Goal: Task Accomplishment & Management: Manage account settings

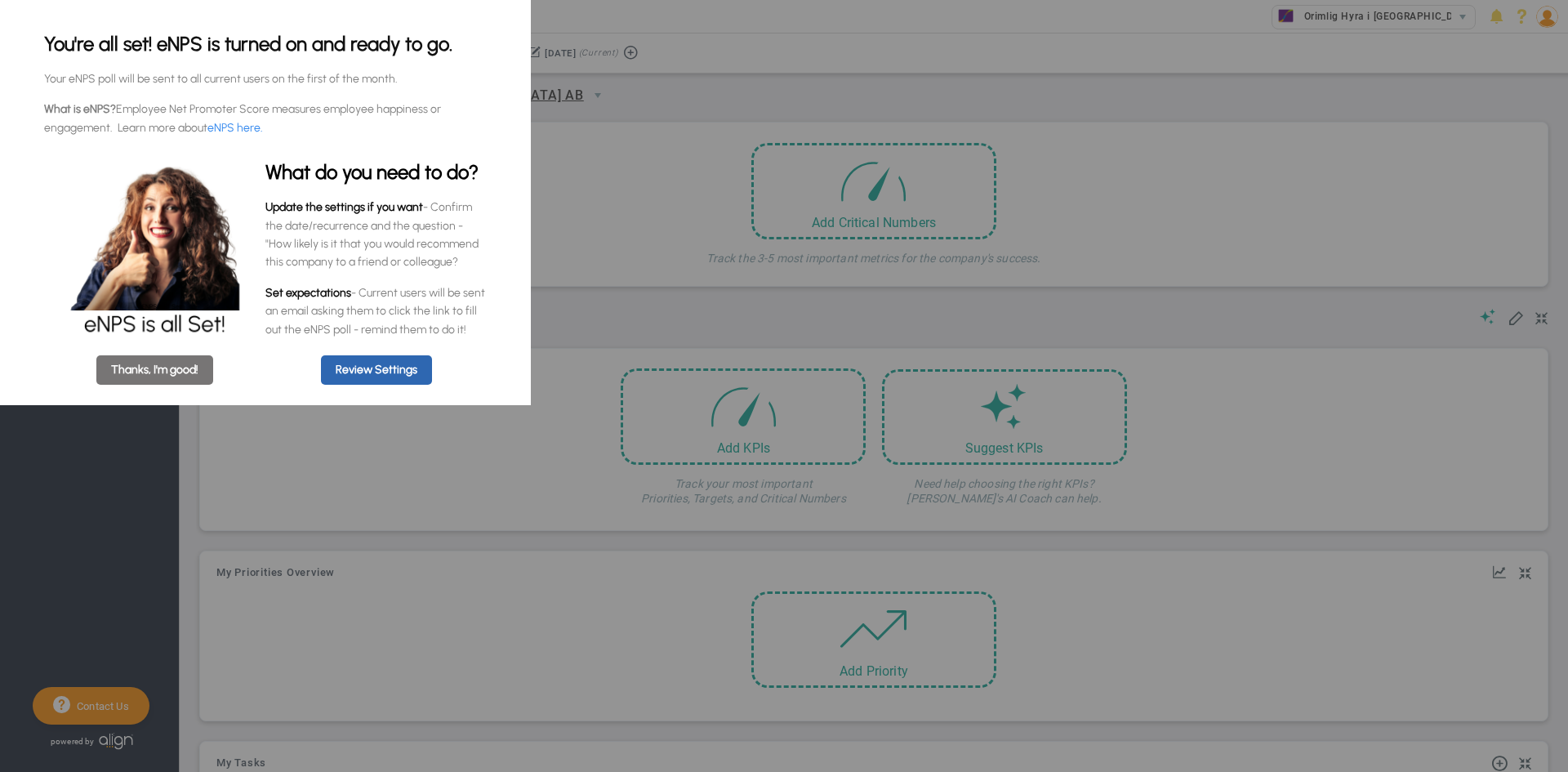
click at [1466, 91] on appcues "You're all set! eNPS is turned on and ready to go. Your eNPS poll will be sent …" at bounding box center [784, 386] width 1568 height 772
click at [307, 447] on appcues "You're all set! eNPS is turned on and ready to go. Your eNPS poll will be sent …" at bounding box center [784, 386] width 1568 height 772
click at [188, 380] on link "Thanks, I'm good!" at bounding box center [154, 370] width 117 height 29
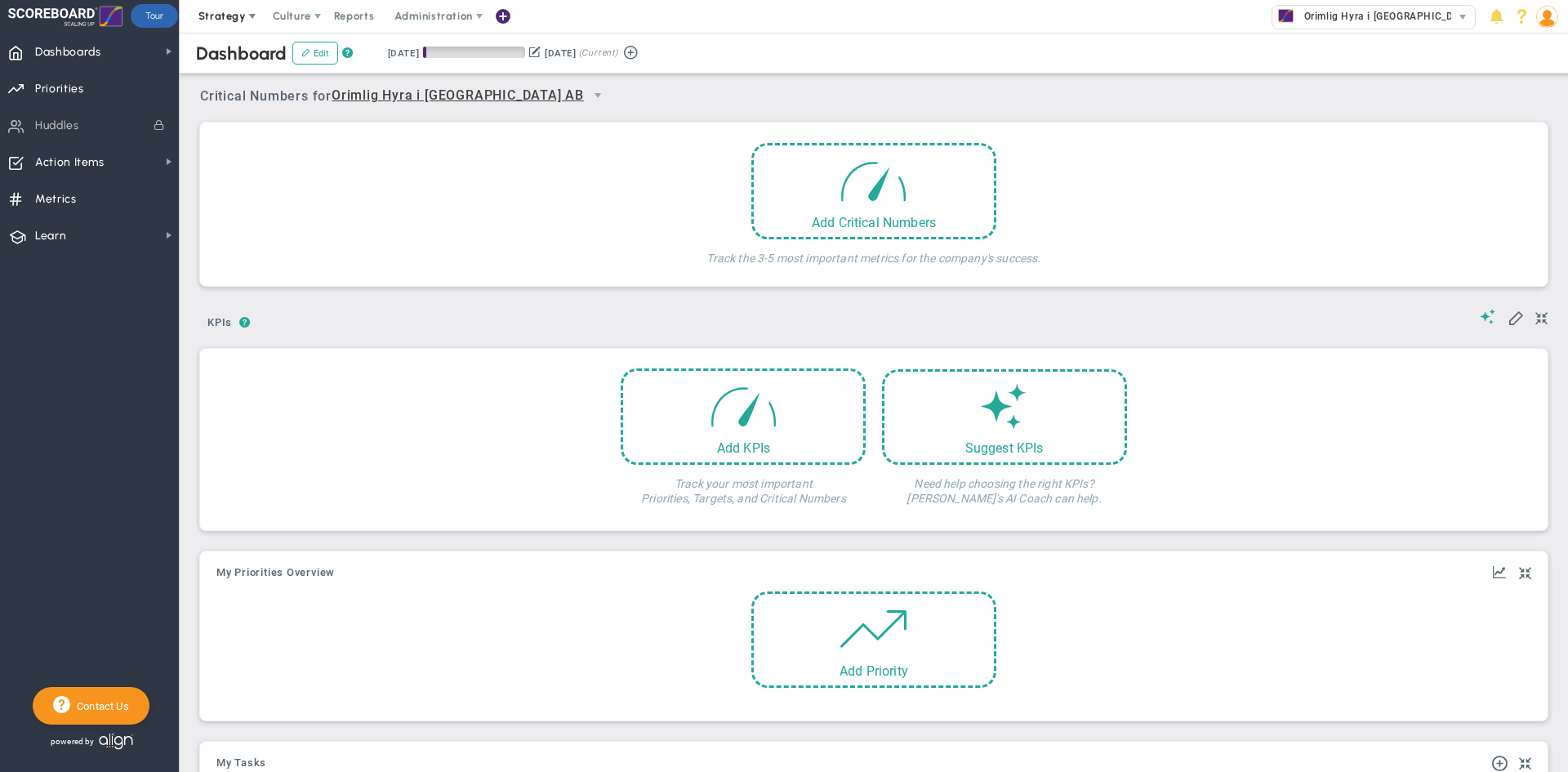
click at [247, 14] on span at bounding box center [253, 17] width 13 height 13
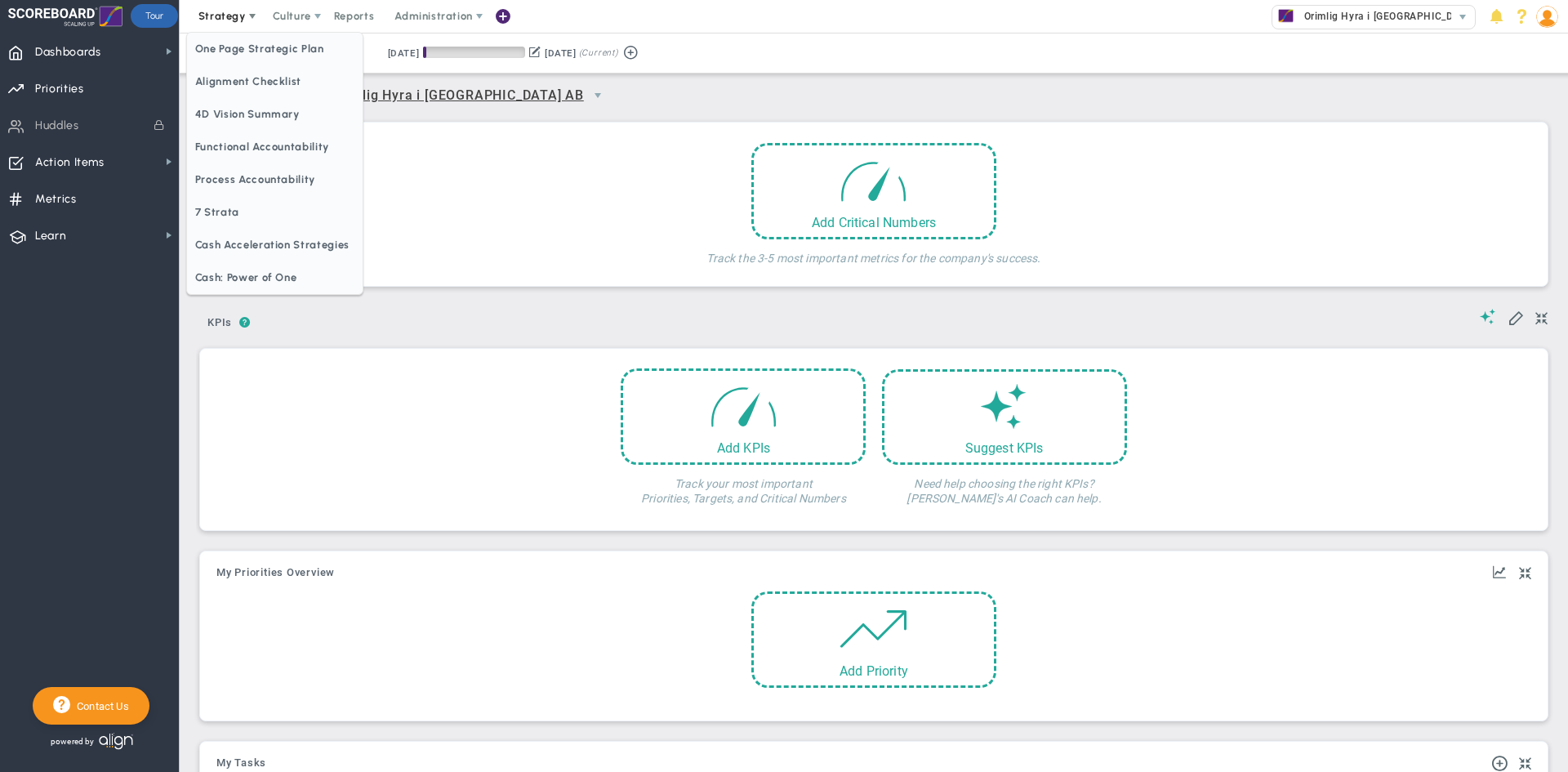
click at [252, 16] on span at bounding box center [253, 17] width 13 height 13
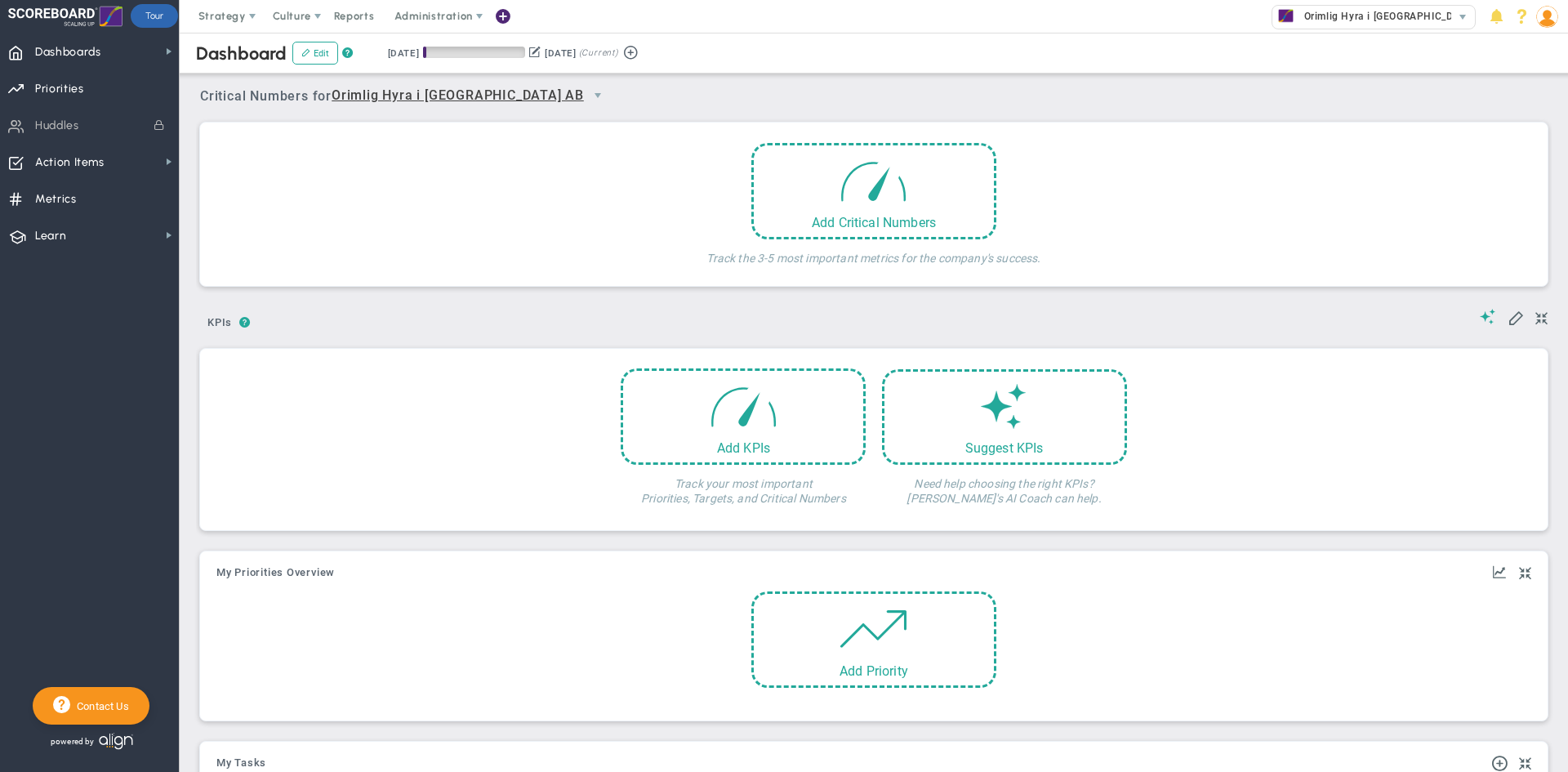
click at [495, 200] on div "Add Critical Numbers Track the 3-5 most important metrics for the company's suc…" at bounding box center [874, 209] width 1323 height 131
click at [49, 42] on span "Dashboards" at bounding box center [68, 51] width 66 height 34
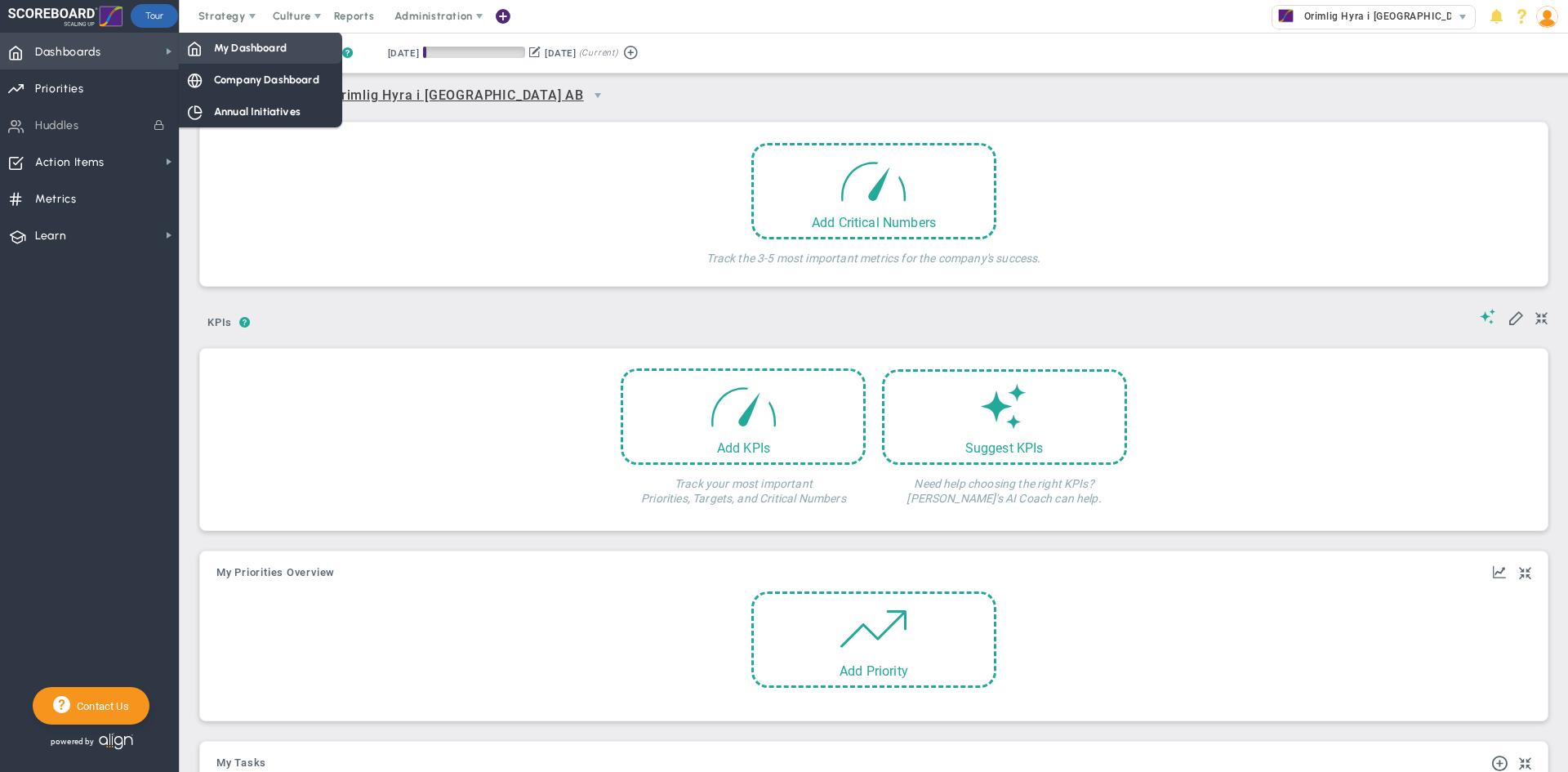
click at [248, 46] on span "My Dashboard" at bounding box center [250, 48] width 73 height 16
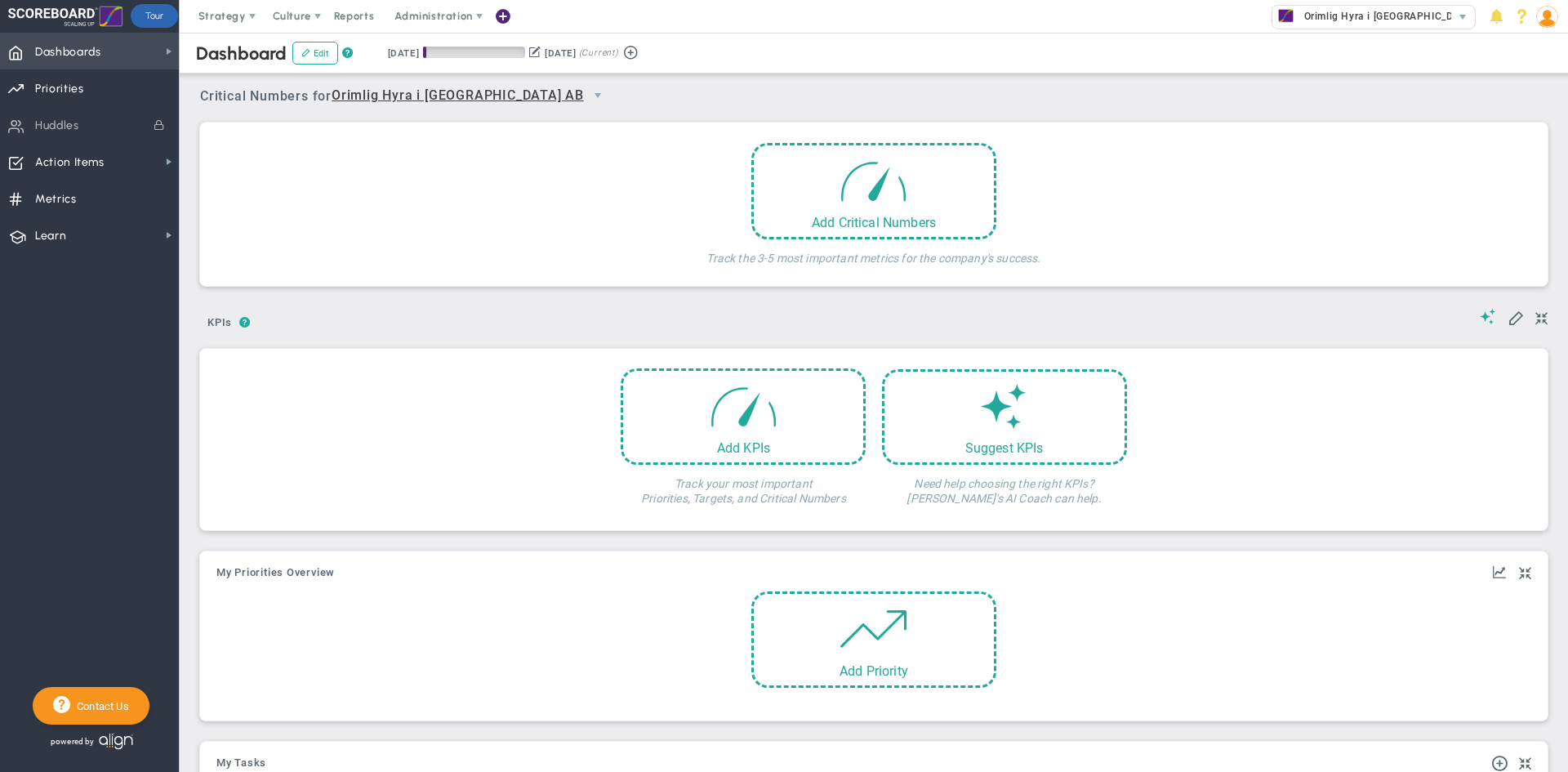
click at [94, 48] on span "Dashboards" at bounding box center [68, 51] width 66 height 34
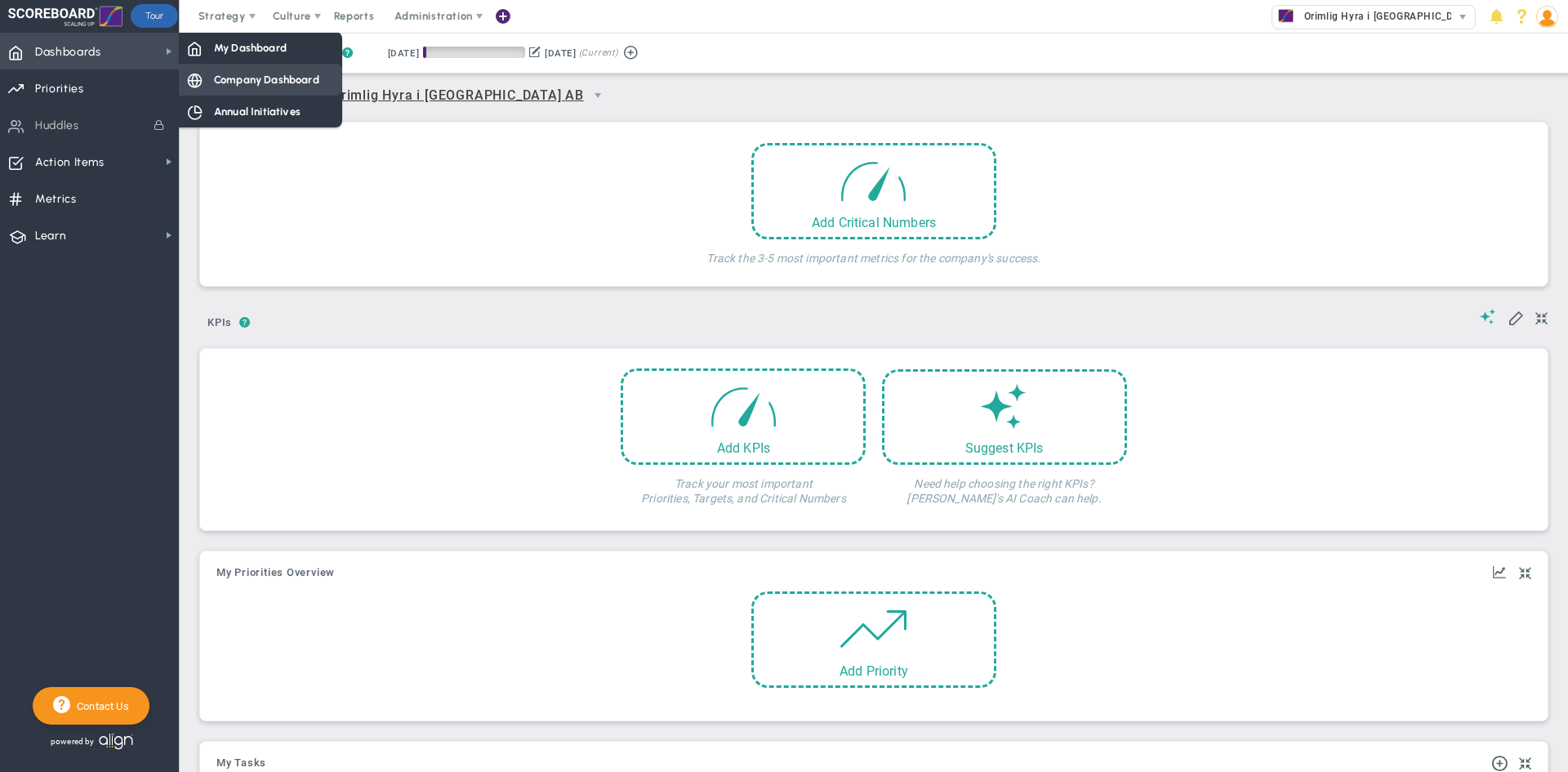
click at [231, 81] on span "Company Dashboard" at bounding box center [266, 79] width 106 height 16
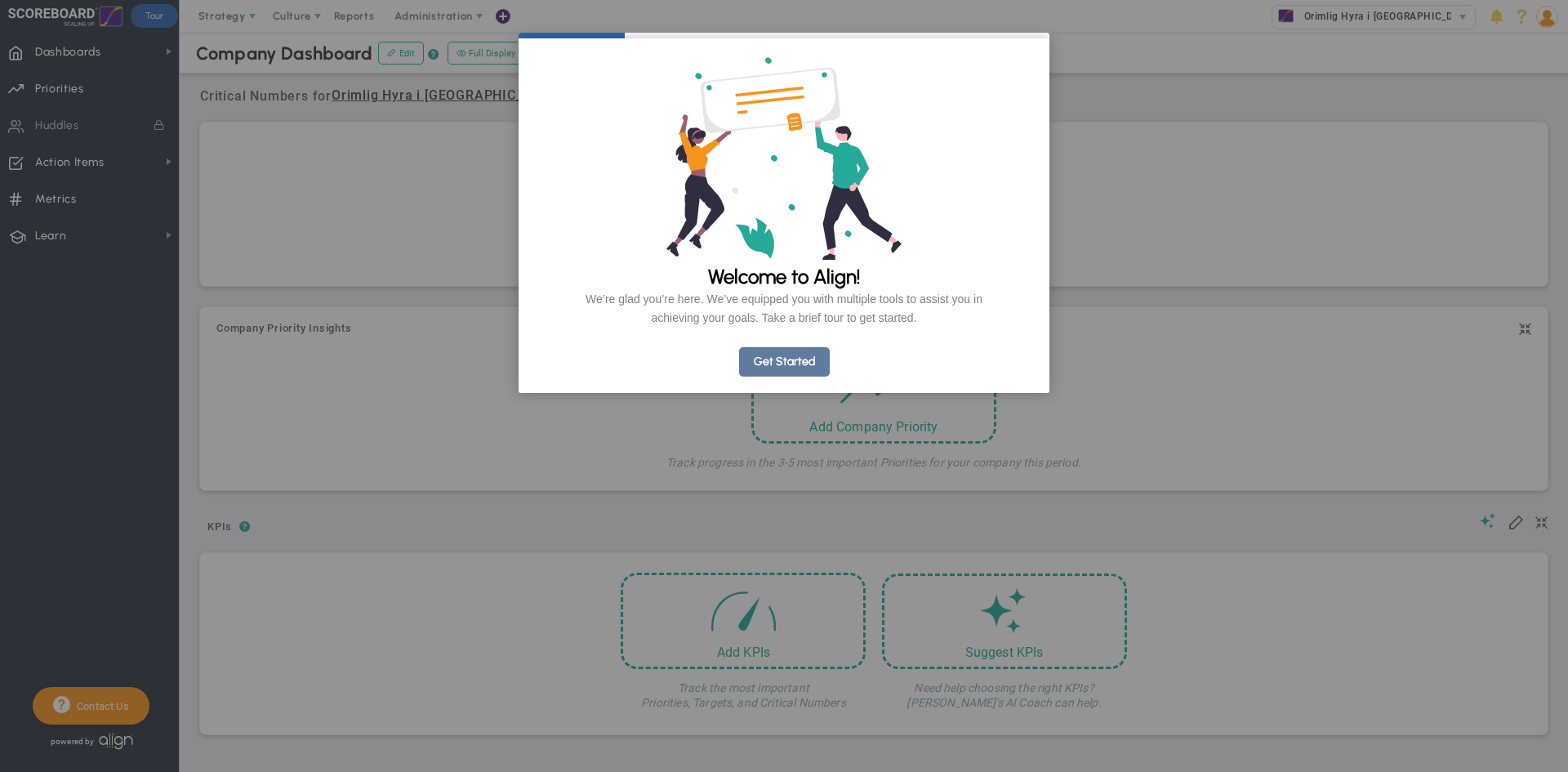
click at [800, 377] on link "Get Started" at bounding box center [784, 362] width 91 height 29
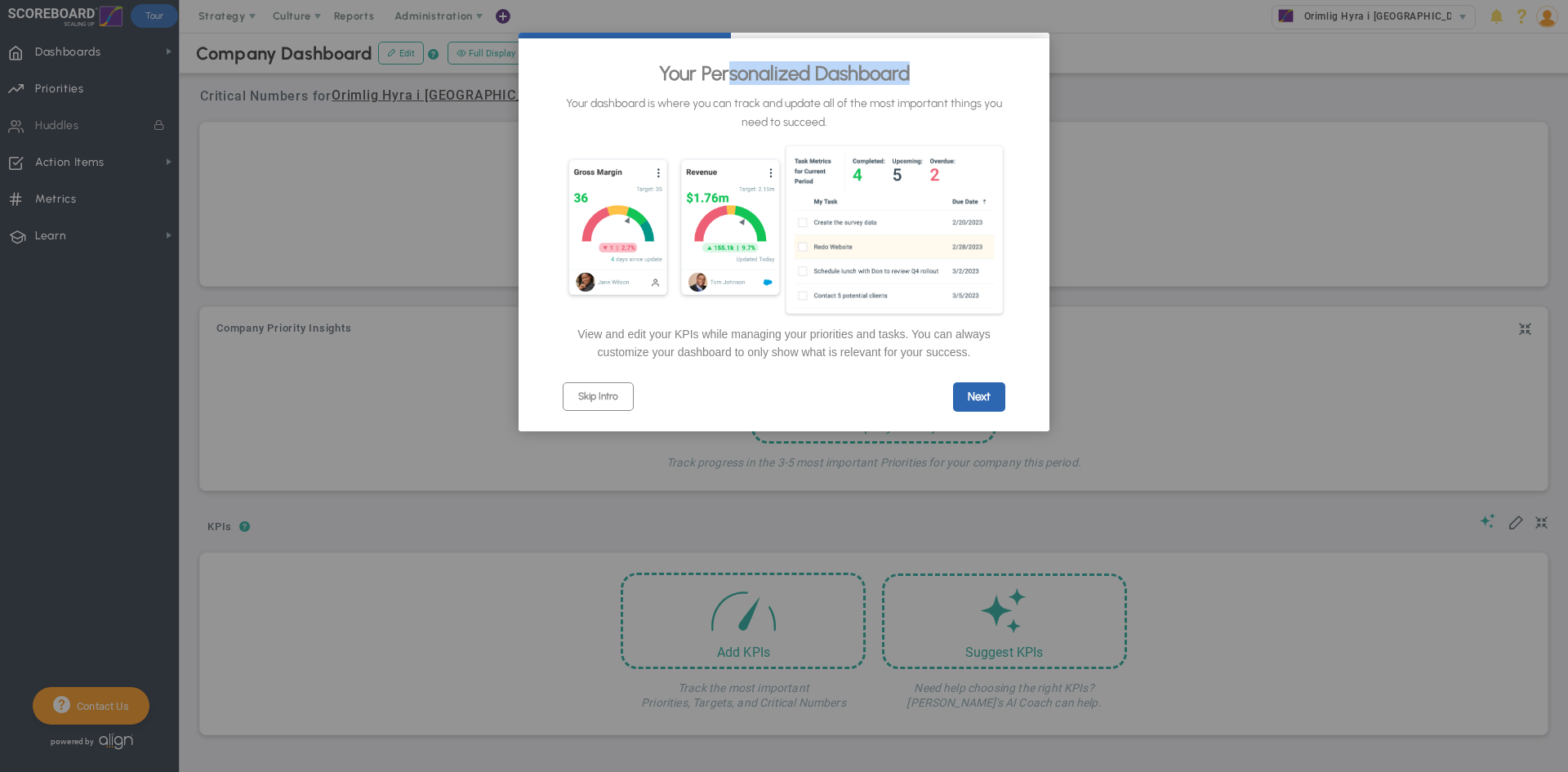
drag, startPoint x: 769, startPoint y: 71, endPoint x: 941, endPoint y: 58, distance: 172.5
click at [941, 58] on div "Your Personalized Dashboard" at bounding box center [784, 75] width 443 height 39
drag, startPoint x: 600, startPoint y: 113, endPoint x: 607, endPoint y: 114, distance: 7.1
click at [607, 114] on p "Your dashboard is where you can track and update all of the most important thin…" at bounding box center [784, 113] width 443 height 37
drag, startPoint x: 671, startPoint y: 110, endPoint x: 701, endPoint y: 113, distance: 30.1
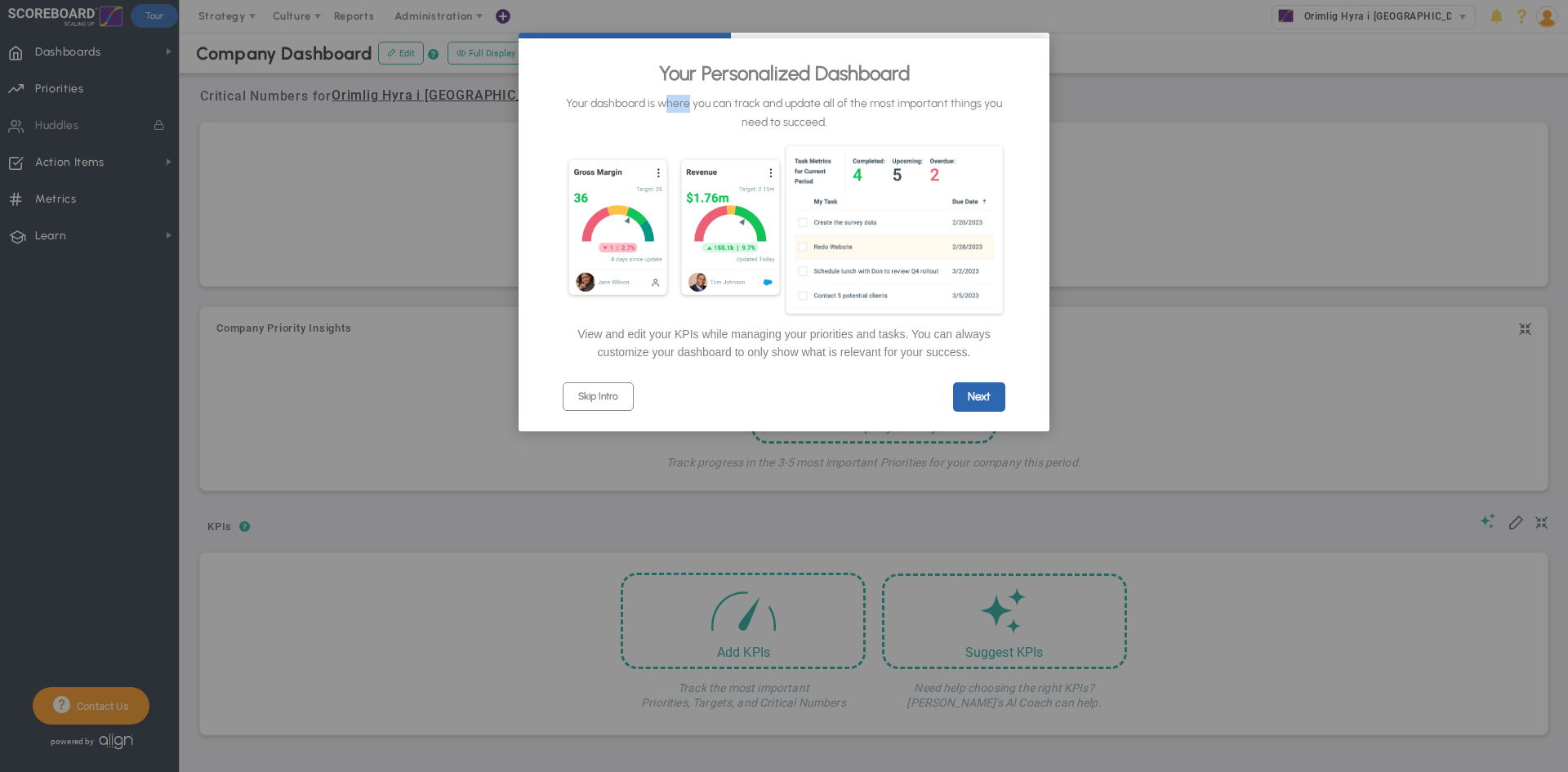
click at [701, 113] on p "Your dashboard is where you can track and update all of the most important thin…" at bounding box center [784, 113] width 443 height 37
drag, startPoint x: 764, startPoint y: 107, endPoint x: 813, endPoint y: 107, distance: 49.0
click at [802, 107] on p "Your dashboard is where you can track and update all of the most important thin…" at bounding box center [784, 113] width 443 height 37
drag, startPoint x: 824, startPoint y: 108, endPoint x: 947, endPoint y: 108, distance: 123.0
click at [946, 108] on p "Your dashboard is where you can track and update all of the most important thin…" at bounding box center [784, 113] width 443 height 37
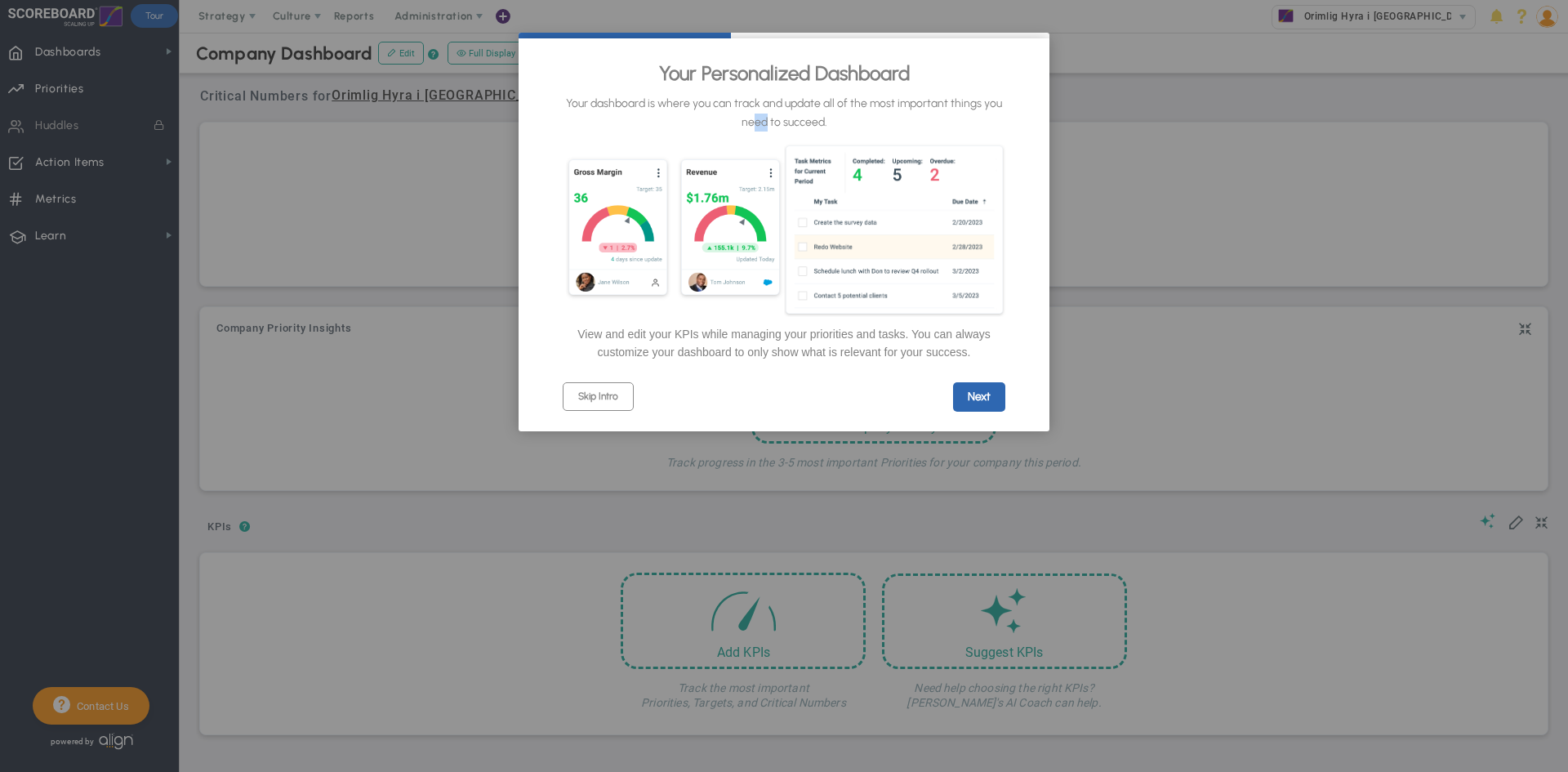
drag, startPoint x: 755, startPoint y: 128, endPoint x: 768, endPoint y: 129, distance: 13.0
click at [765, 129] on p "Your dashboard is where you can track and update all of the most important thin…" at bounding box center [784, 113] width 443 height 37
drag, startPoint x: 797, startPoint y: 131, endPoint x: 814, endPoint y: 132, distance: 17.0
click at [813, 131] on p "Your dashboard is where you can track and update all of the most important thin…" at bounding box center [784, 113] width 443 height 37
click at [984, 412] on link "Next" at bounding box center [979, 397] width 52 height 29
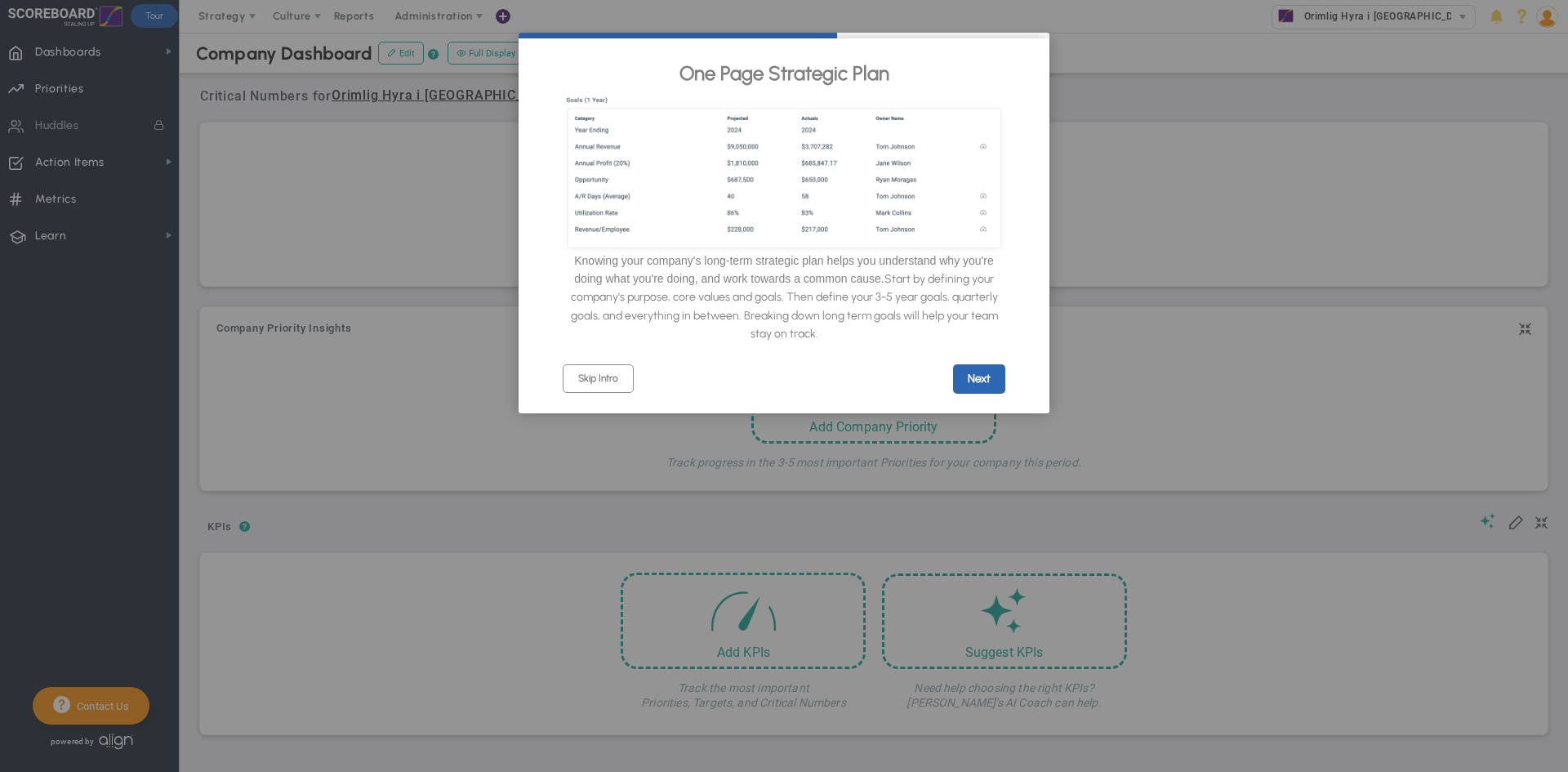
click at [979, 382] on link "Next" at bounding box center [979, 380] width 52 height 29
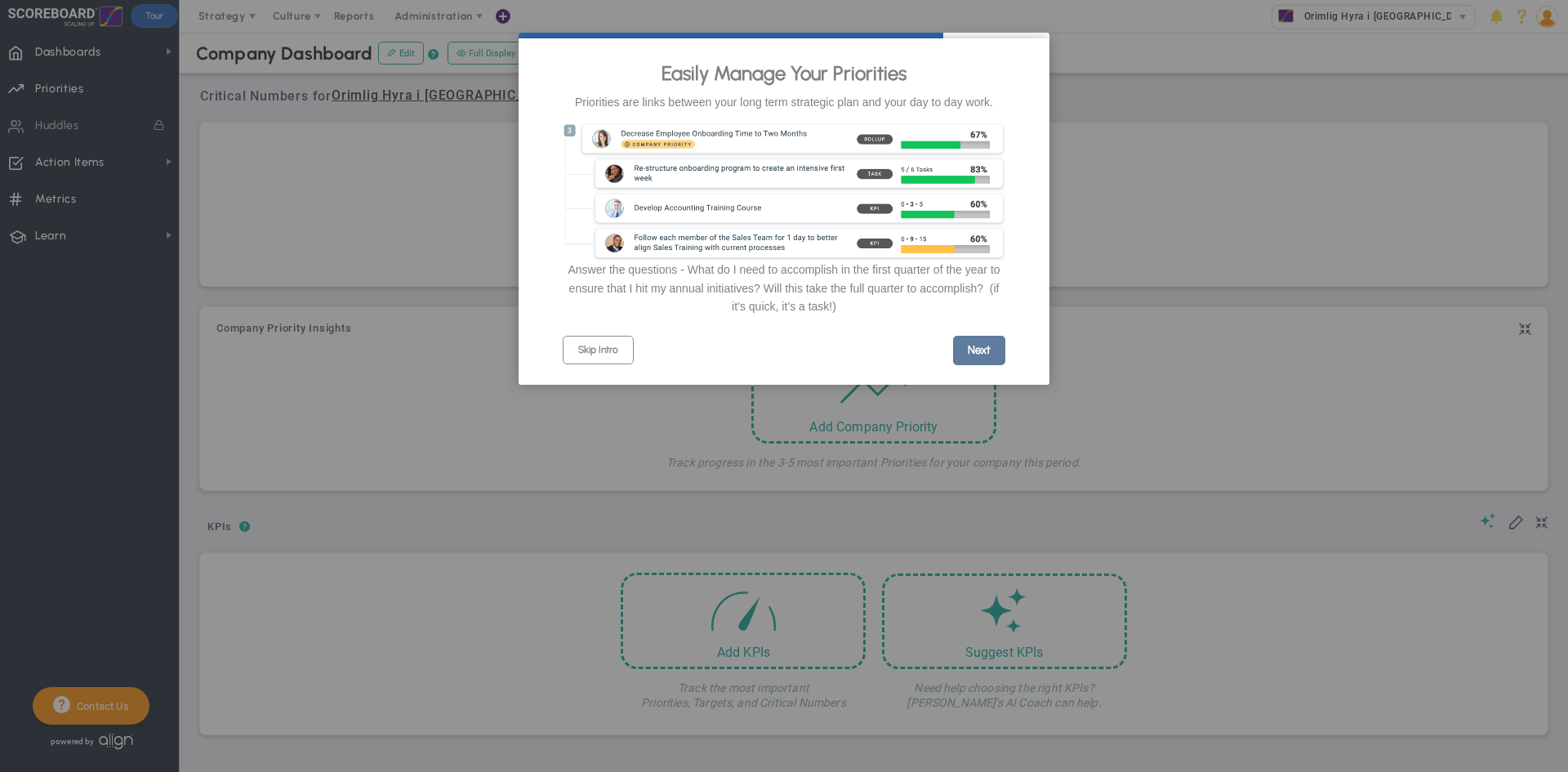
click at [979, 360] on link "Next" at bounding box center [979, 350] width 52 height 29
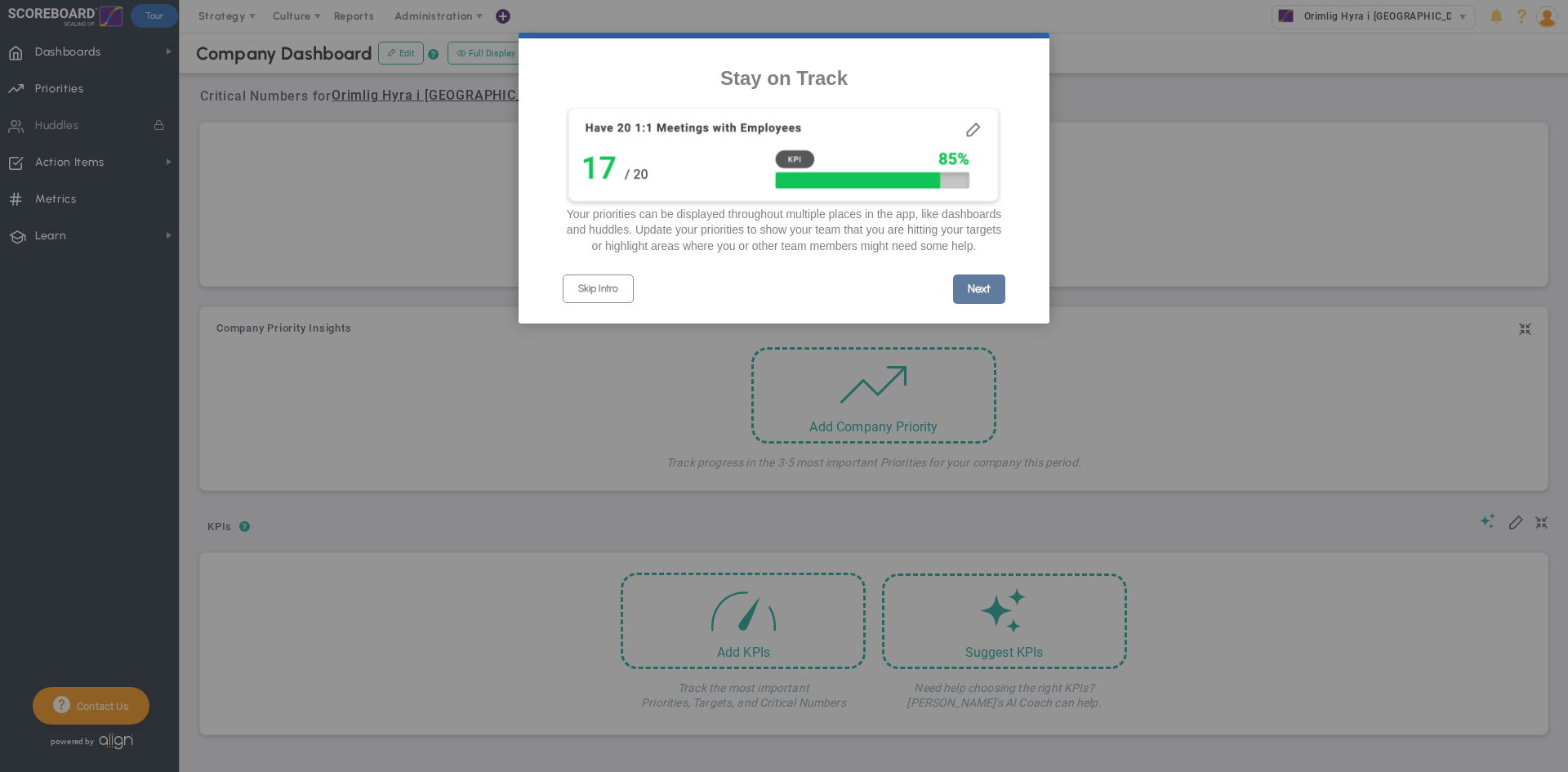
click at [982, 304] on link "Next" at bounding box center [979, 290] width 52 height 29
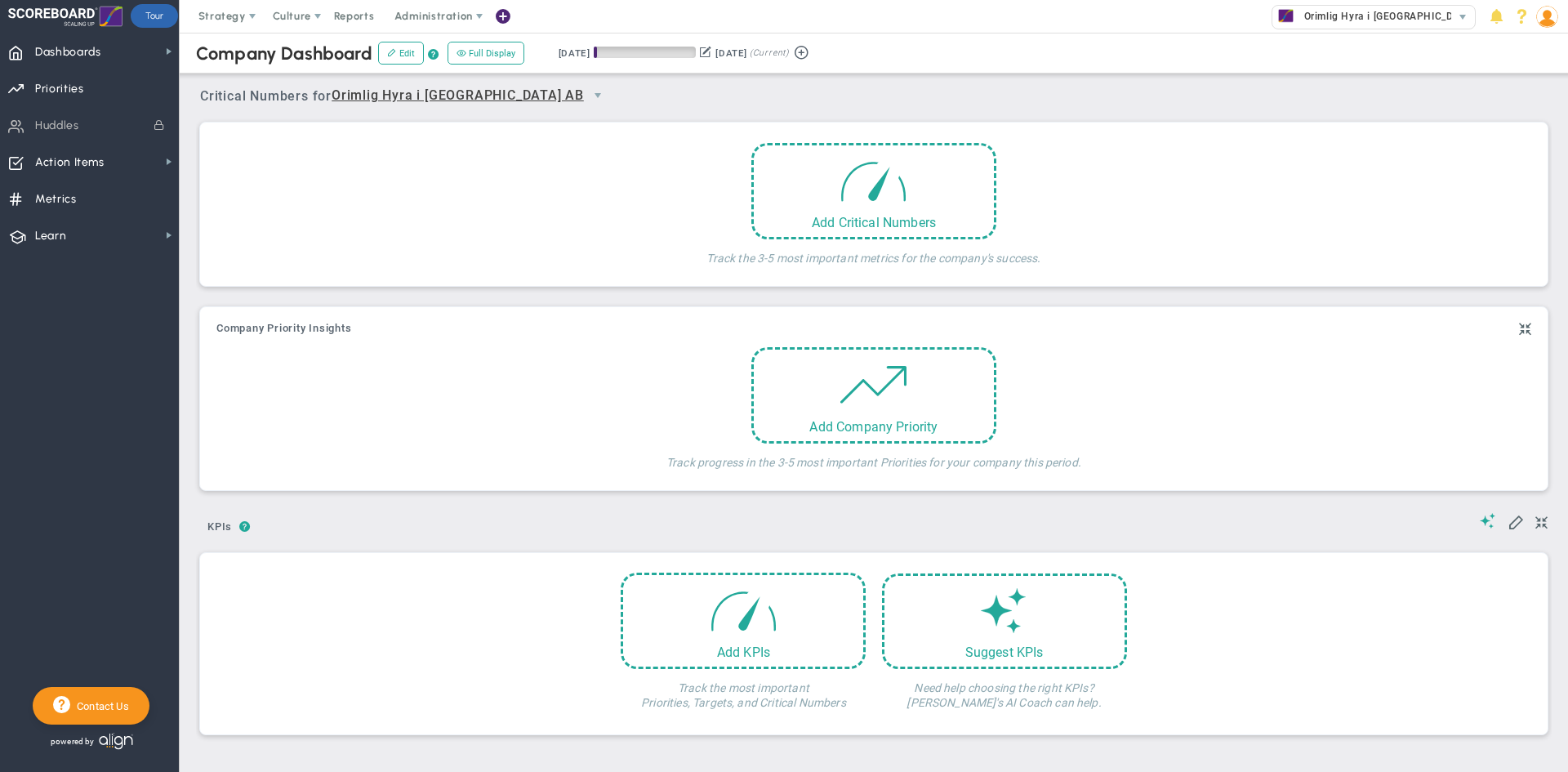
drag, startPoint x: 294, startPoint y: 146, endPoint x: 467, endPoint y: 173, distance: 175.1
click at [304, 145] on div "Add Critical Numbers Track the 3-5 most important metrics for the company's suc…" at bounding box center [874, 209] width 1323 height 131
click at [929, 413] on div "Add Company Priority" at bounding box center [874, 391] width 245 height 96
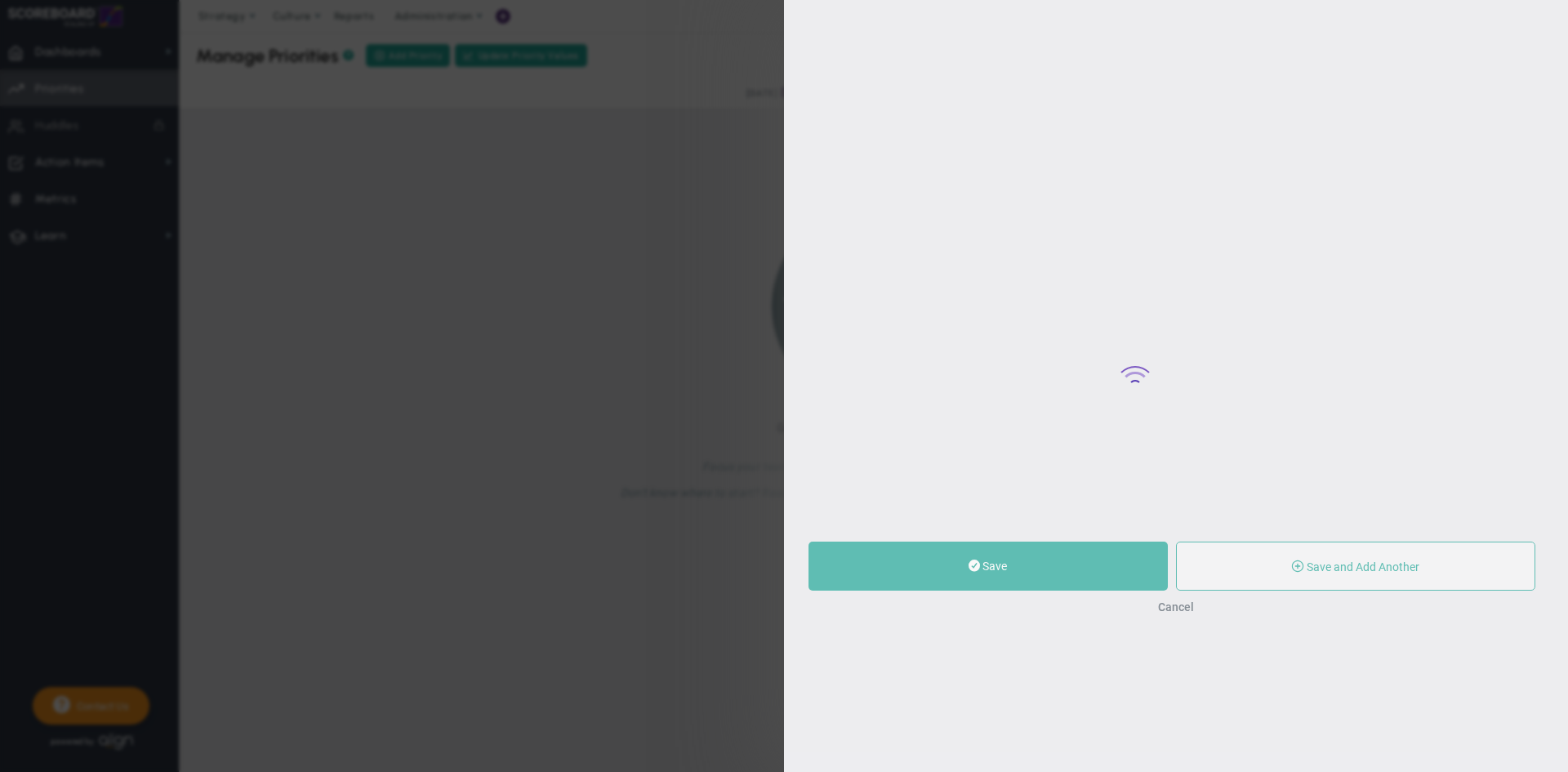
type input "0"
radio input "true"
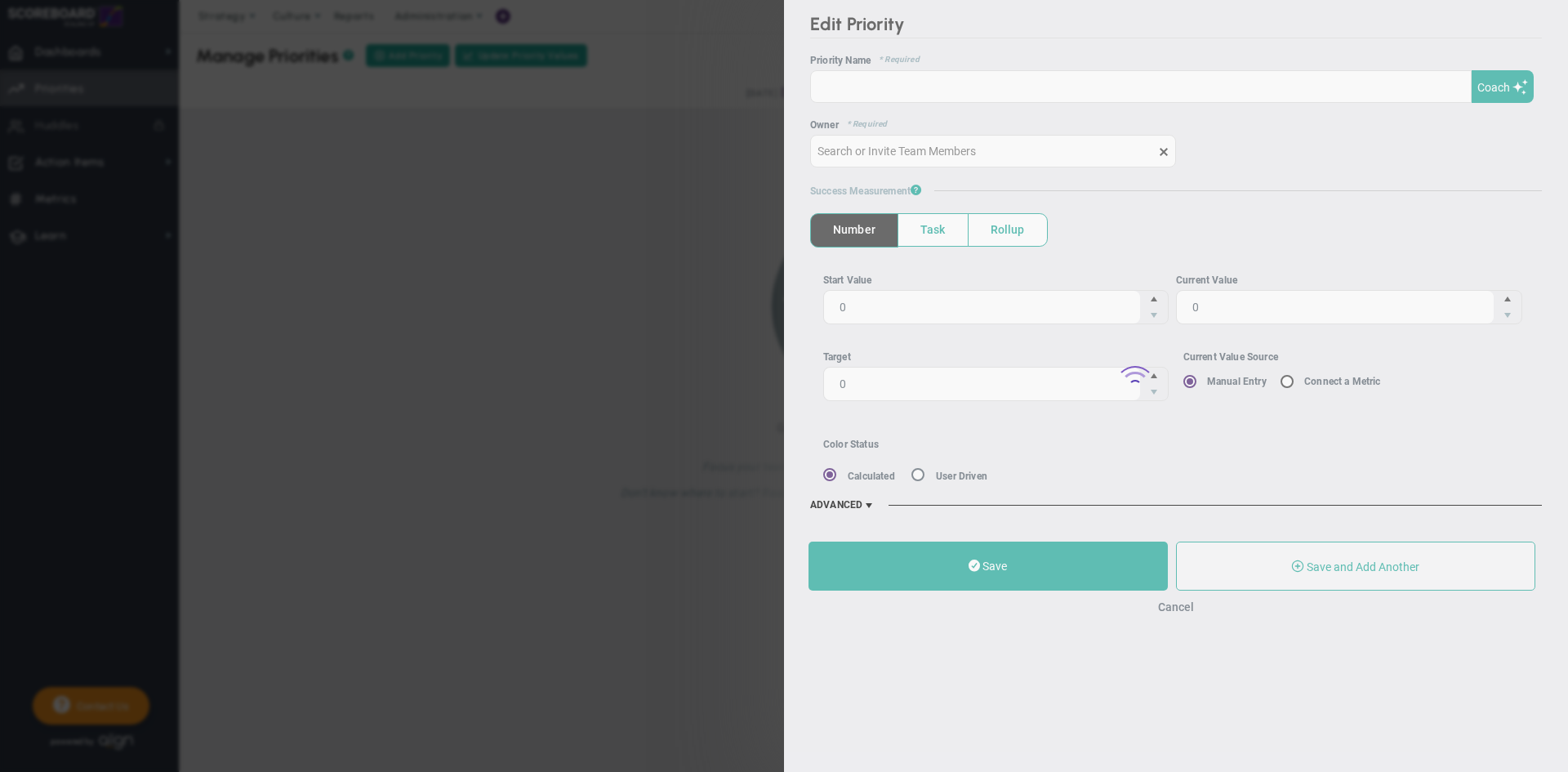
type input "Welat Kavak"
type input "0"
radio input "true"
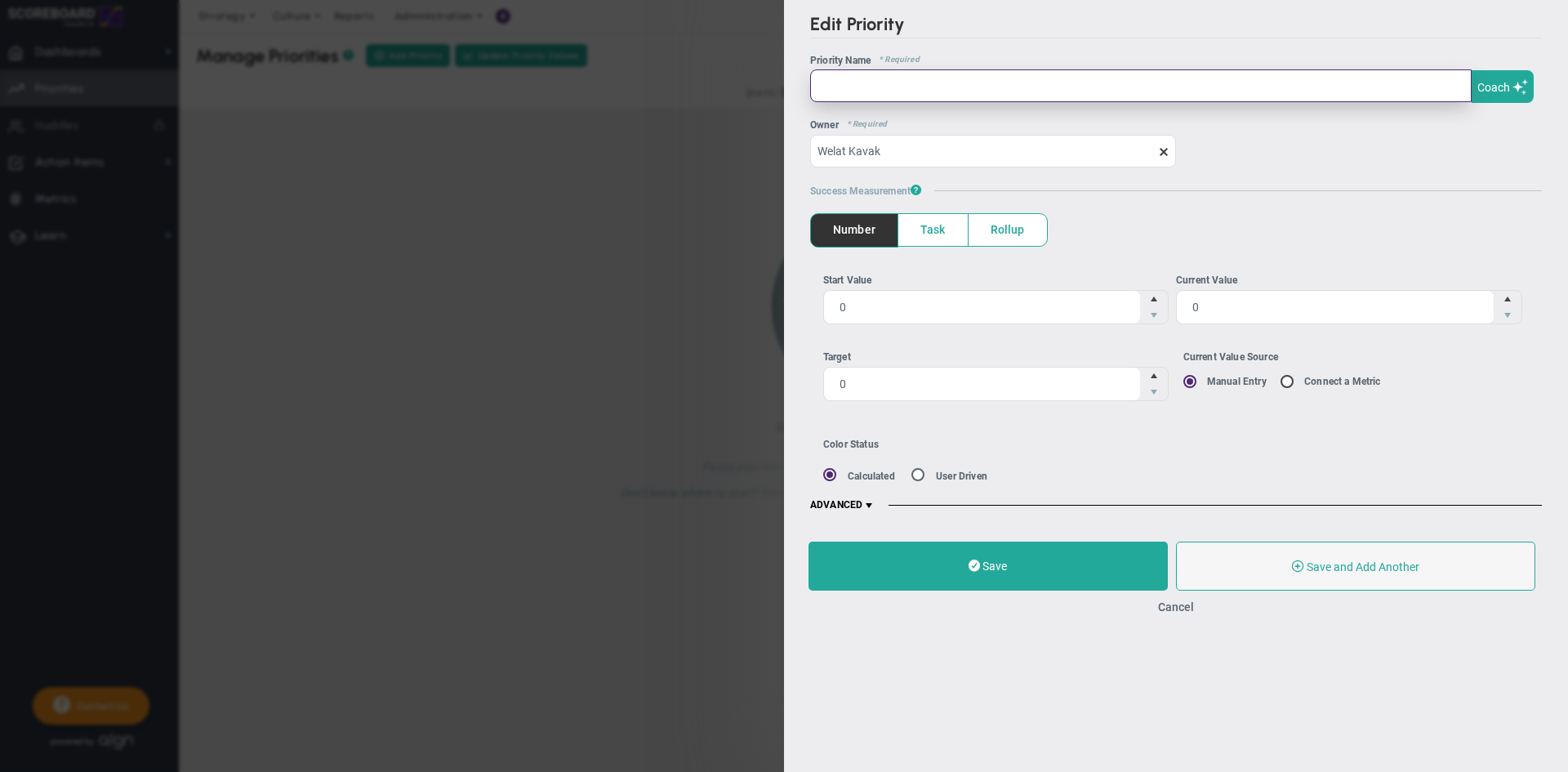
click at [905, 92] on input "text" at bounding box center [1141, 86] width 661 height 33
type input "L"
type input "Avsluta fler ärenden"
drag, startPoint x: 1434, startPoint y: 142, endPoint x: 1485, endPoint y: 89, distance: 73.6
click at [1438, 136] on div "Owner * Required Welat Kavak" at bounding box center [1176, 143] width 732 height 48
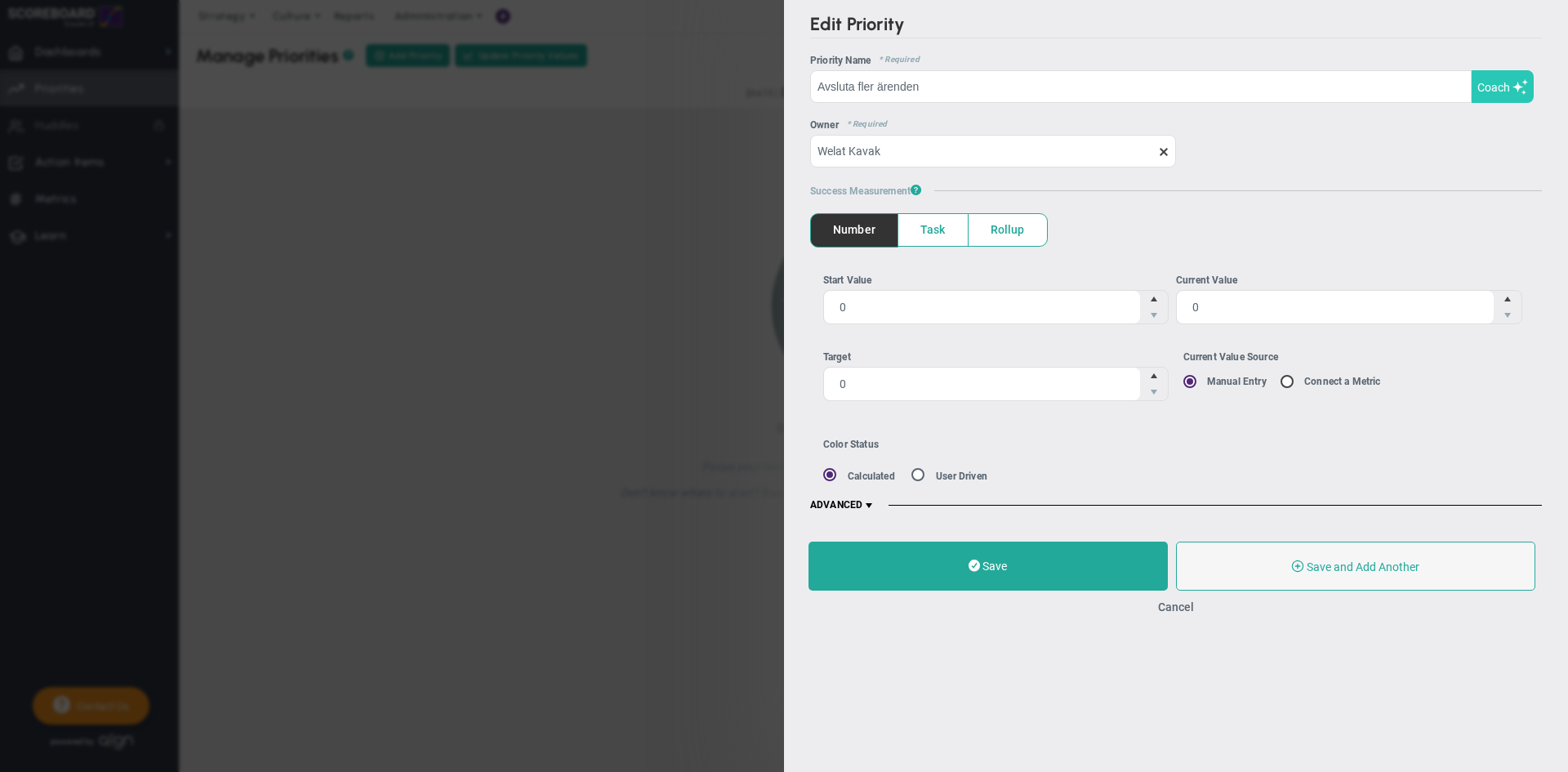
click at [1492, 102] on button "Coach" at bounding box center [1503, 86] width 62 height 33
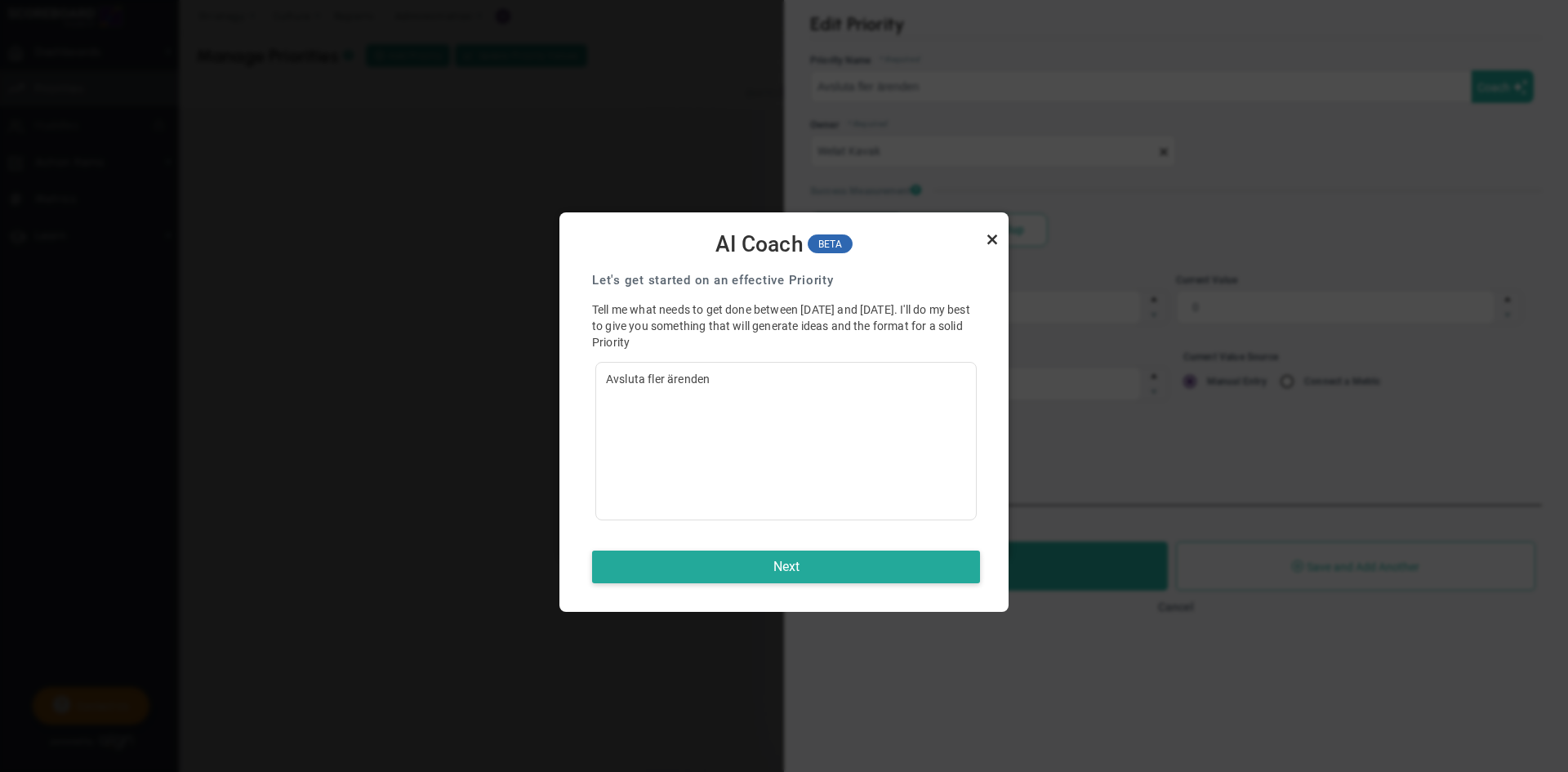
click at [992, 243] on link "Close" at bounding box center [992, 239] width 19 height 19
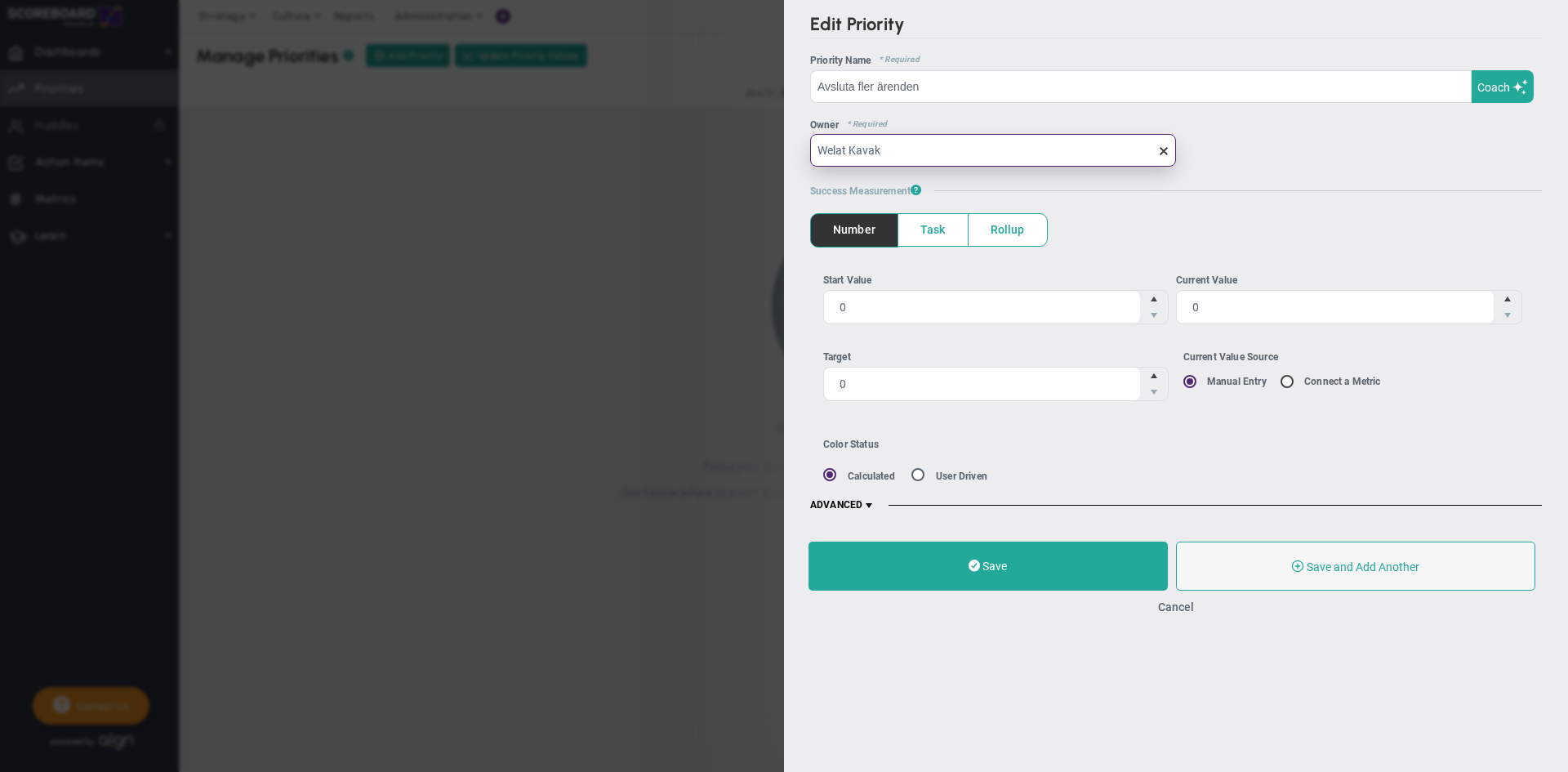
click at [917, 153] on input "Welat Kavak" at bounding box center [993, 151] width 366 height 33
click at [1168, 202] on div "OKR Name * Required Priority Name * Required Avsluta fler ärenden [GEOGRAPHIC_D…" at bounding box center [1176, 284] width 732 height 458
click at [917, 238] on span "Task" at bounding box center [933, 230] width 70 height 32
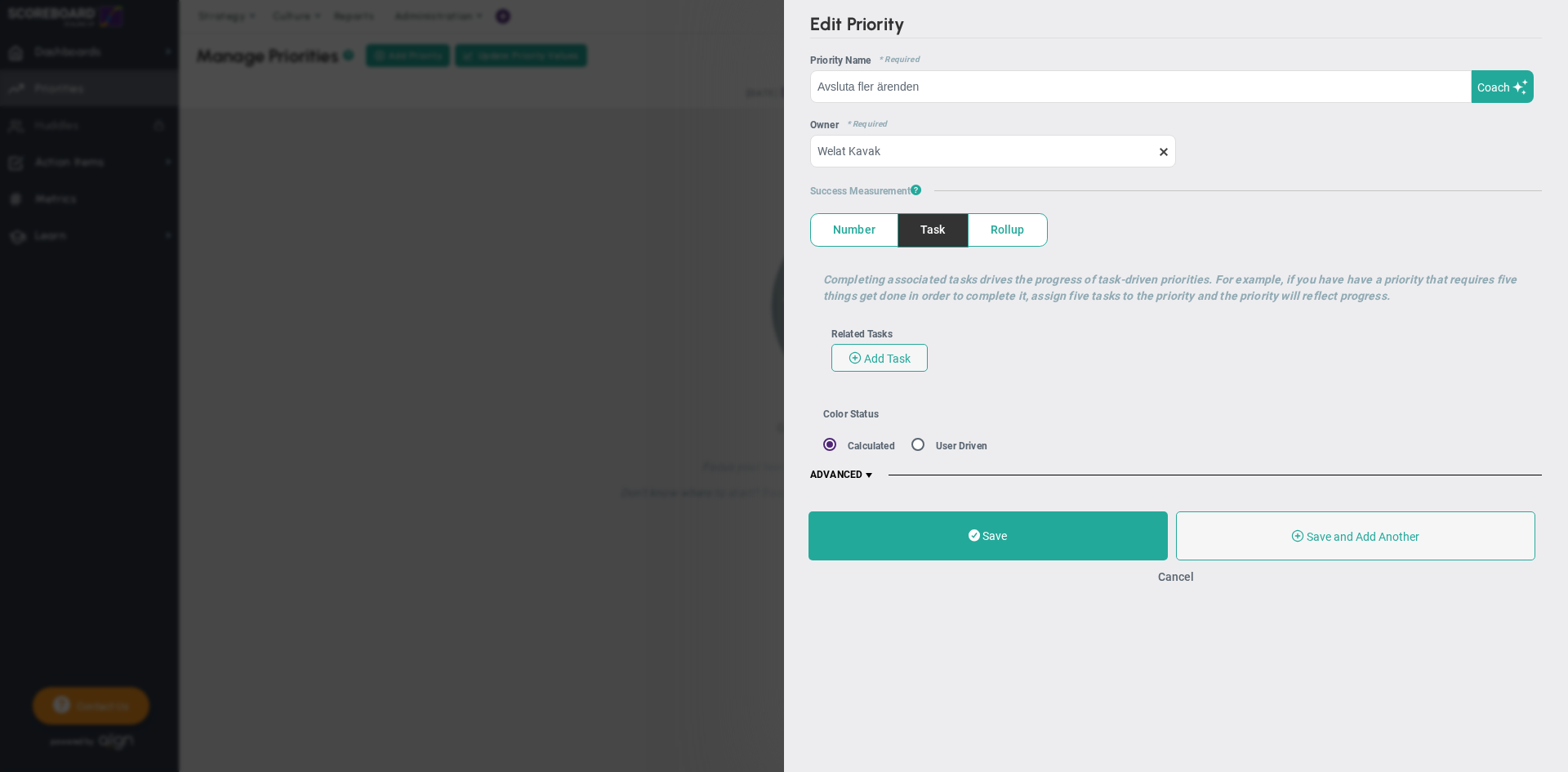
click at [1006, 234] on span "Rollup" at bounding box center [1007, 230] width 78 height 32
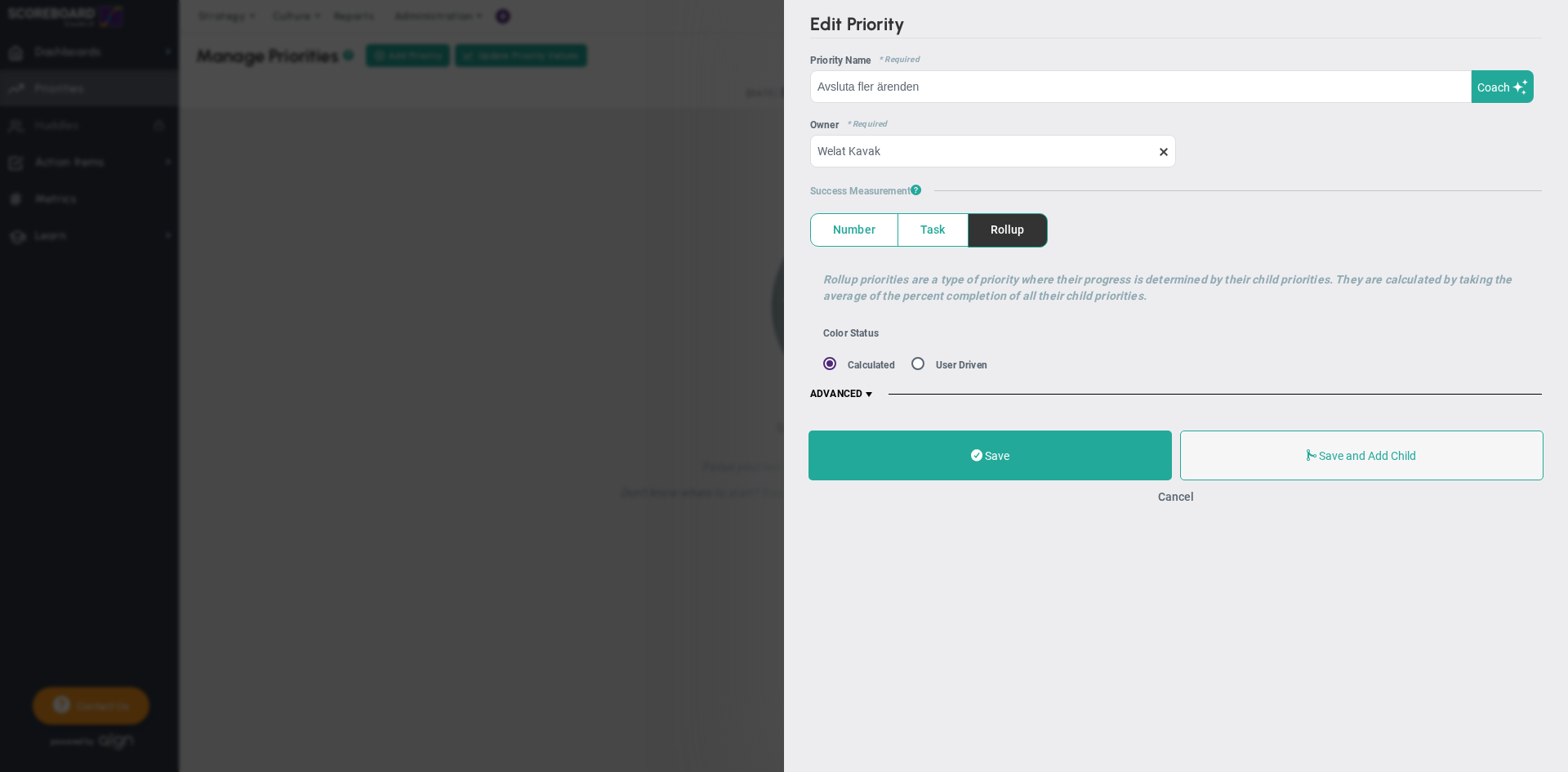
click at [855, 236] on span "Number" at bounding box center [854, 230] width 86 height 32
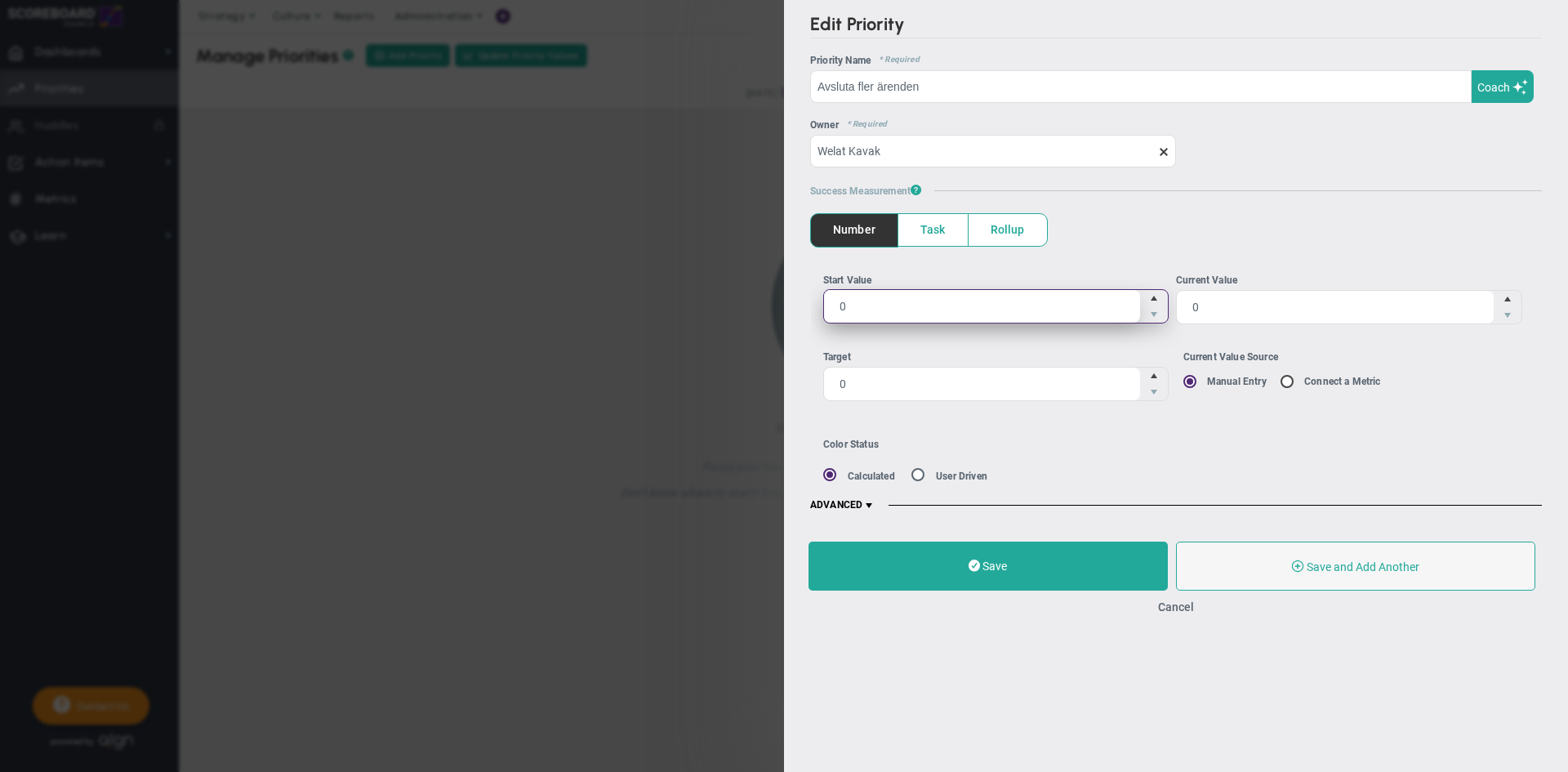
click at [934, 319] on span "0 0" at bounding box center [996, 306] width 346 height 34
click at [0, 0] on input "0" at bounding box center [0, 0] width 0 height 0
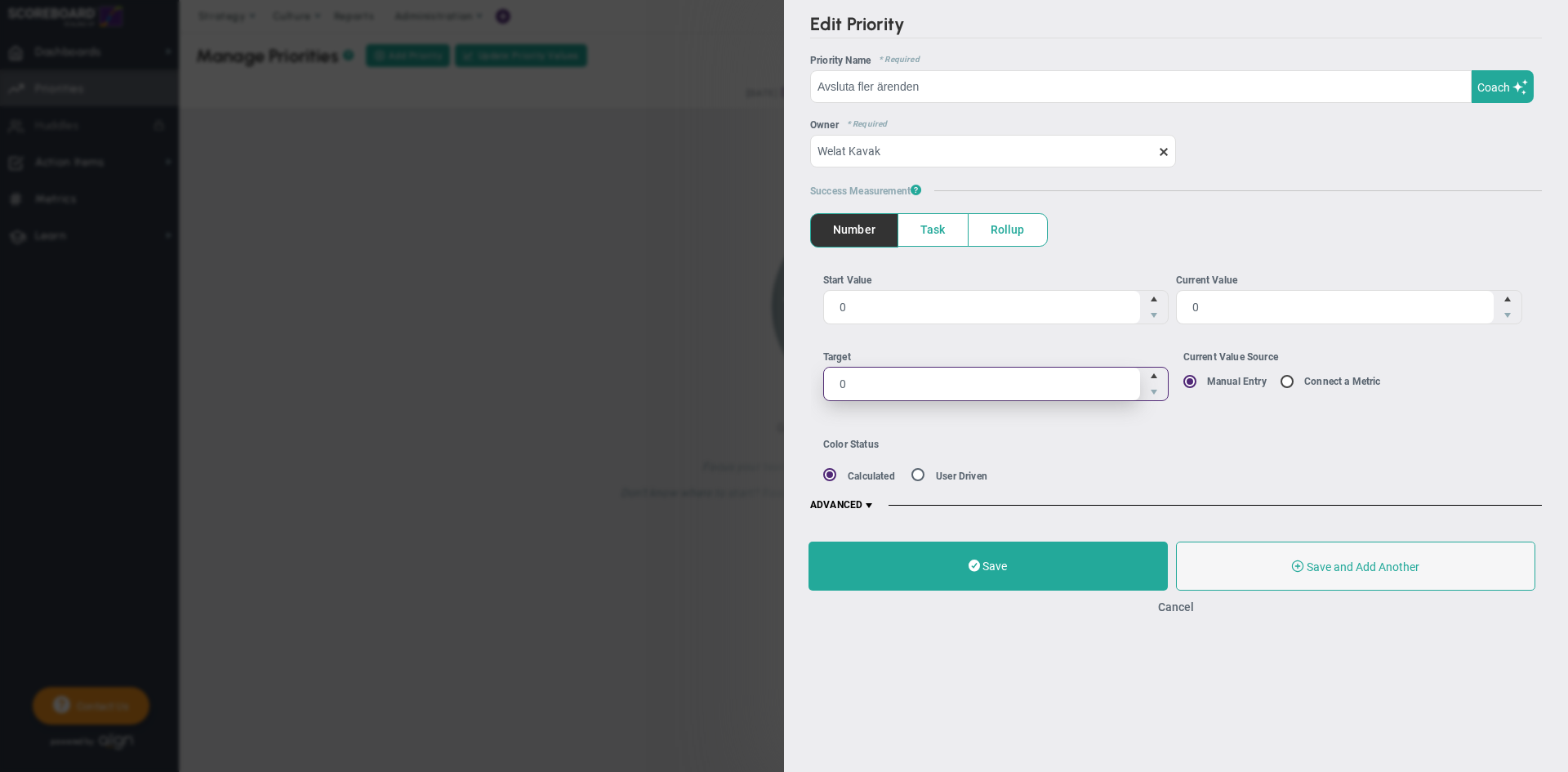
drag, startPoint x: 864, startPoint y: 383, endPoint x: 797, endPoint y: 398, distance: 68.7
click at [797, 398] on div "Edit Priority OKR Name Priority Name [GEOGRAPHIC_DATA] fler ärenden Coach AI Co…" at bounding box center [1175, 263] width 784 height 526
type input "150"
drag, startPoint x: 1359, startPoint y: 351, endPoint x: 1363, endPoint y: 341, distance: 10.8
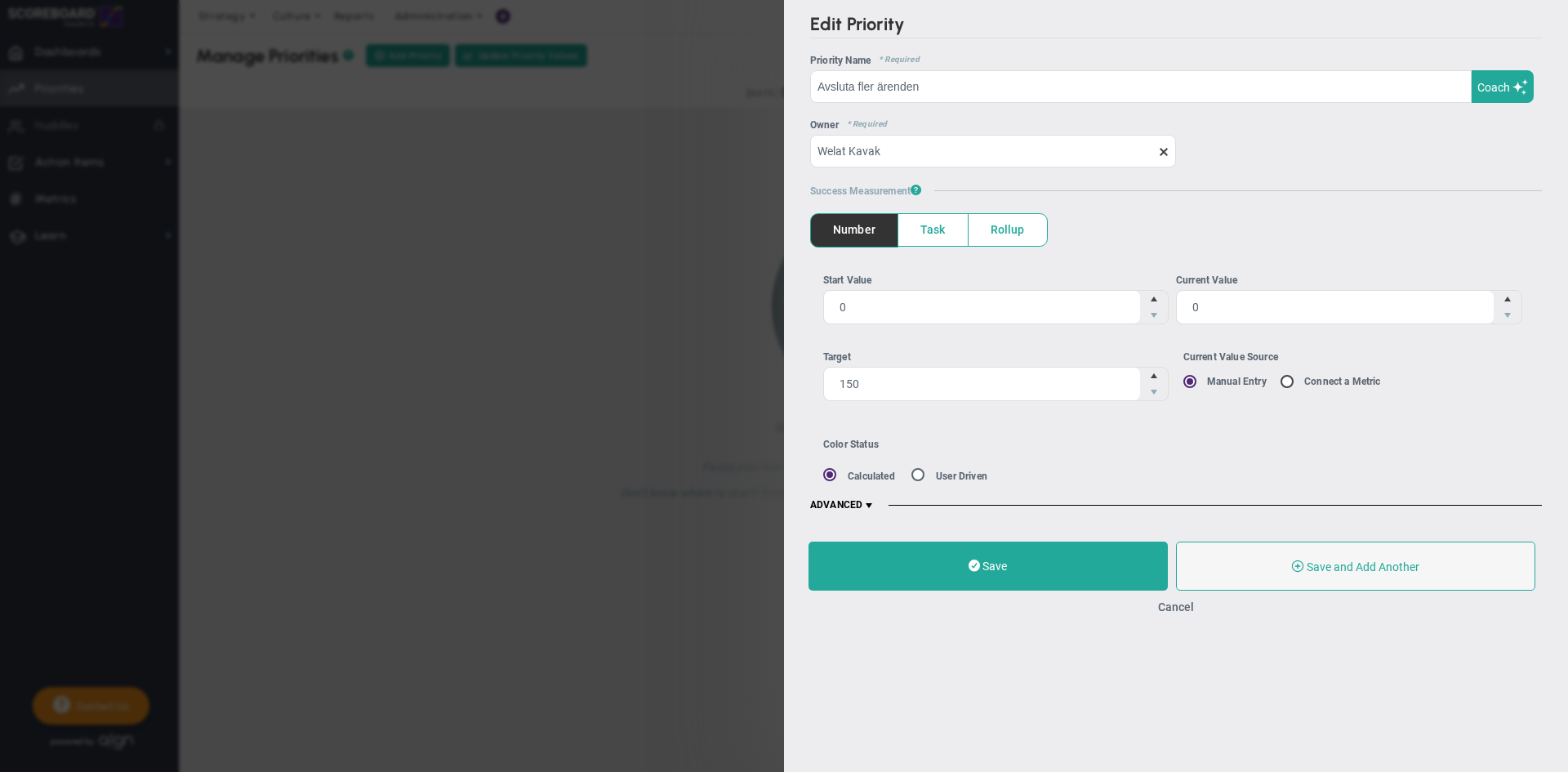
click at [1359, 350] on div "Current Value Source" at bounding box center [1356, 358] width 346 height 16
click at [1203, 376] on input "Current Value Source Manual Entry Connect a Metric" at bounding box center [1196, 382] width 17 height 13
drag, startPoint x: 1338, startPoint y: 375, endPoint x: 1344, endPoint y: 365, distance: 11.7
click at [1343, 368] on label "Current Value Source Manual Entry Connect a Metric" at bounding box center [1356, 370] width 346 height 40
click at [1346, 382] on label "Connect a Metric" at bounding box center [1343, 381] width 77 height 11
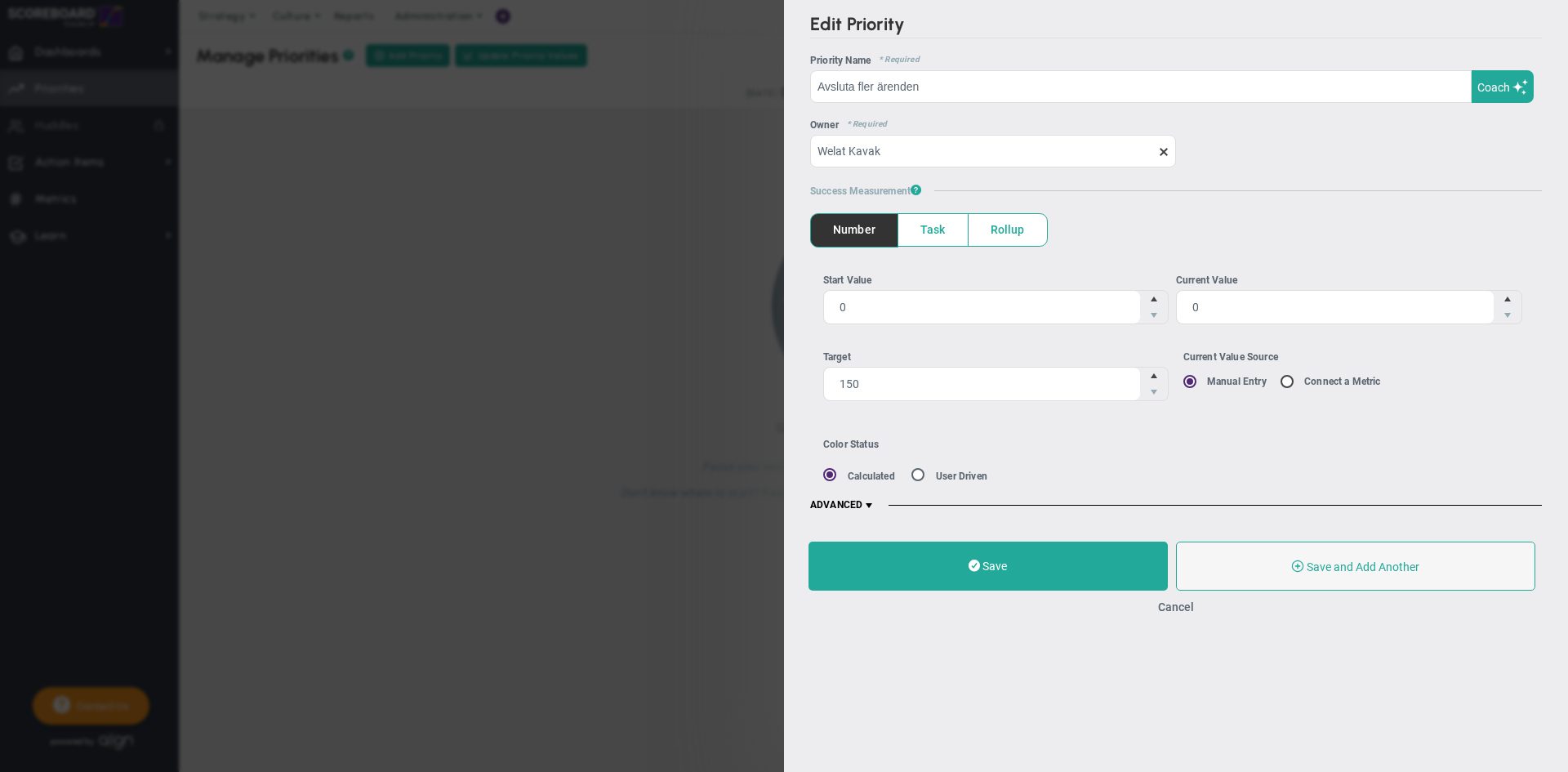
click at [1277, 382] on div "Manual Entry Connect a Metric" at bounding box center [1356, 381] width 346 height 17
click at [1203, 382] on input "Current Value Source Manual Entry Connect a Metric" at bounding box center [1196, 382] width 17 height 13
click at [1287, 382] on input "Current Value Source Manual Entry Connect a Metric" at bounding box center [1292, 382] width 17 height 13
radio input "true"
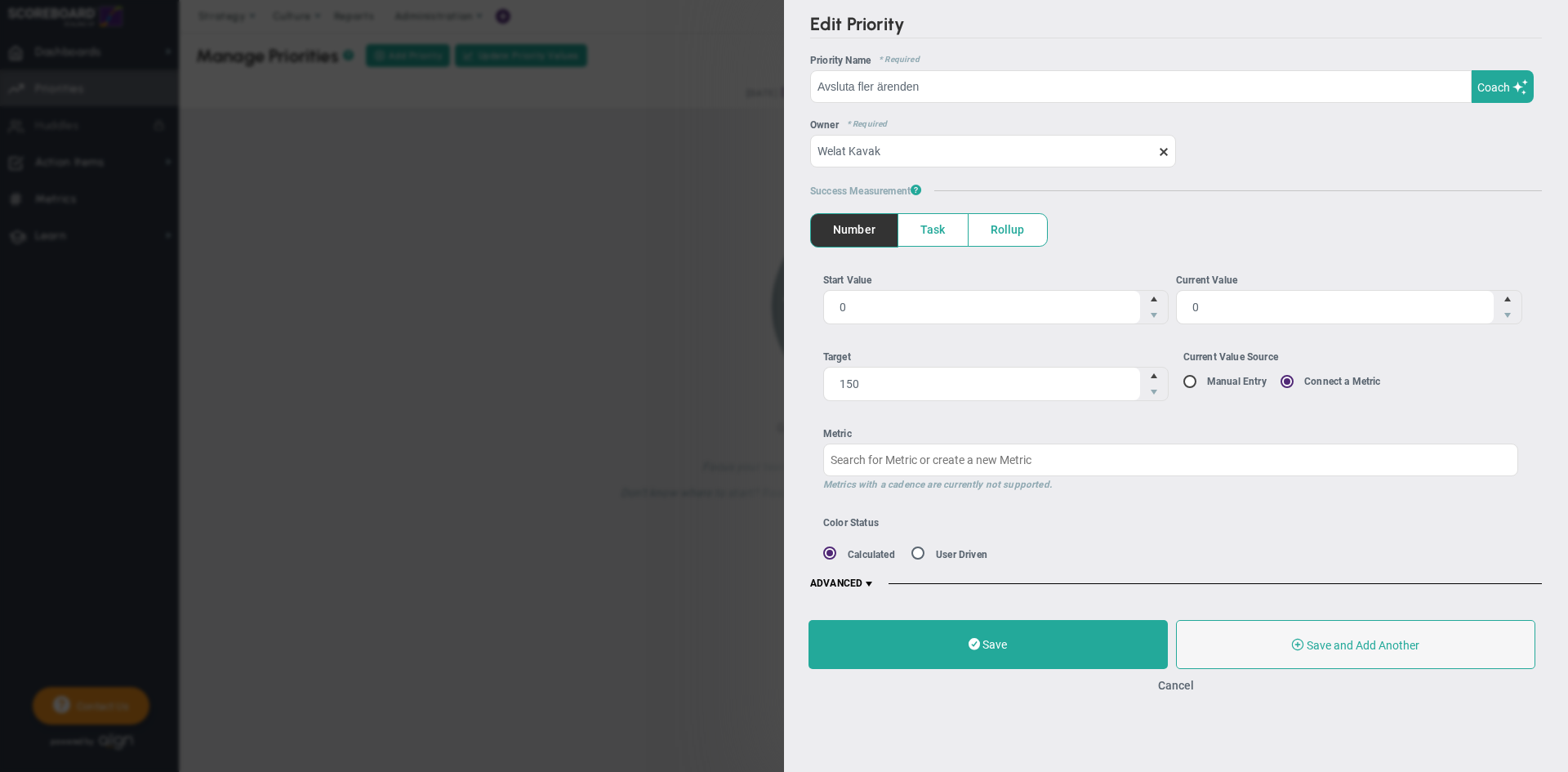
click at [1201, 373] on div at bounding box center [1192, 380] width 18 height 16
click at [1201, 376] on input "Current Value Source Manual Entry Connect a Metric" at bounding box center [1196, 382] width 17 height 13
radio input "true"
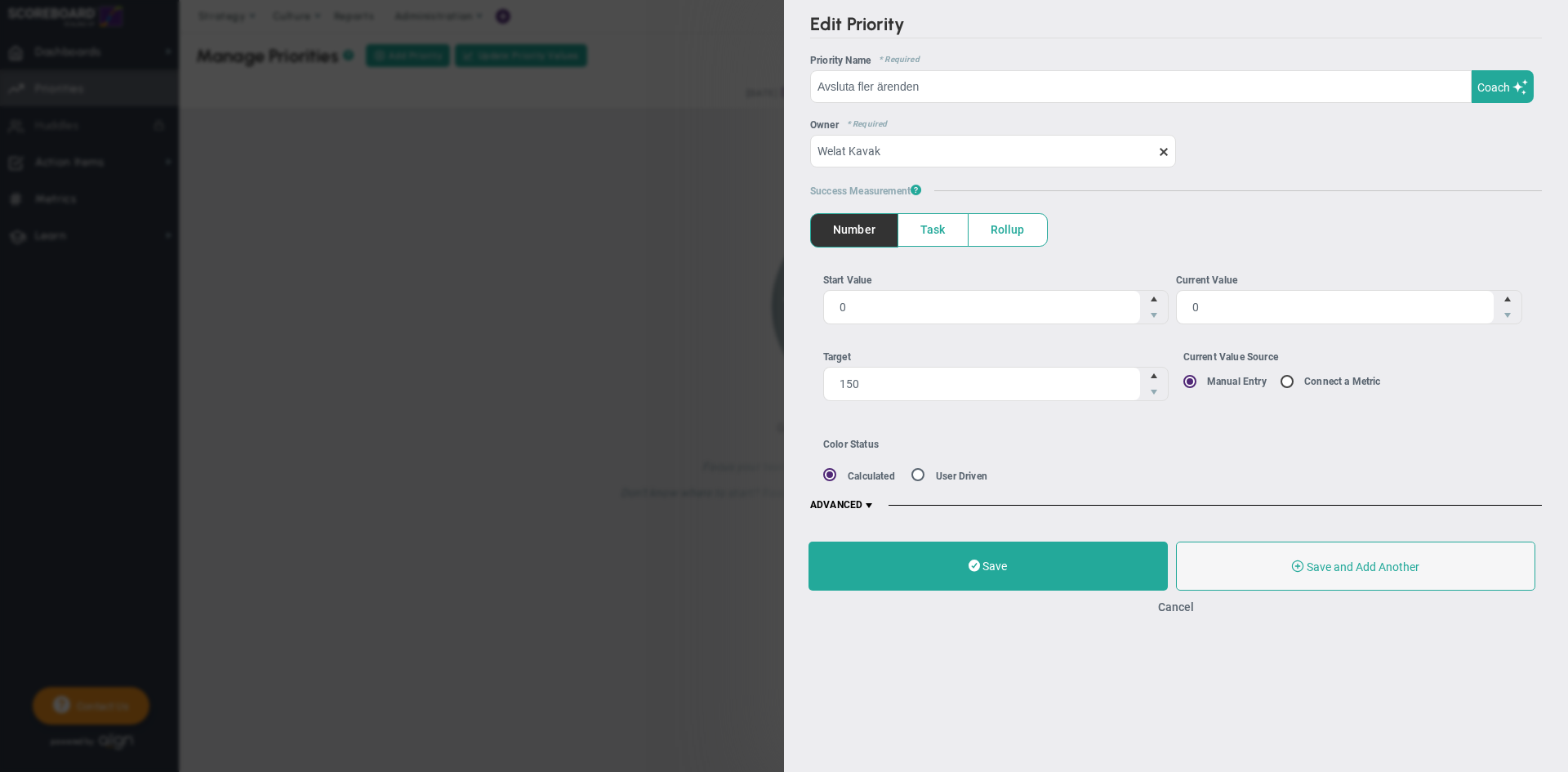
click at [1184, 386] on span at bounding box center [1191, 380] width 17 height 13
click at [1188, 386] on input "Current Value Source Manual Entry Connect a Metric" at bounding box center [1196, 382] width 17 height 13
click at [872, 502] on span at bounding box center [869, 505] width 13 height 13
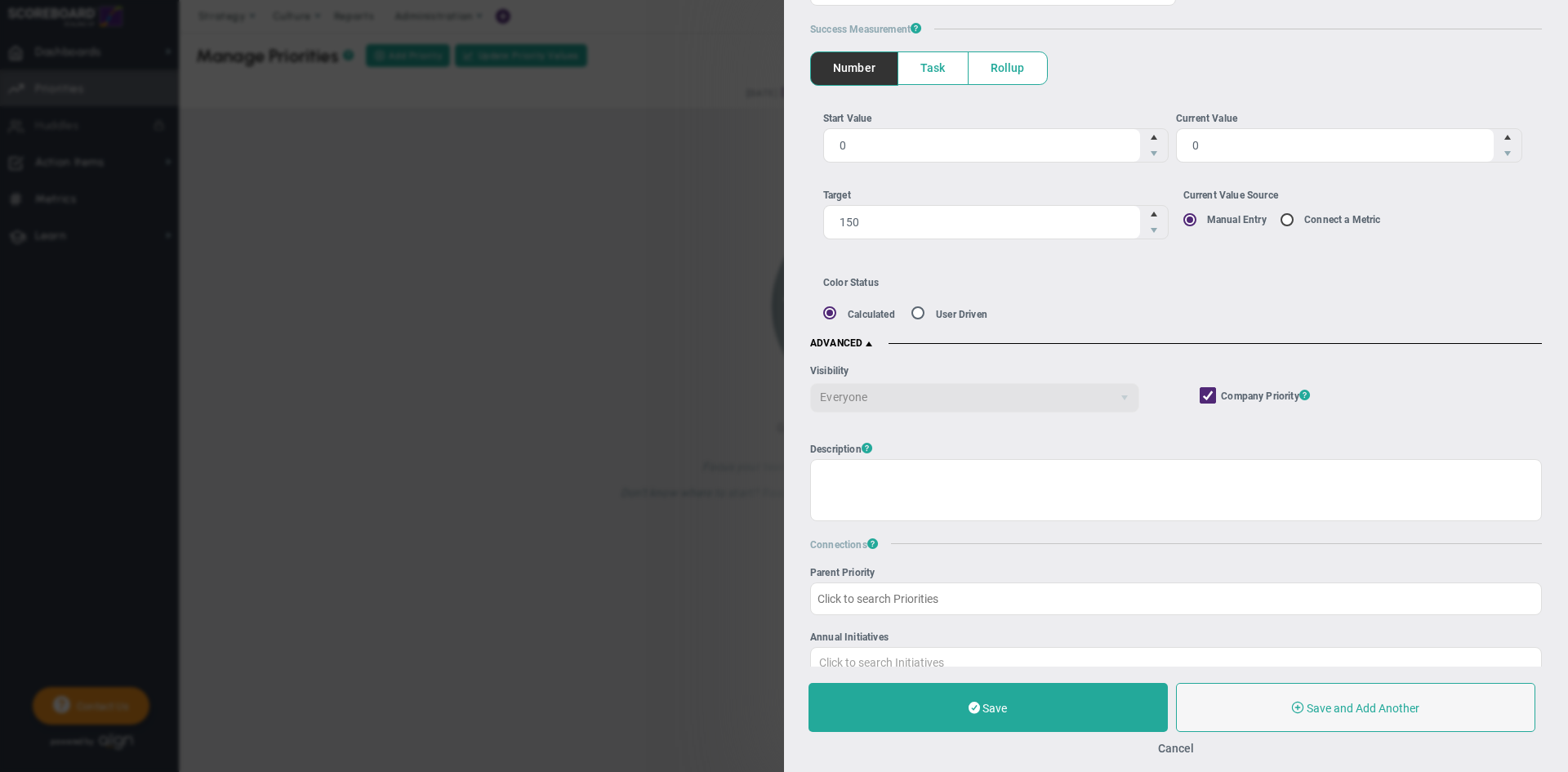
scroll to position [163, 0]
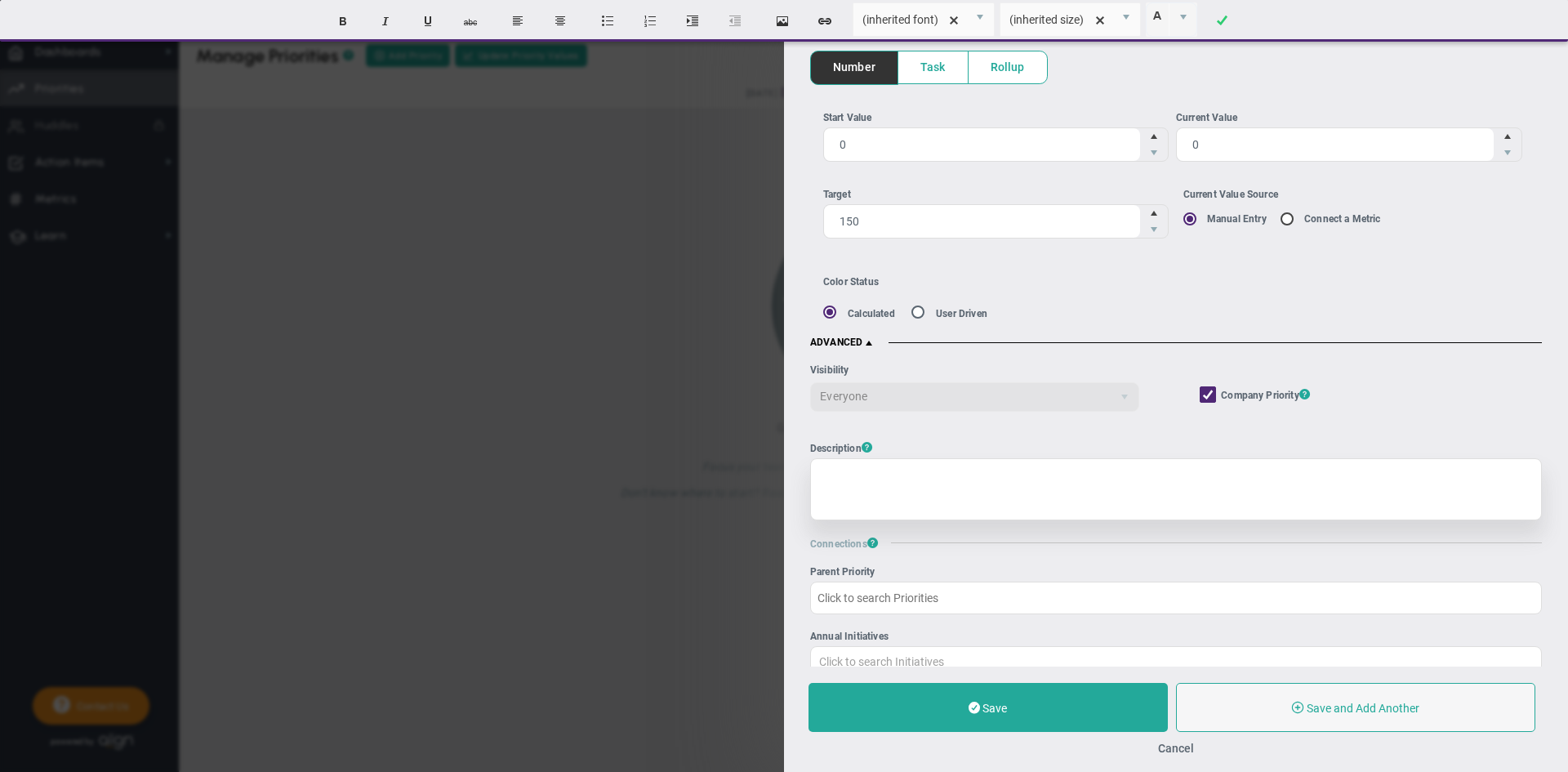
click at [872, 475] on div at bounding box center [1176, 490] width 732 height 62
paste div
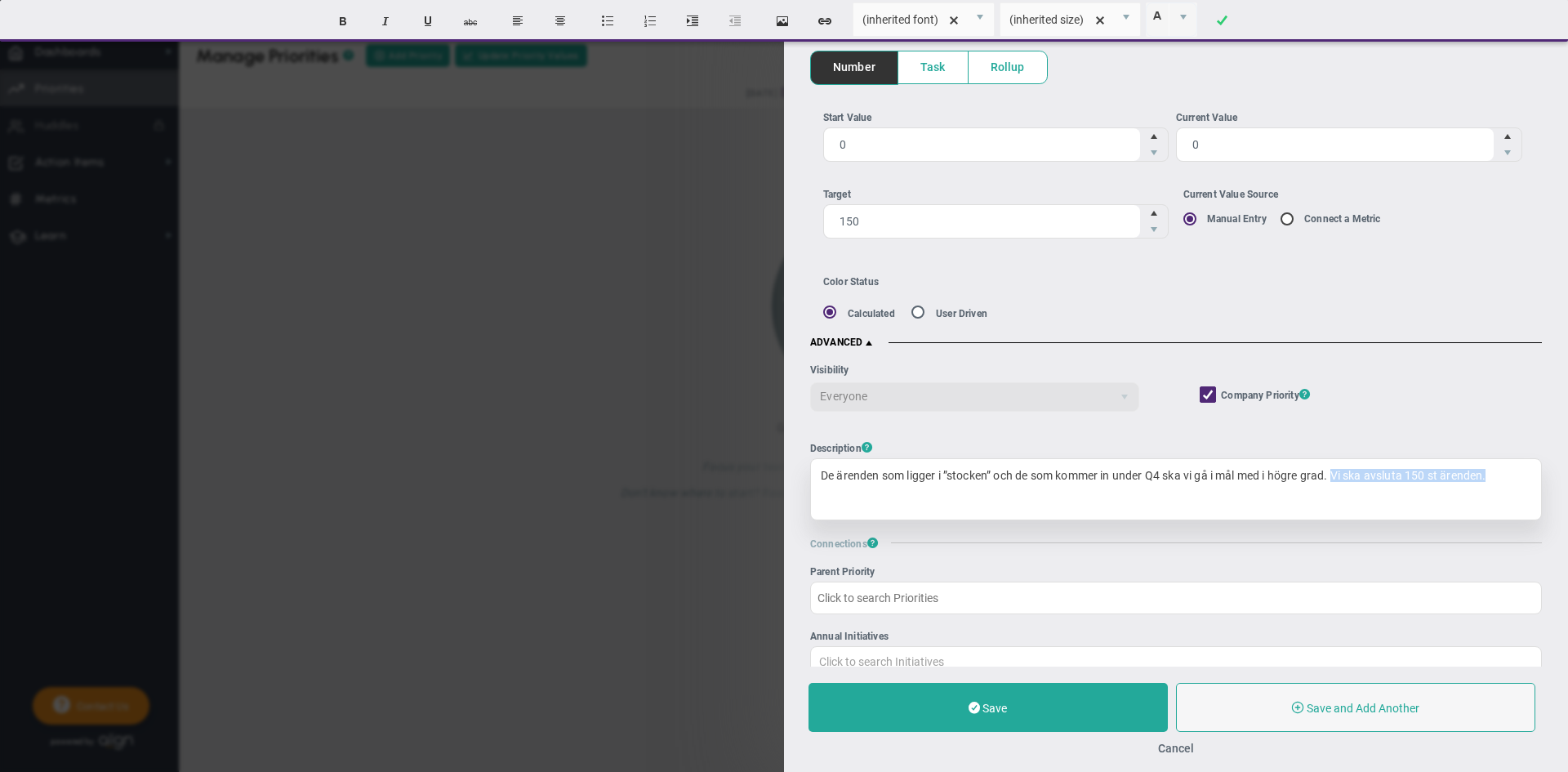
drag, startPoint x: 1499, startPoint y: 475, endPoint x: 1343, endPoint y: 490, distance: 156.7
click at [1343, 490] on div "De ärenden som ligger i ”stocken” och de som kommer in under Q4 ska vi gå i mål…" at bounding box center [1176, 490] width 732 height 62
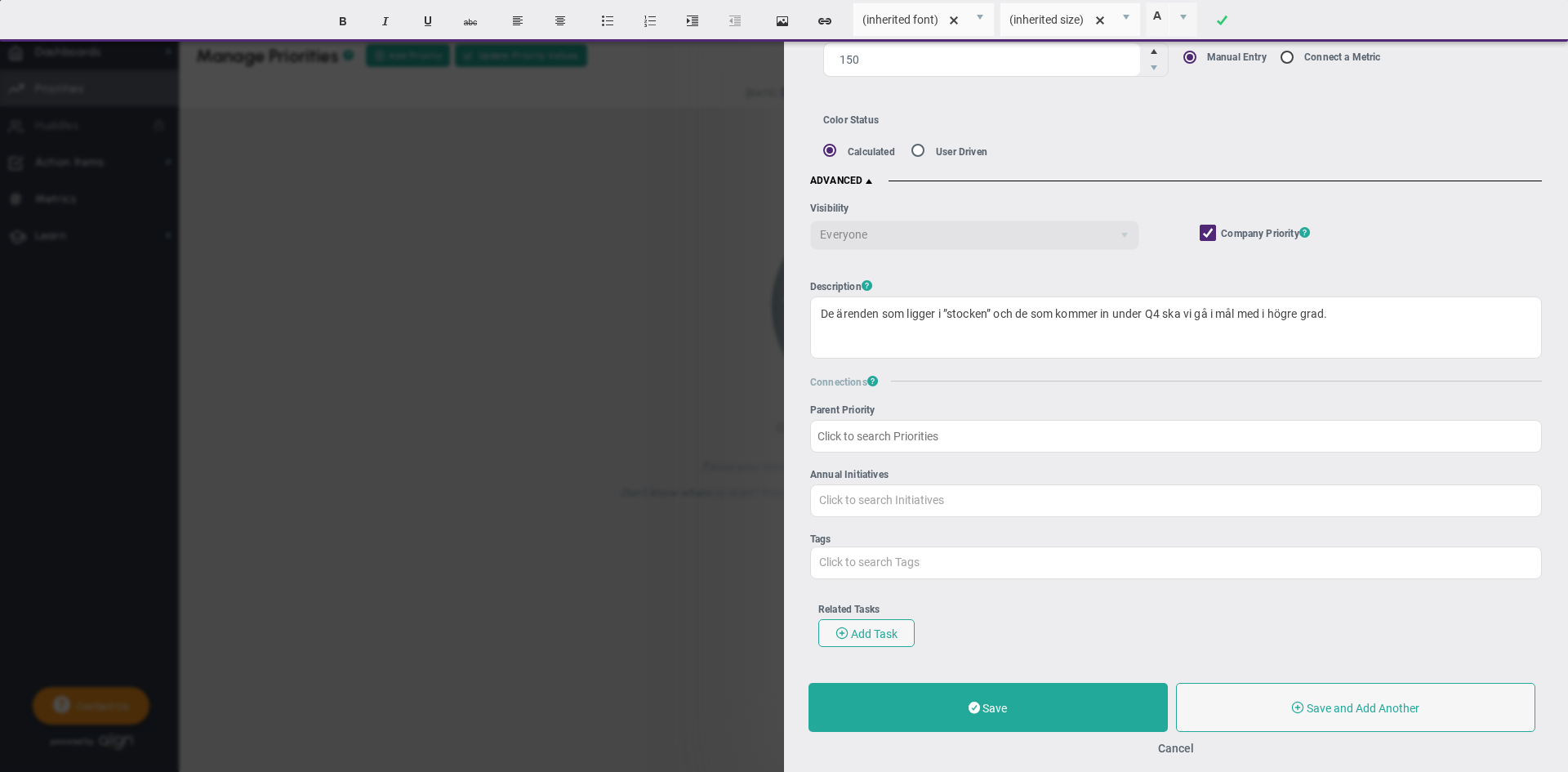
scroll to position [325, 0]
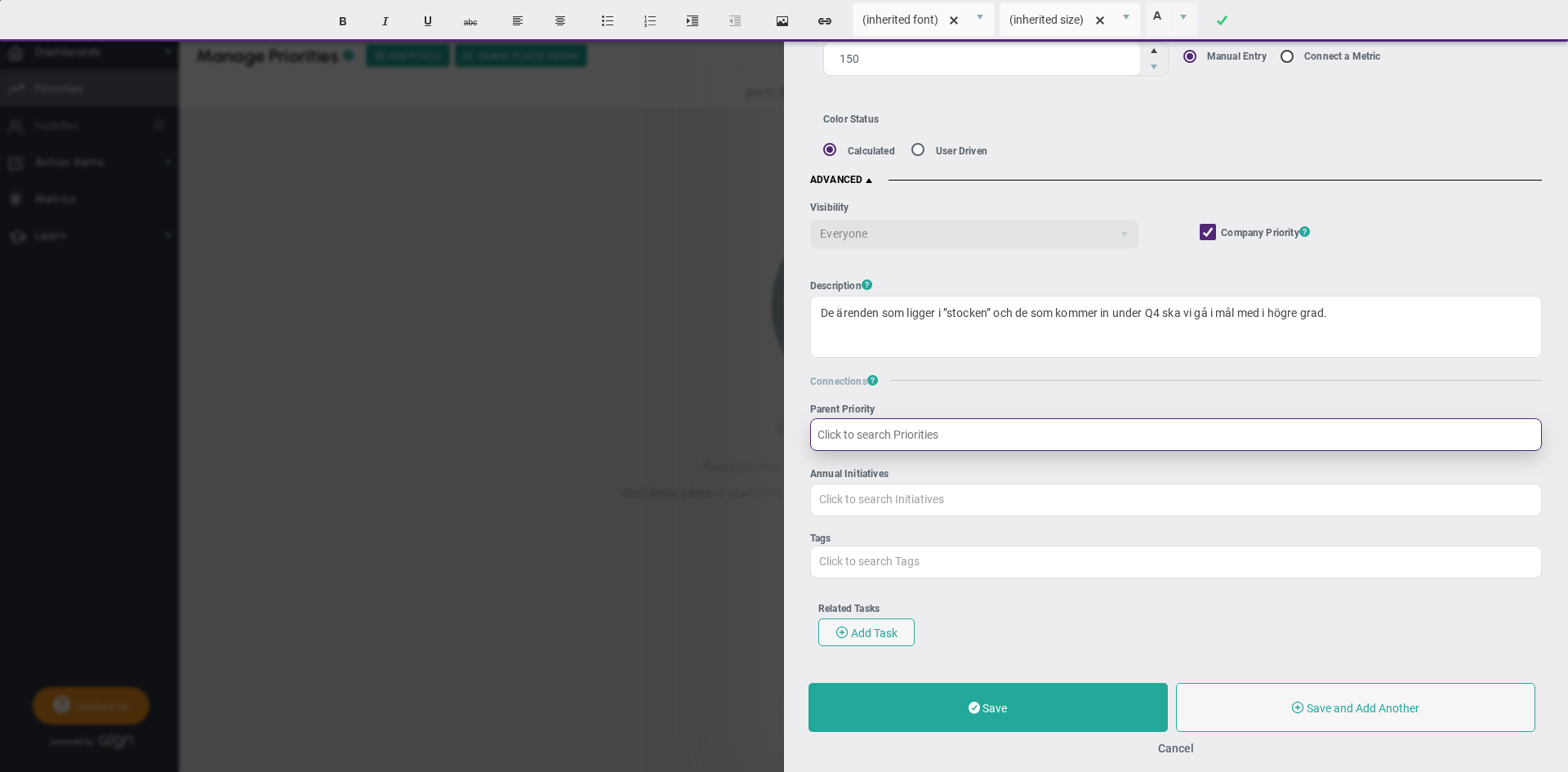
click at [902, 443] on input "Parent Priority" at bounding box center [1176, 435] width 732 height 33
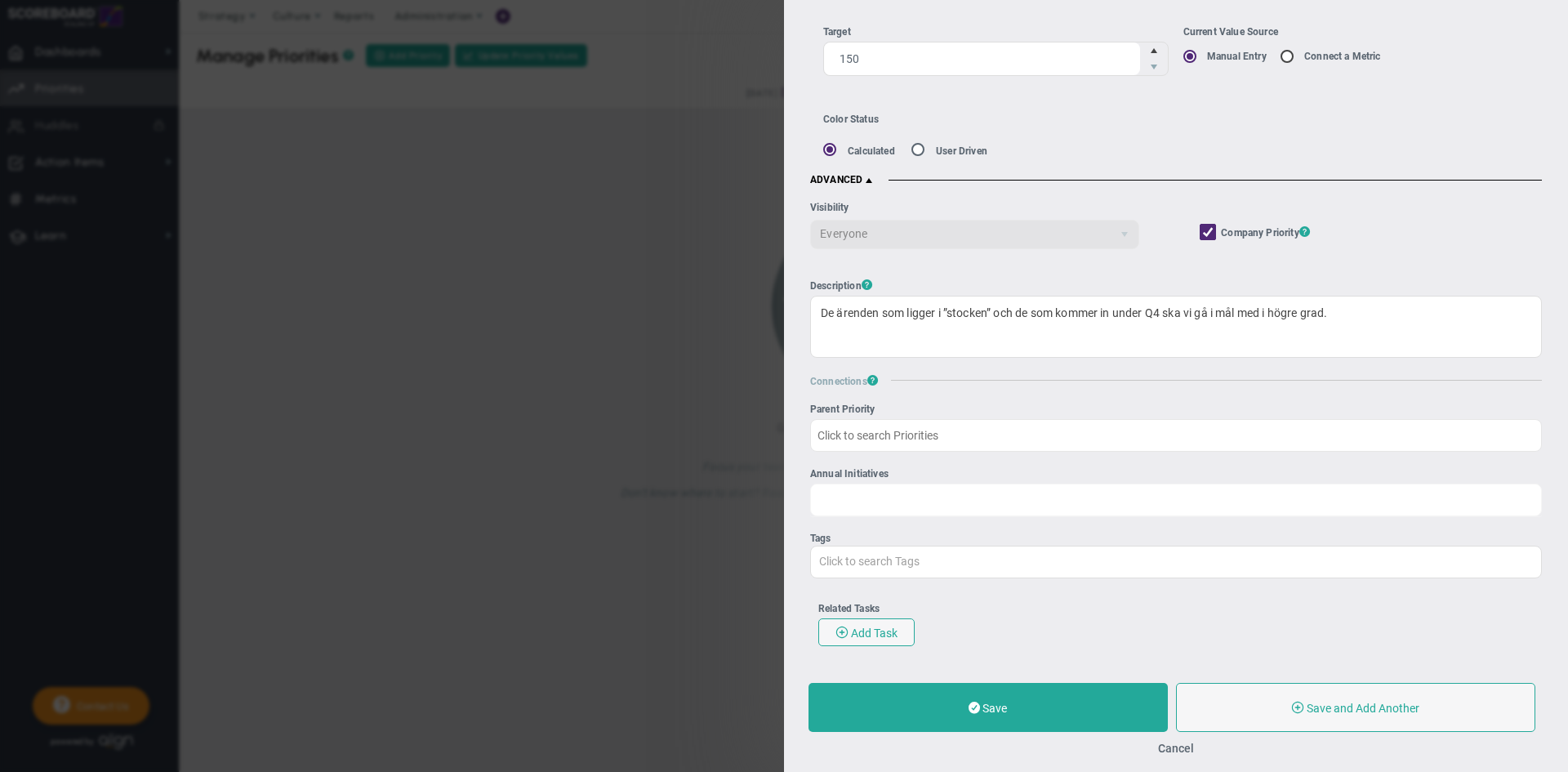
click at [890, 505] on input "Annual Initiatives Click to search Initiatives" at bounding box center [1176, 499] width 730 height 29
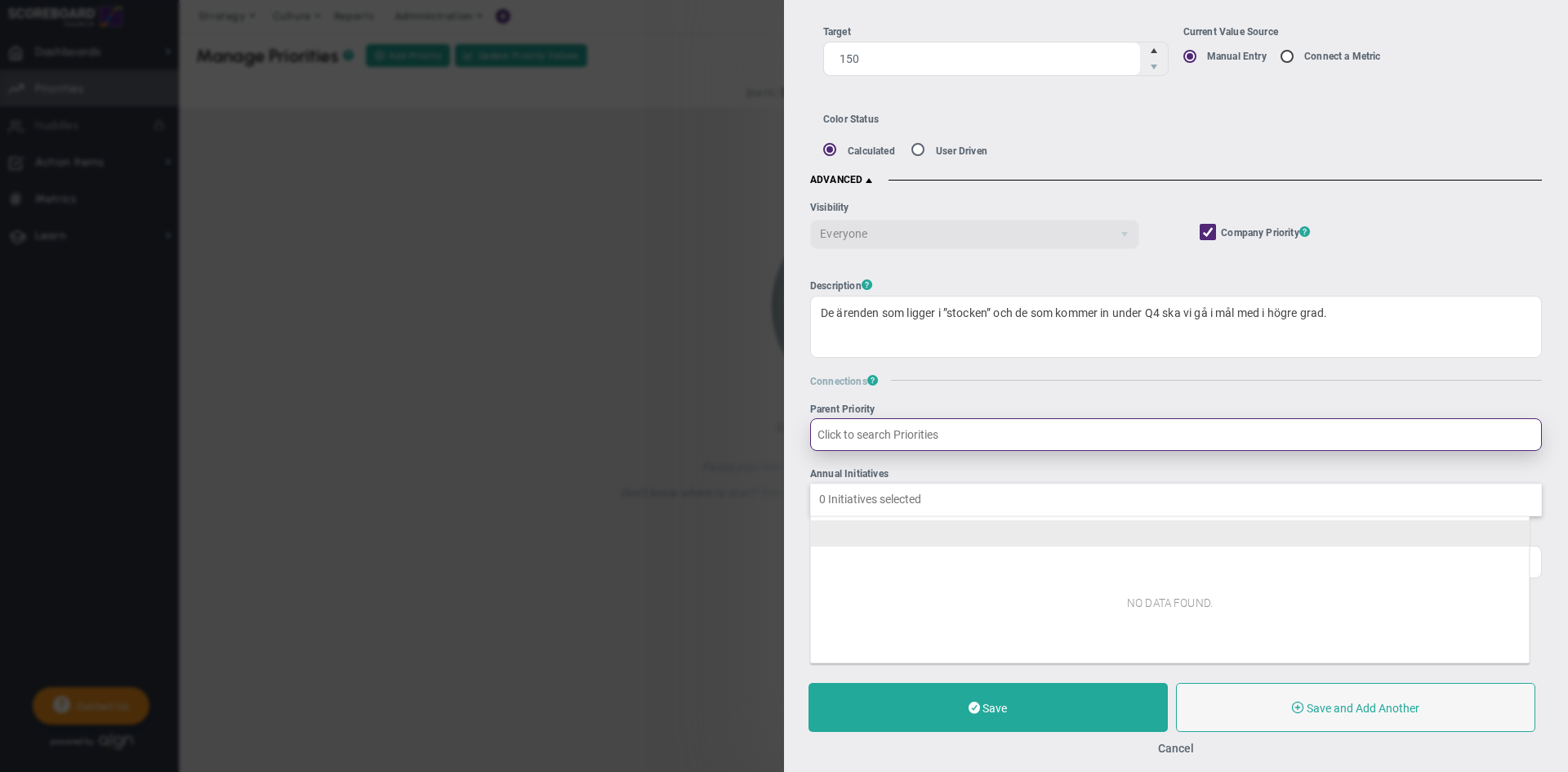
type input "Click to search Initiatives"
click at [920, 443] on input "Parent Priority" at bounding box center [1176, 435] width 732 height 33
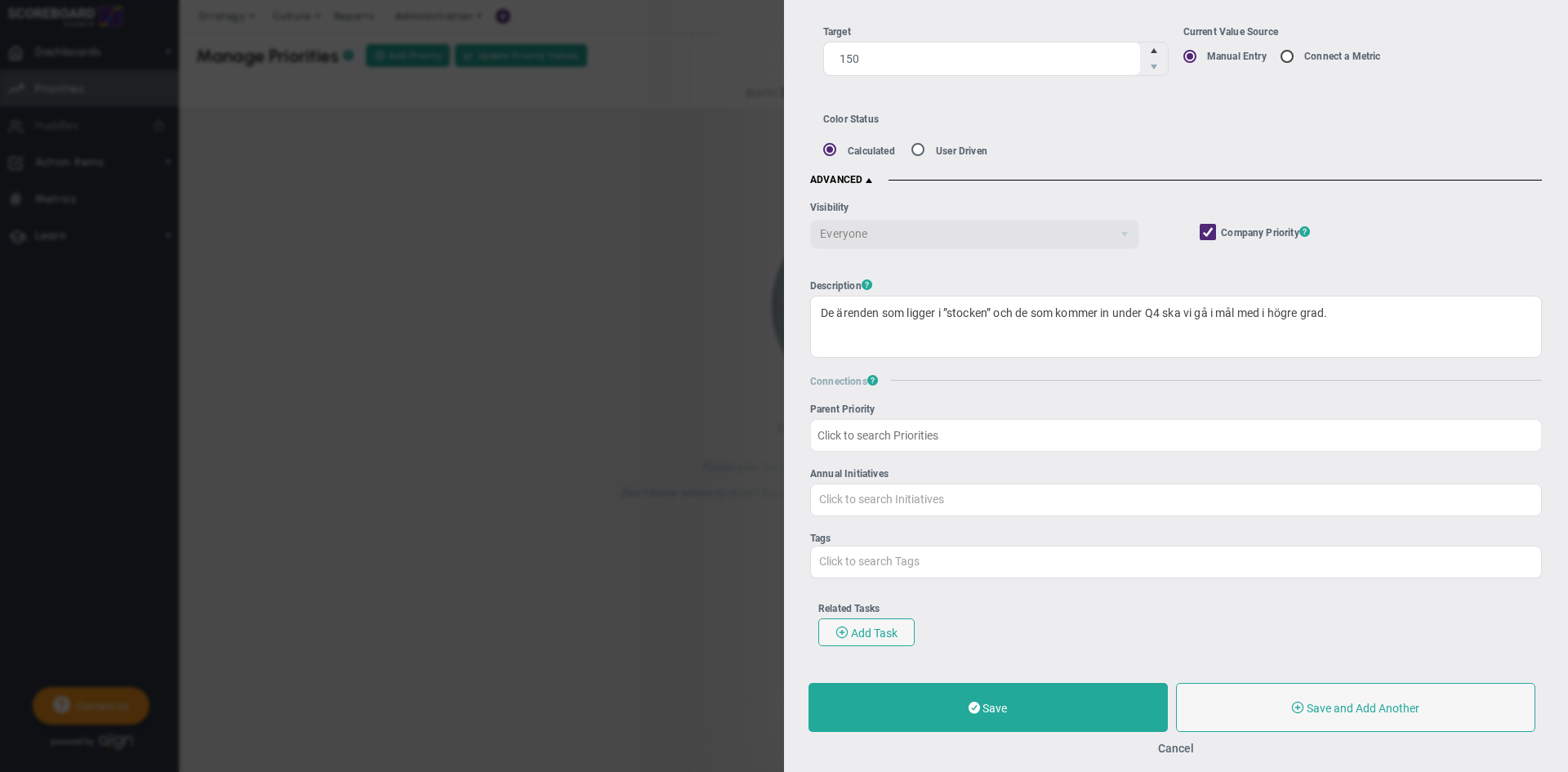
click at [854, 406] on div "Parent Priority" at bounding box center [1176, 409] width 732 height 11
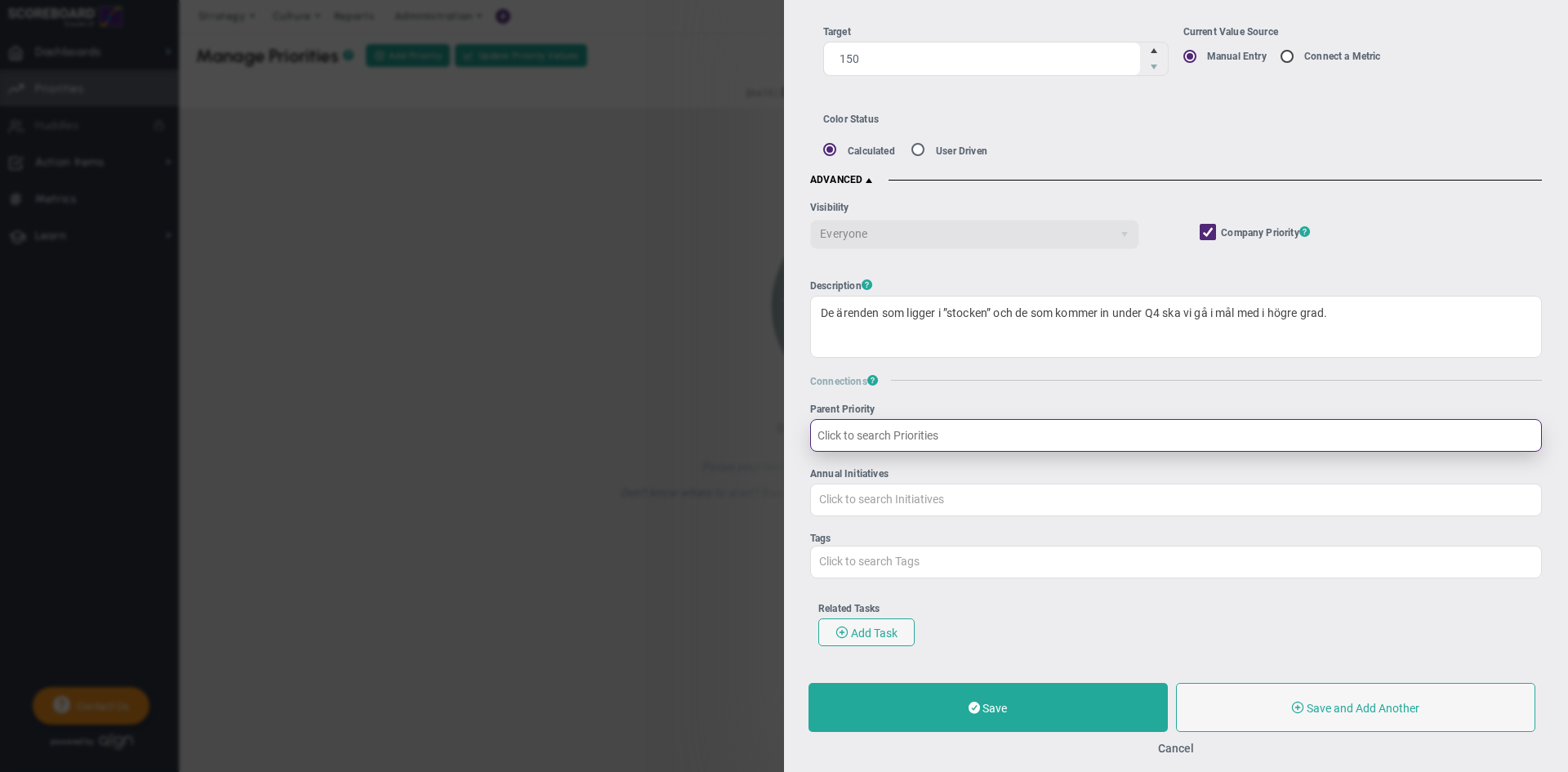
click at [854, 419] on input "Parent Priority" at bounding box center [1176, 436] width 732 height 33
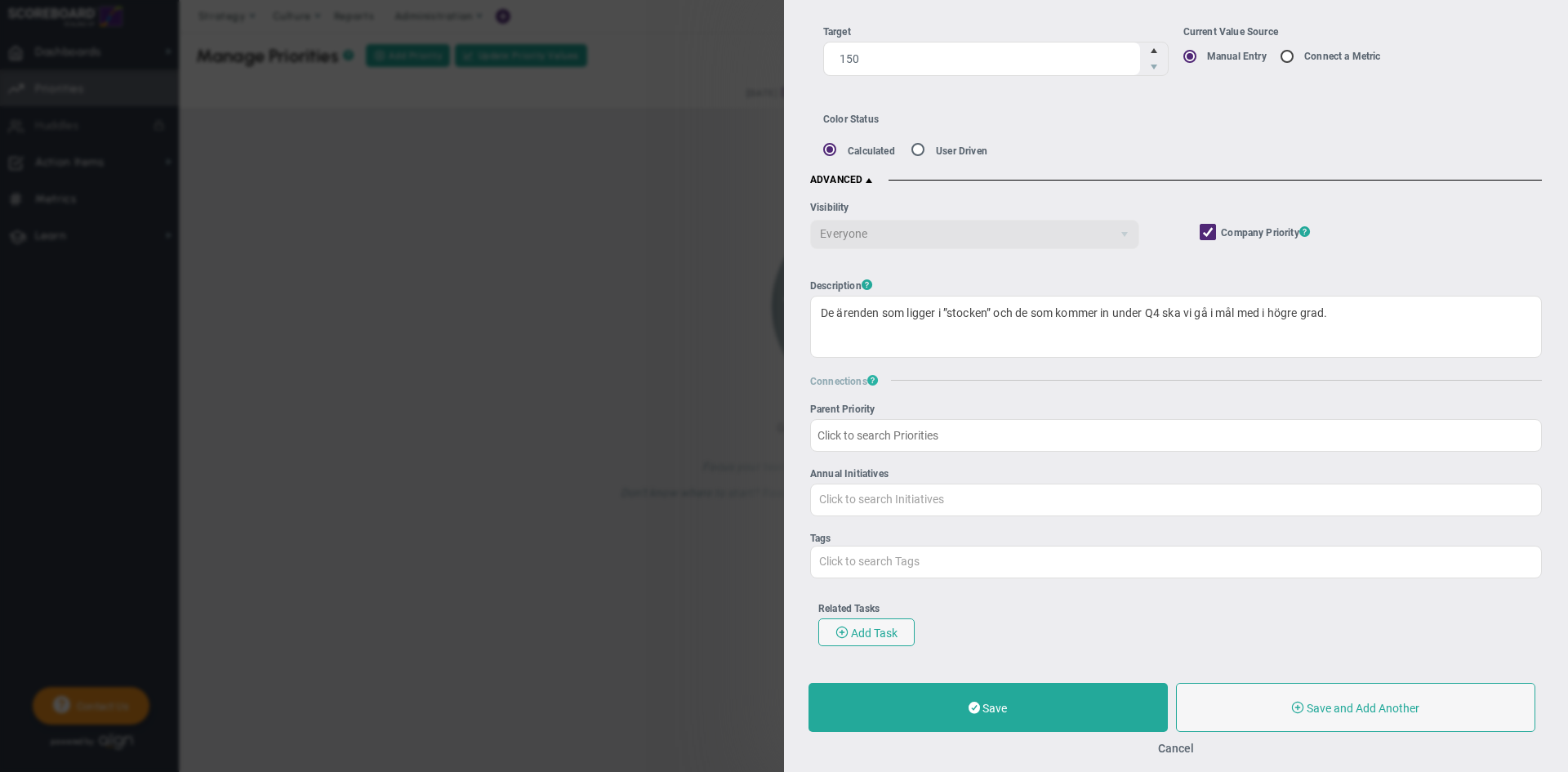
click at [877, 379] on span "?" at bounding box center [873, 380] width 11 height 15
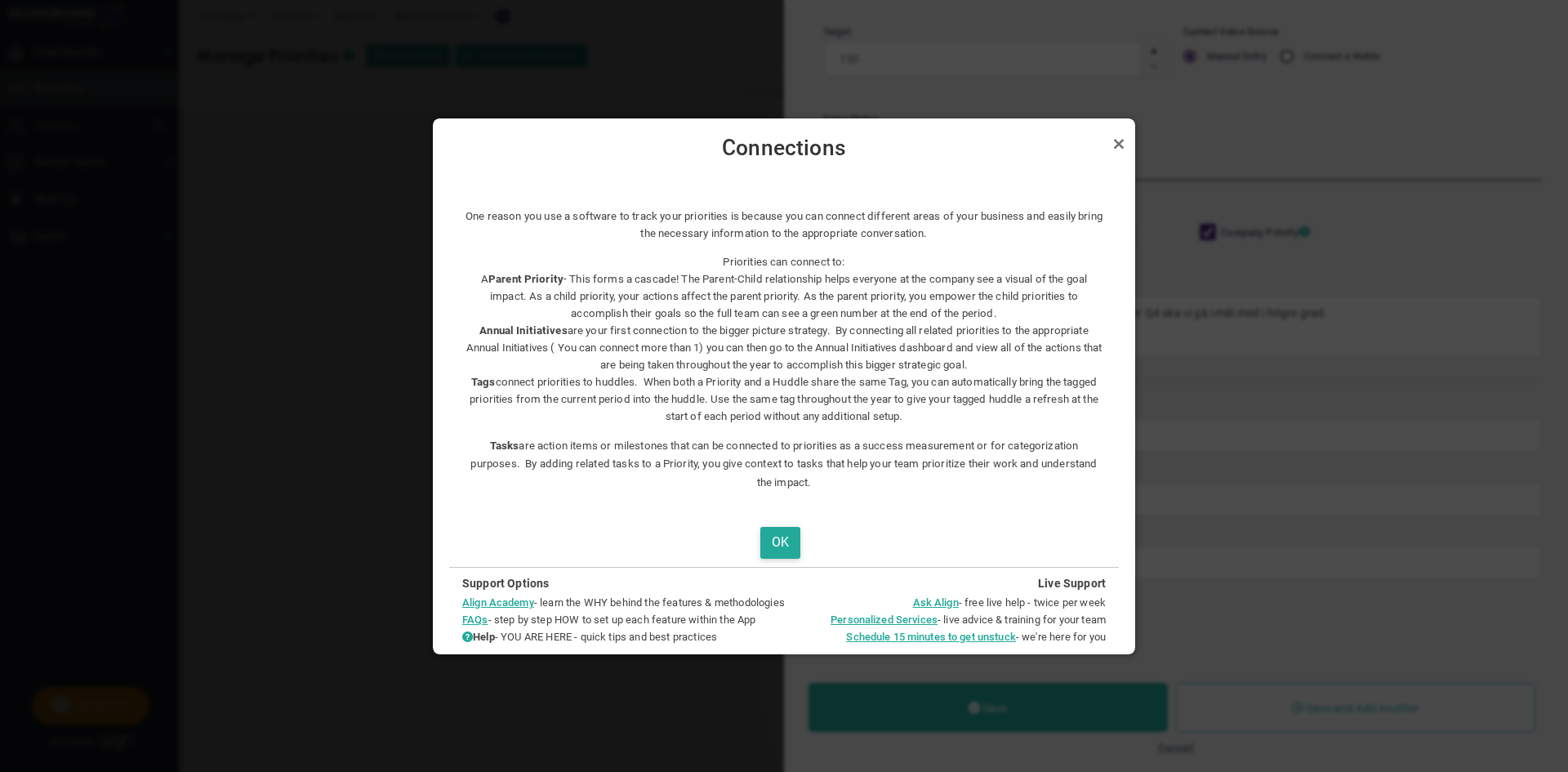
click at [338, 477] on div at bounding box center [784, 386] width 1568 height 772
click at [1115, 149] on link "Close" at bounding box center [1118, 143] width 19 height 19
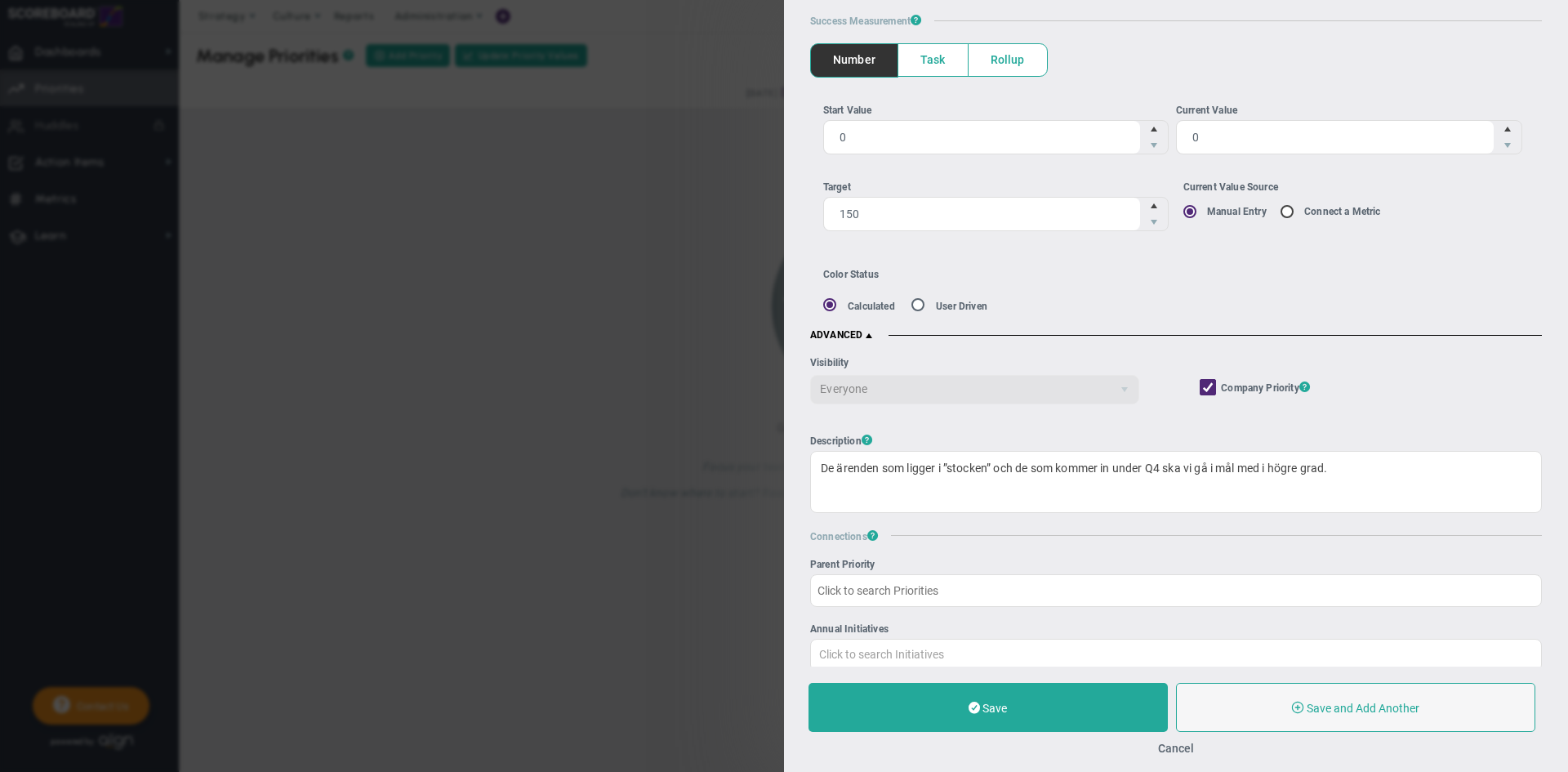
scroll to position [0, 0]
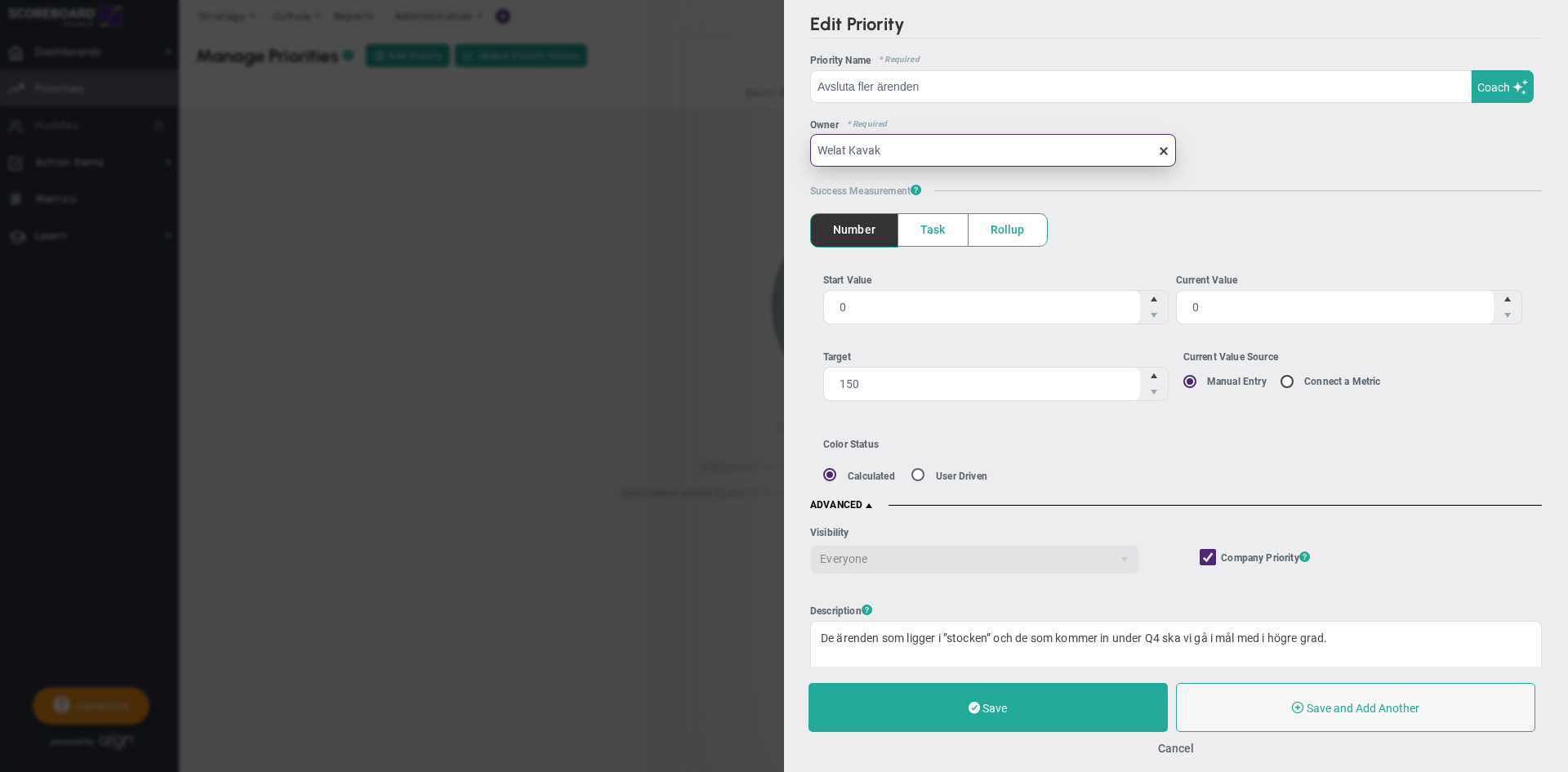
click at [1093, 158] on input "Welat Kavak" at bounding box center [993, 151] width 366 height 33
drag, startPoint x: 1059, startPoint y: 145, endPoint x: 638, endPoint y: 158, distance: 421.2
click at [644, 154] on div "Edit Priority OKR Name Priority Name [GEOGRAPHIC_DATA] fler ärenden Coach AI Co…" at bounding box center [784, 386] width 1568 height 772
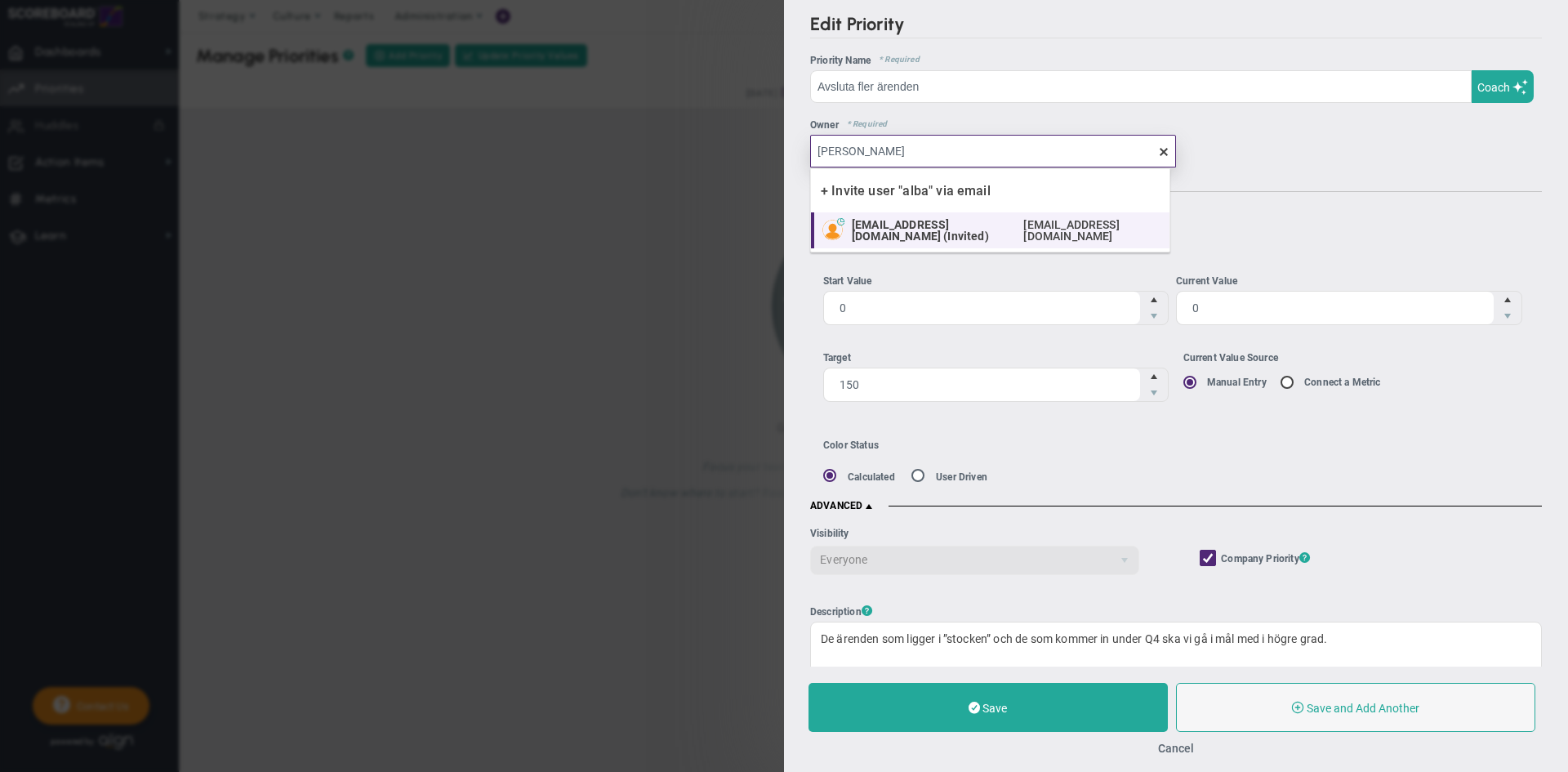
click at [893, 221] on span "[EMAIL_ADDRESS][DOMAIN_NAME] (Invited)" at bounding box center [933, 230] width 164 height 23
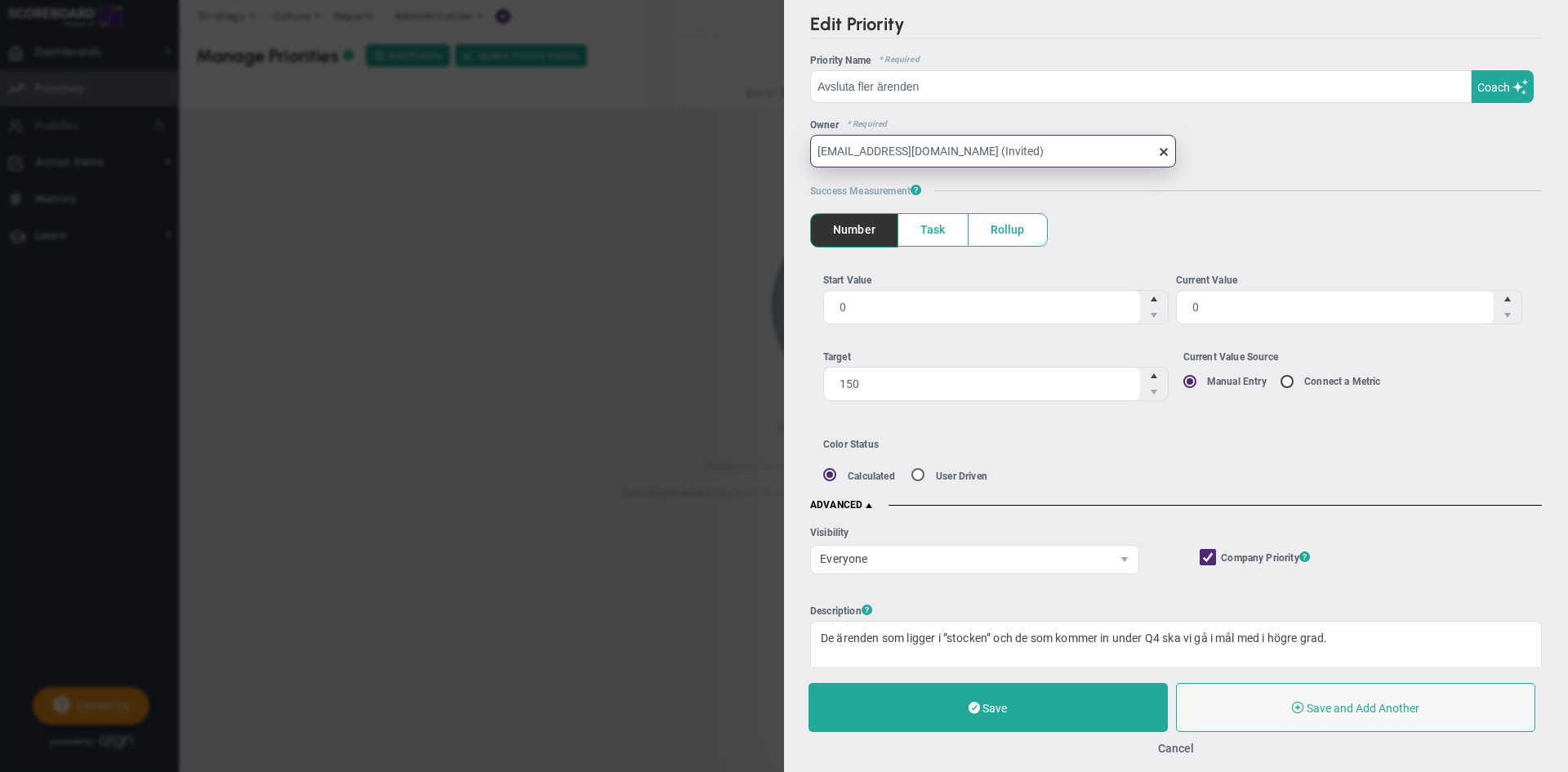
type input "[EMAIL_ADDRESS][DOMAIN_NAME] (Invited)"
click at [1115, 197] on div "OKR Name * Required Priority Name * Required Avsluta fler ärenden [GEOGRAPHIC_D…" at bounding box center [1176, 574] width 732 height 1039
click at [1157, 151] on span at bounding box center [1164, 151] width 13 height 13
drag, startPoint x: 1353, startPoint y: 187, endPoint x: 1345, endPoint y: 192, distance: 9.4
click at [1355, 187] on h5 "Success Measurement ?" at bounding box center [1176, 191] width 732 height 13
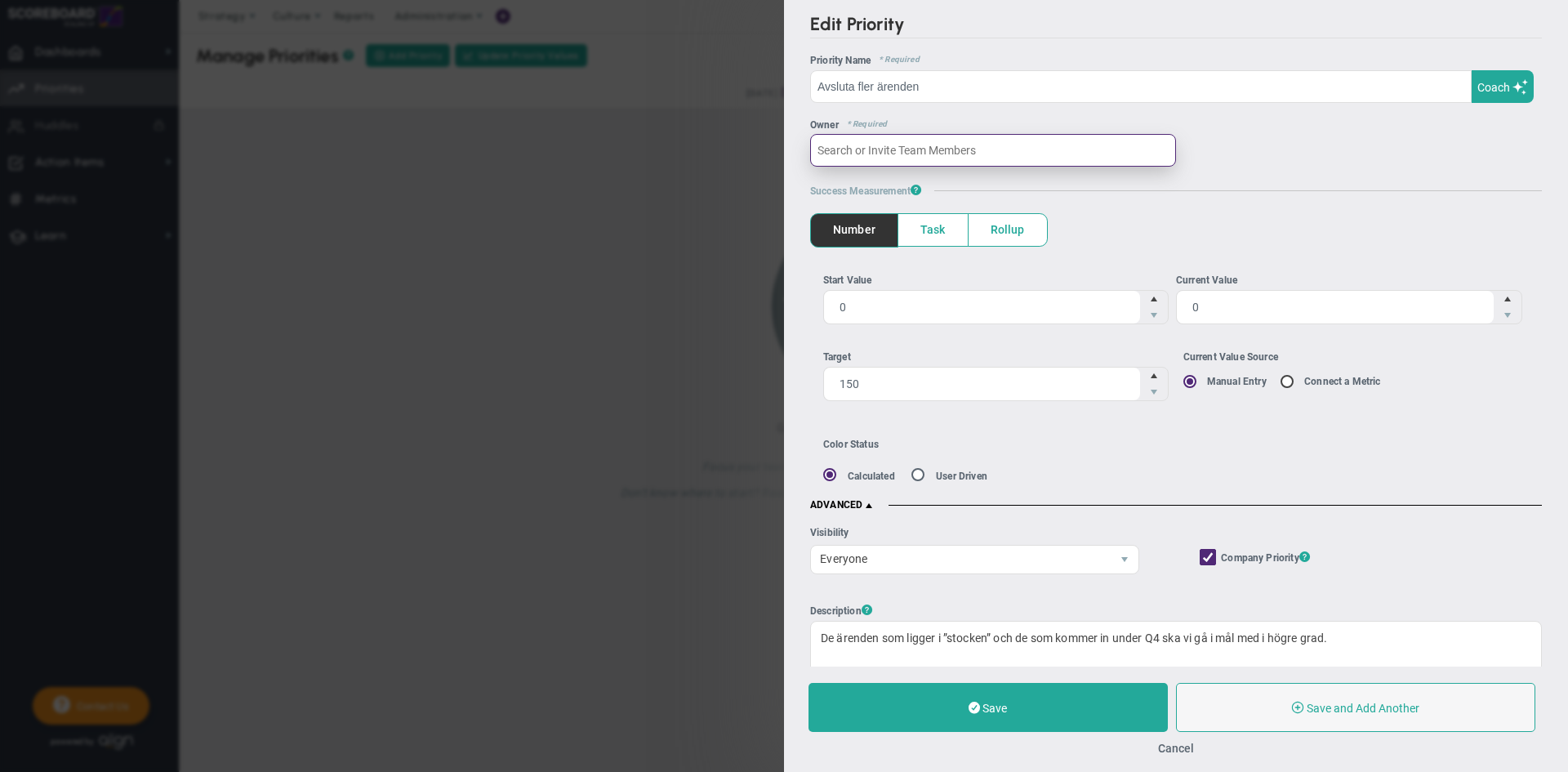
click at [1004, 162] on input "text" at bounding box center [993, 151] width 366 height 33
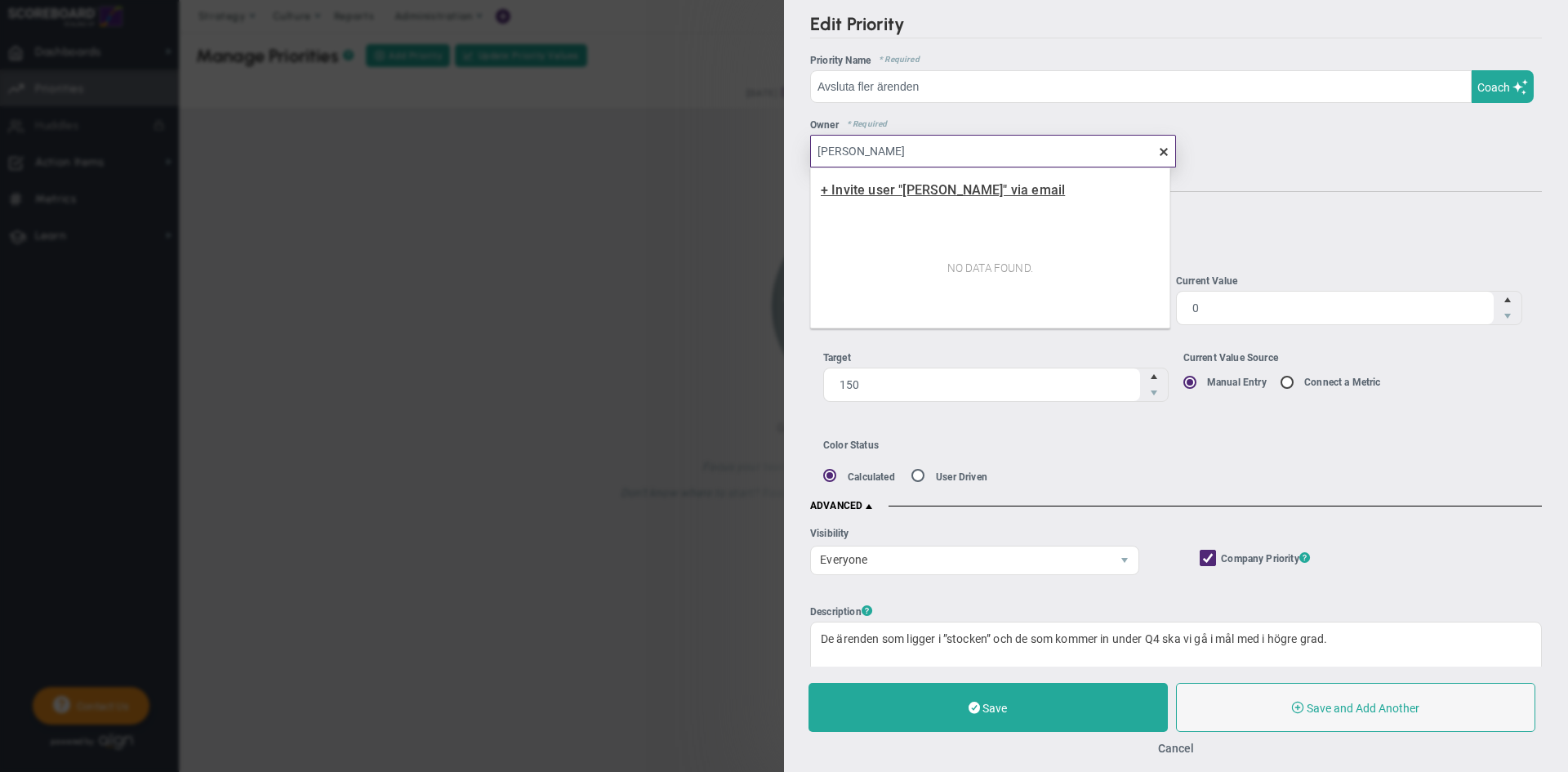
click at [966, 192] on span "+ Invite user "[PERSON_NAME]" via email" at bounding box center [942, 189] width 244 height 16
type input "[PERSON_NAME]"
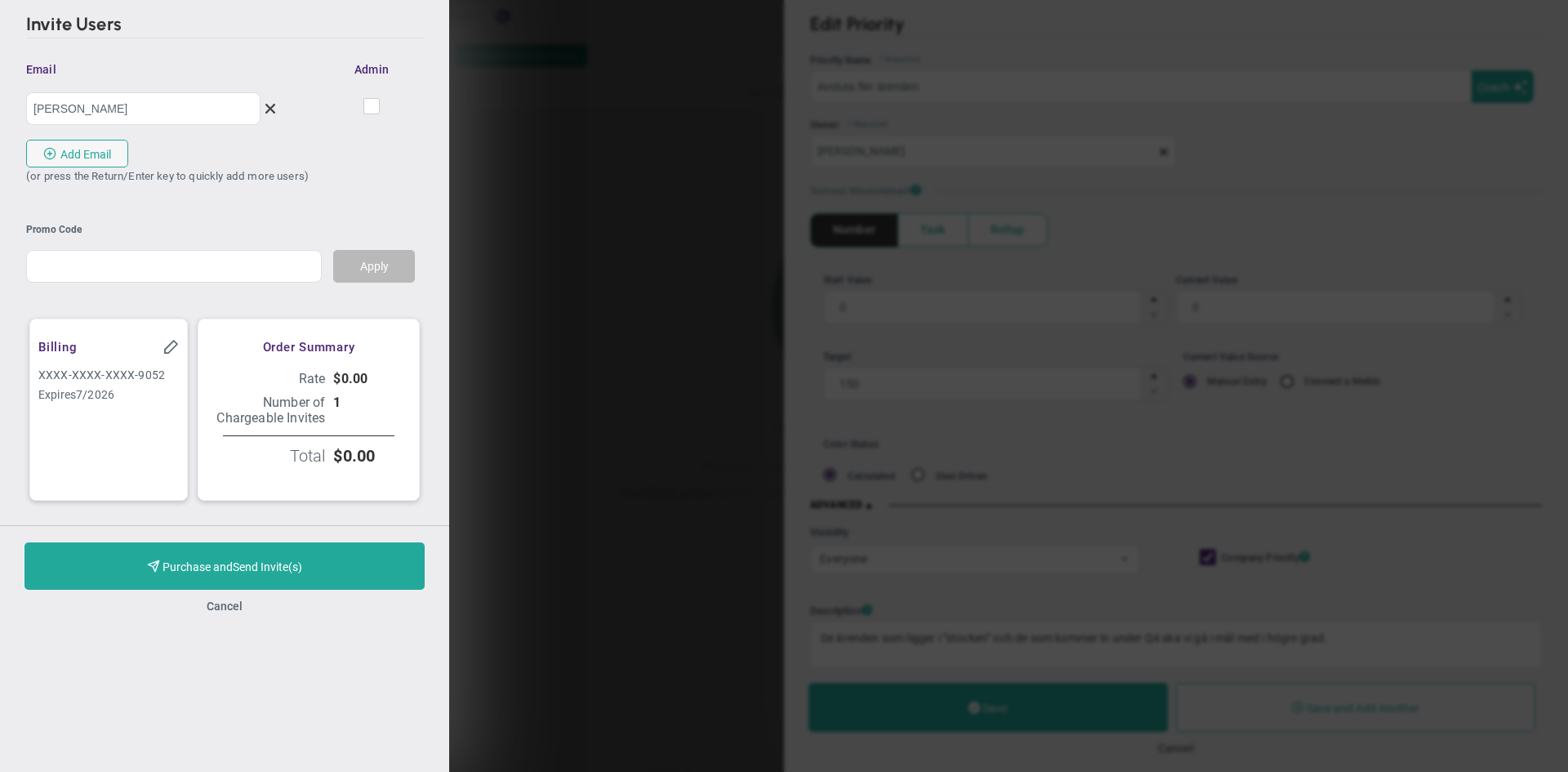
click at [525, 98] on div "Invite Users Invitations will not be sent until this account subscribes. Invite…" at bounding box center [784, 386] width 1568 height 772
click at [226, 612] on button "Cancel" at bounding box center [224, 607] width 36 height 13
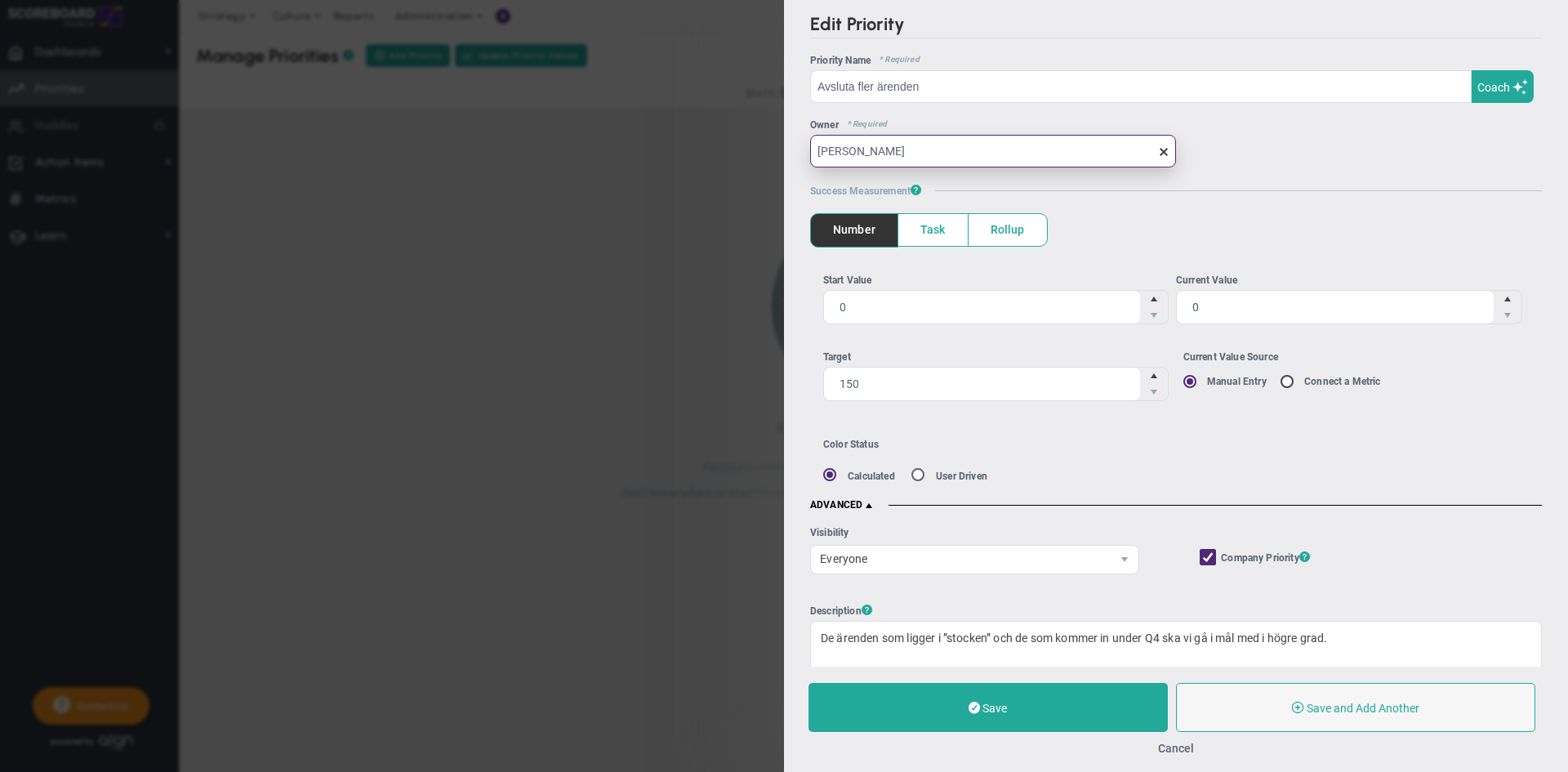
drag, startPoint x: 986, startPoint y: 148, endPoint x: 518, endPoint y: 187, distance: 469.6
click at [518, 187] on div "Edit Priority OKR Name Priority Name [GEOGRAPHIC_DATA] fler ärenden Coach AI Co…" at bounding box center [784, 386] width 1568 height 772
click at [1366, 169] on div "OKR Name * Required Priority Name * Required Avsluta fler ärenden [GEOGRAPHIC_D…" at bounding box center [1176, 575] width 732 height 1040
click at [979, 148] on input "Welat" at bounding box center [993, 151] width 366 height 33
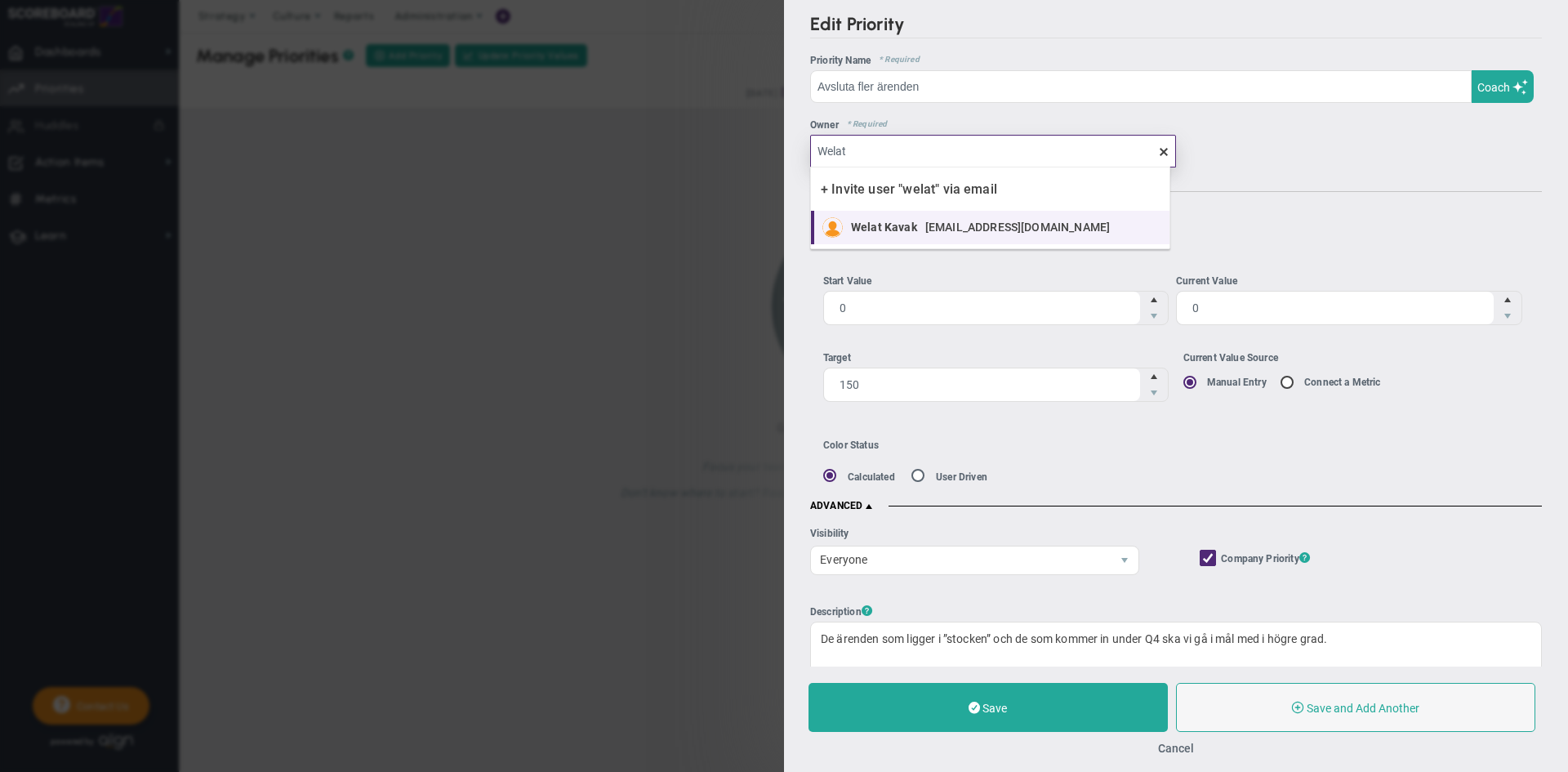
click at [925, 223] on span "[EMAIL_ADDRESS][DOMAIN_NAME]" at bounding box center [1017, 227] width 185 height 11
type input "Welat Kavak"
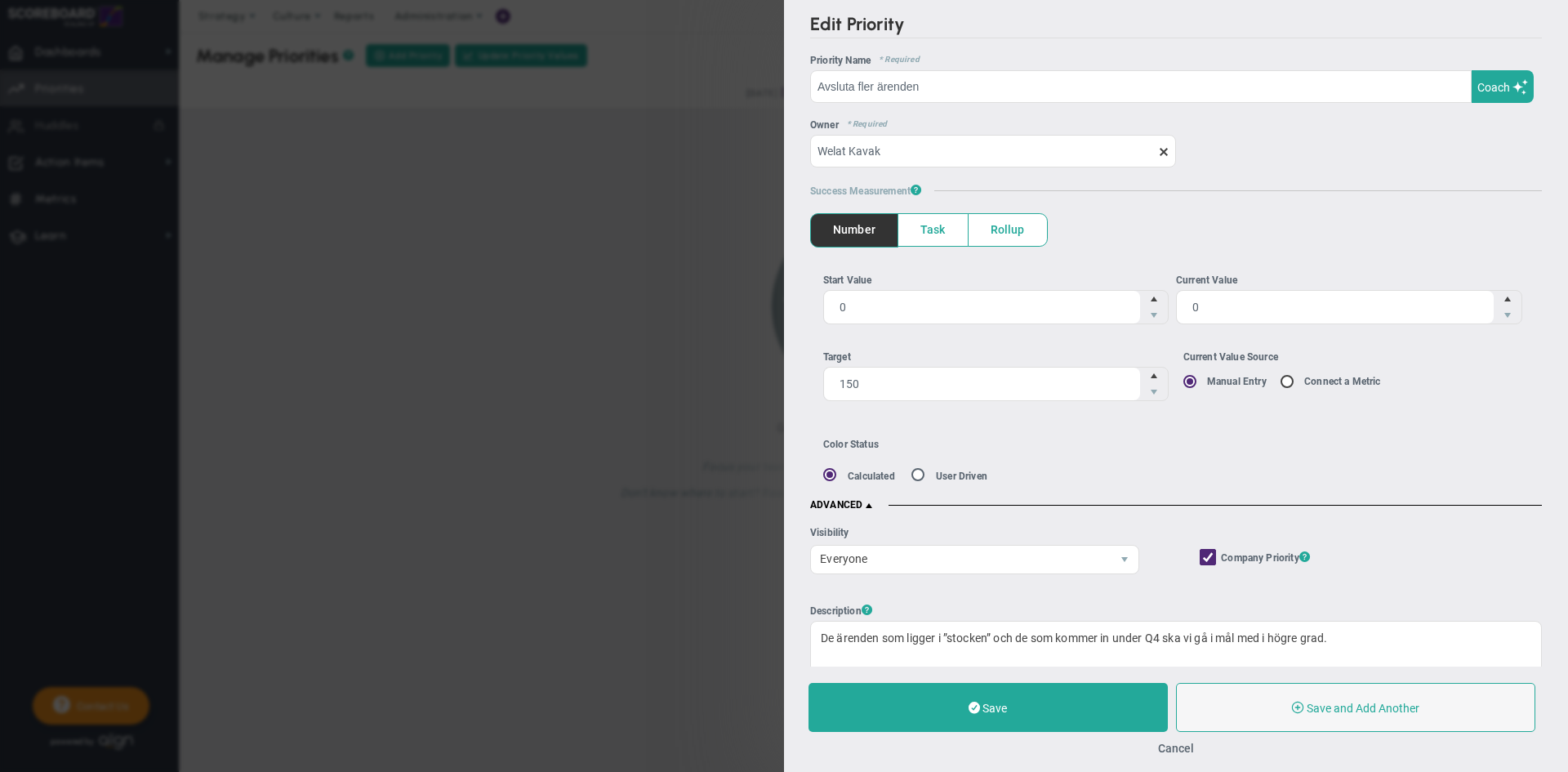
click at [1292, 180] on div "OKR Name * Required Priority Name * Required Avsluta fler ärenden [GEOGRAPHIC_D…" at bounding box center [1176, 574] width 732 height 1039
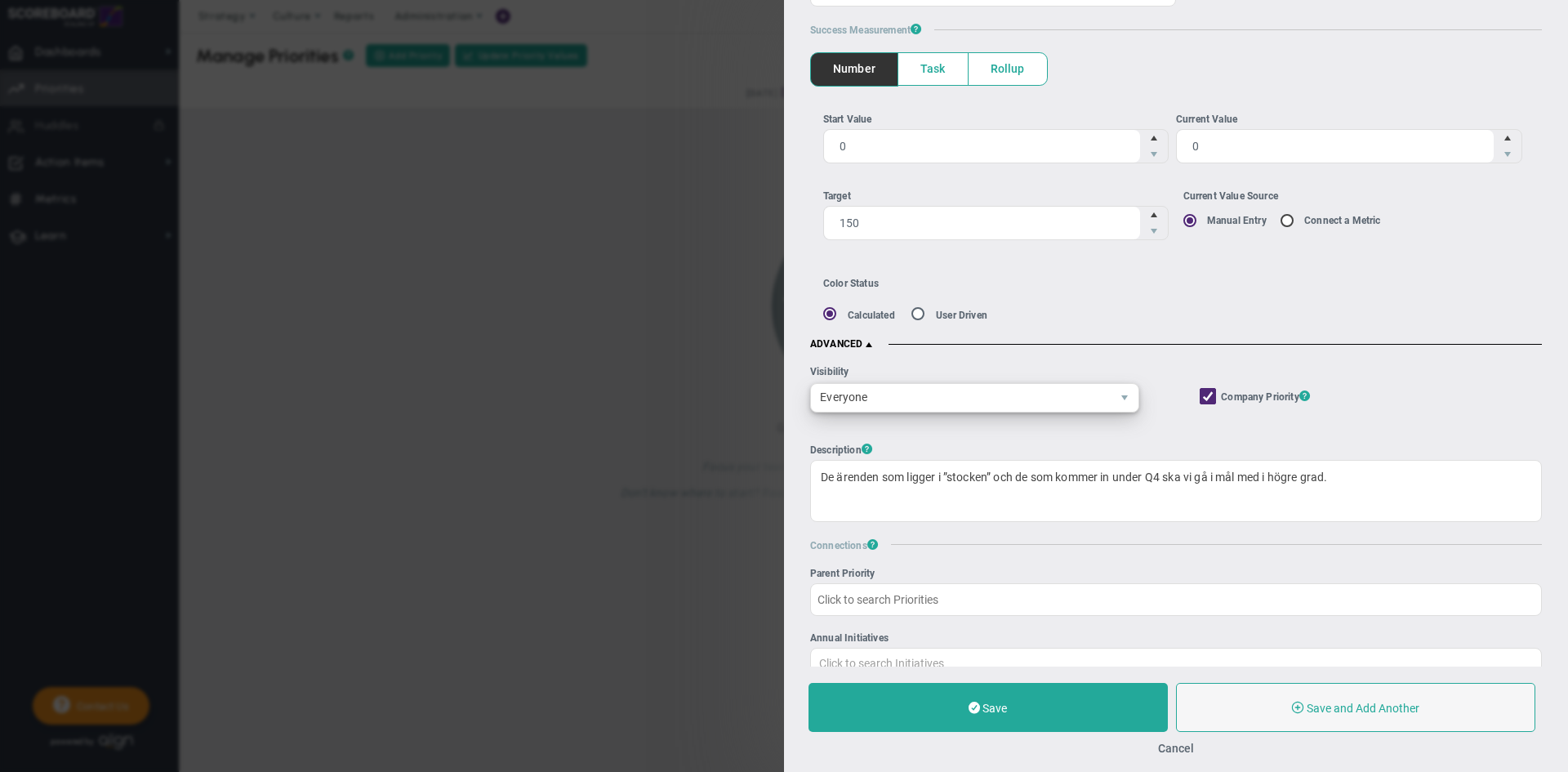
click at [924, 402] on span "Everyone" at bounding box center [961, 398] width 299 height 28
click at [924, 402] on span "Everyone" at bounding box center [961, 397] width 299 height 28
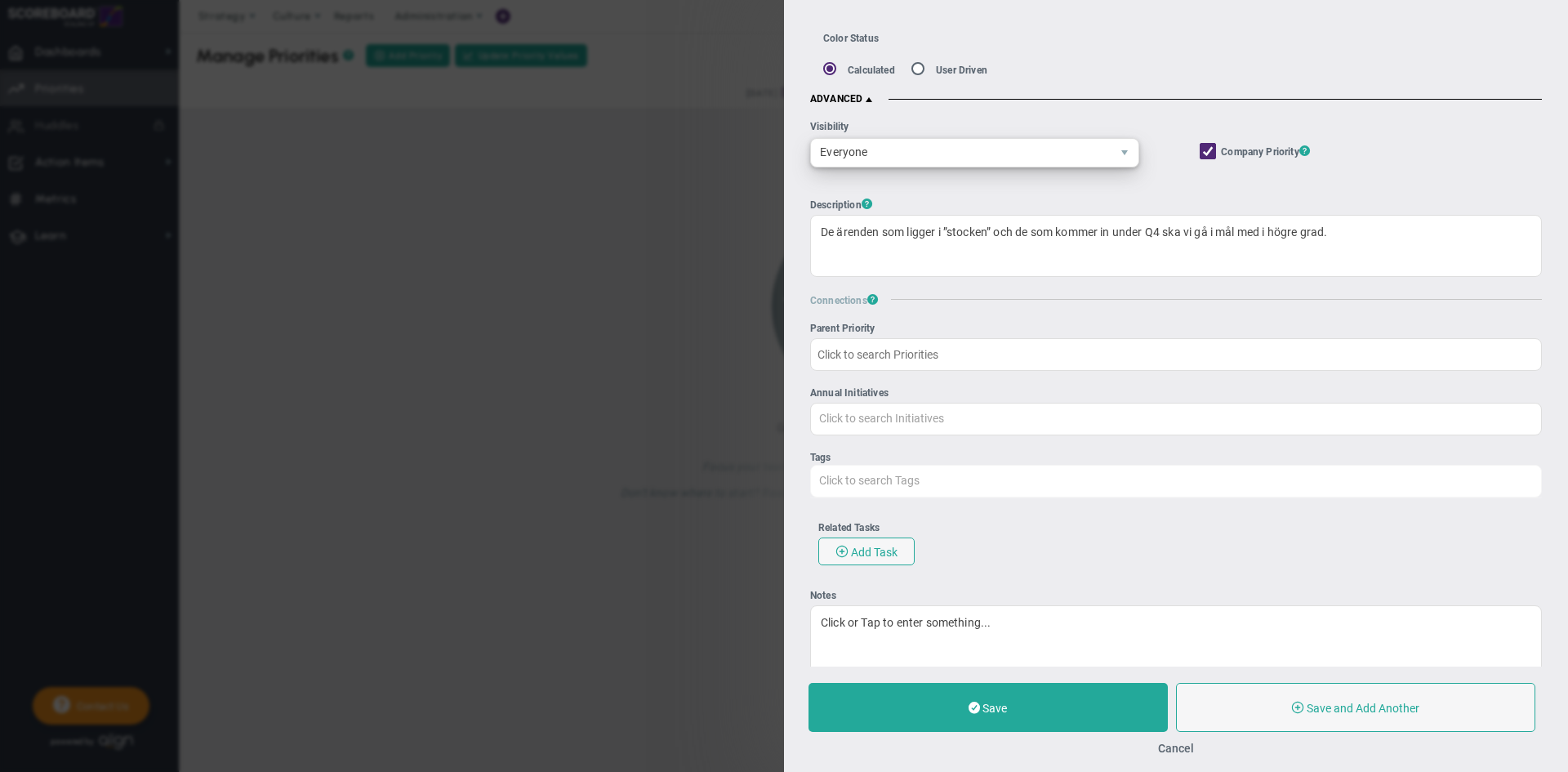
scroll to position [407, 0]
click at [902, 482] on div "Click to search Tags" at bounding box center [1176, 481] width 732 height 33
click at [902, 482] on input "Tags Click to search Tags" at bounding box center [880, 480] width 139 height 29
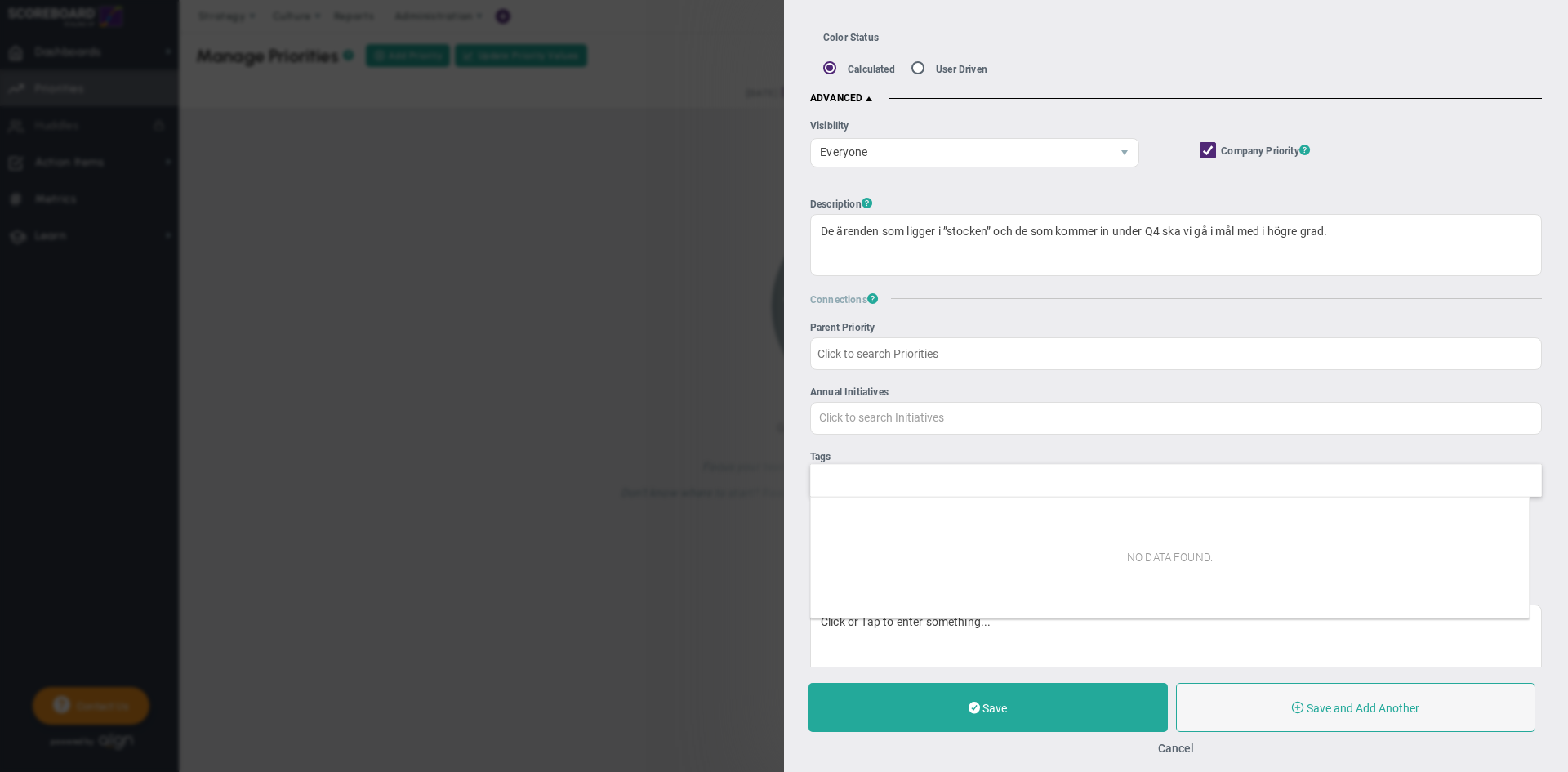
type input "Click to search Tags"
click at [959, 453] on div "Tags" at bounding box center [1176, 457] width 732 height 11
click at [848, 465] on input "Click to search Tags" at bounding box center [829, 480] width 37 height 29
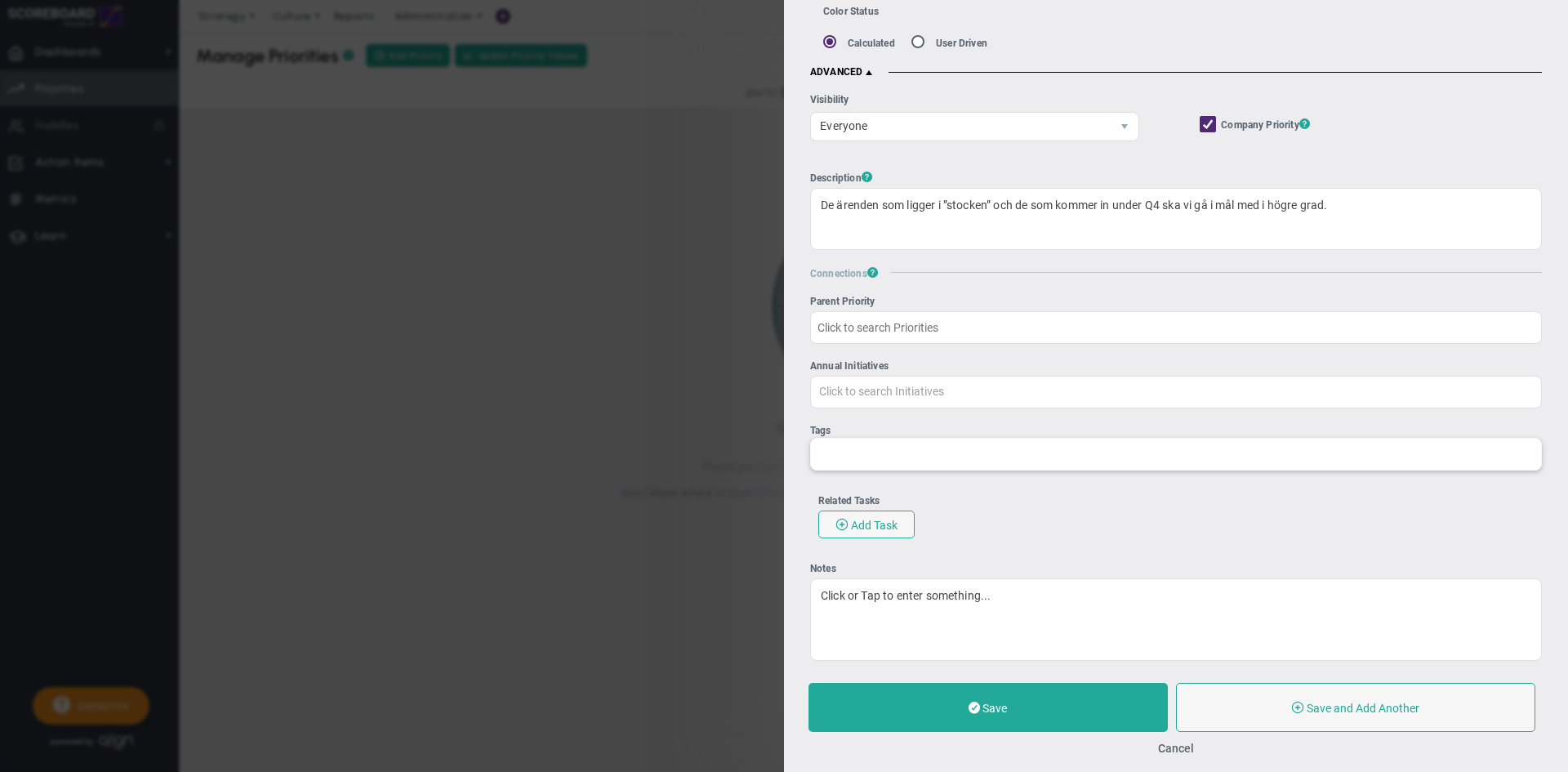
scroll to position [442, 0]
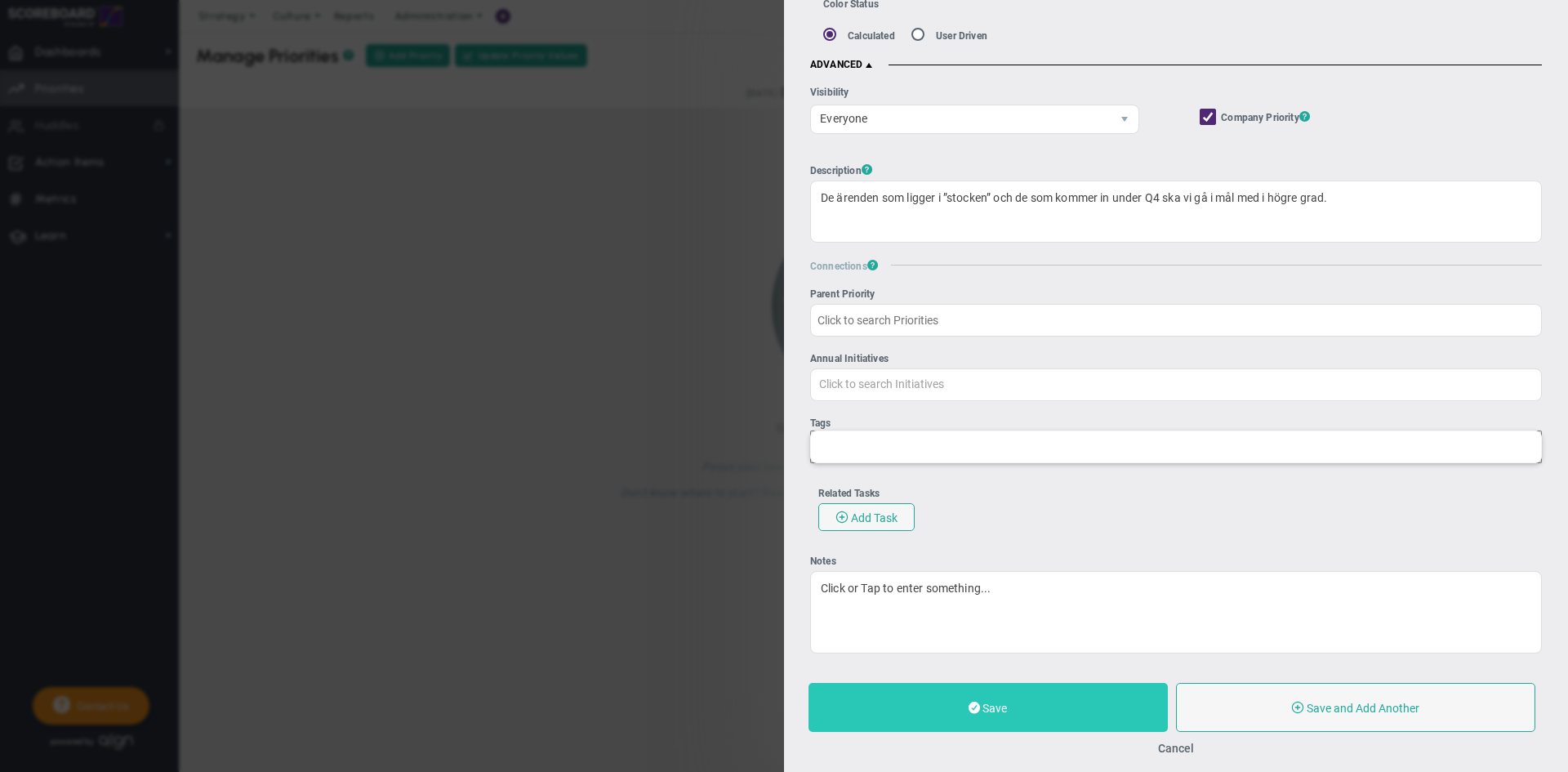
type input "Click to search Tags"
click at [1020, 718] on button "Save" at bounding box center [987, 707] width 359 height 49
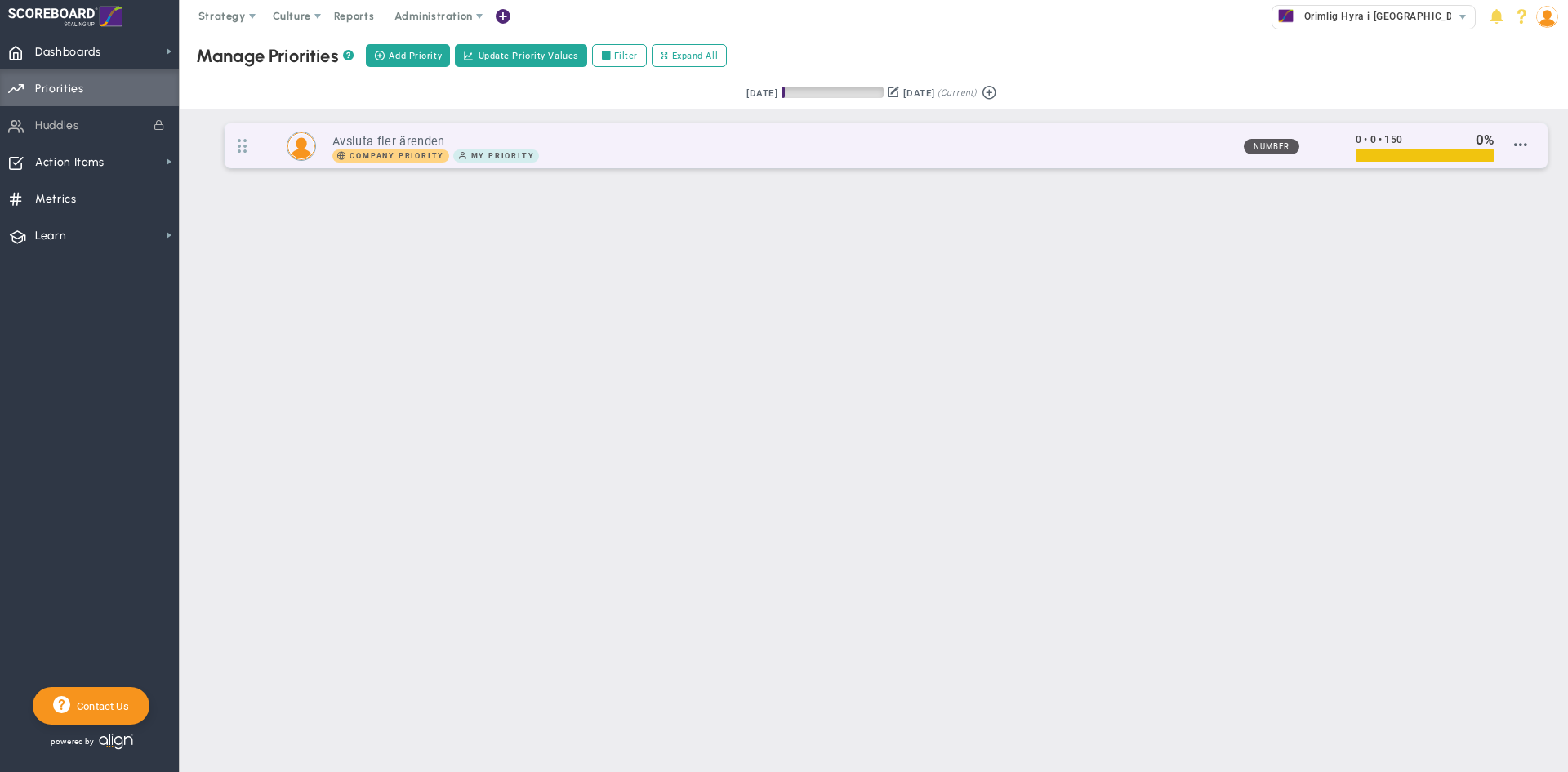
click at [864, 142] on h3 "Avsluta fler ärenden" at bounding box center [781, 142] width 897 height 16
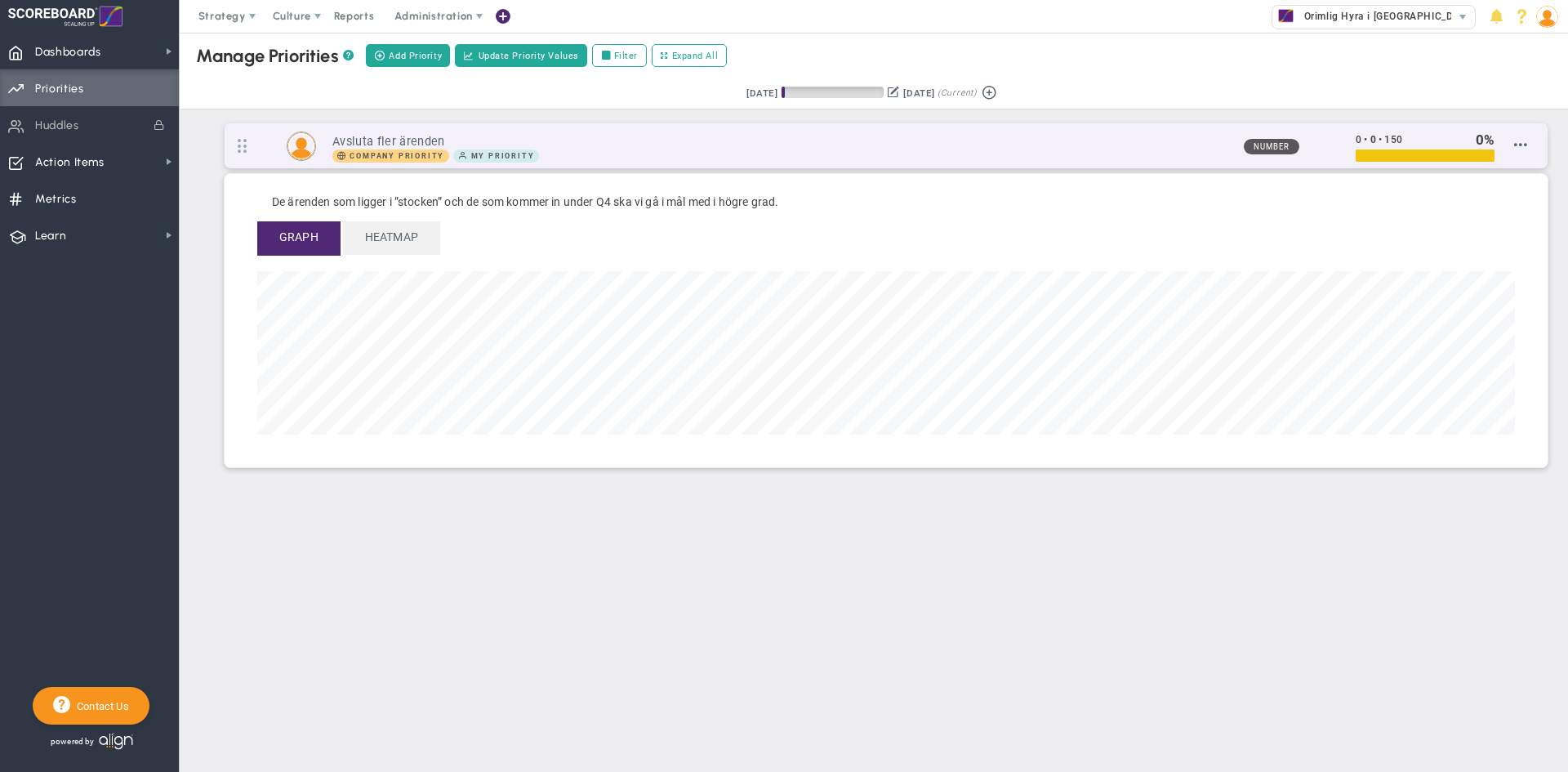
scroll to position [187, 1258]
click at [1527, 142] on span at bounding box center [1520, 144] width 13 height 13
click at [554, 144] on h3 "Avsluta fler ärenden" at bounding box center [781, 142] width 897 height 16
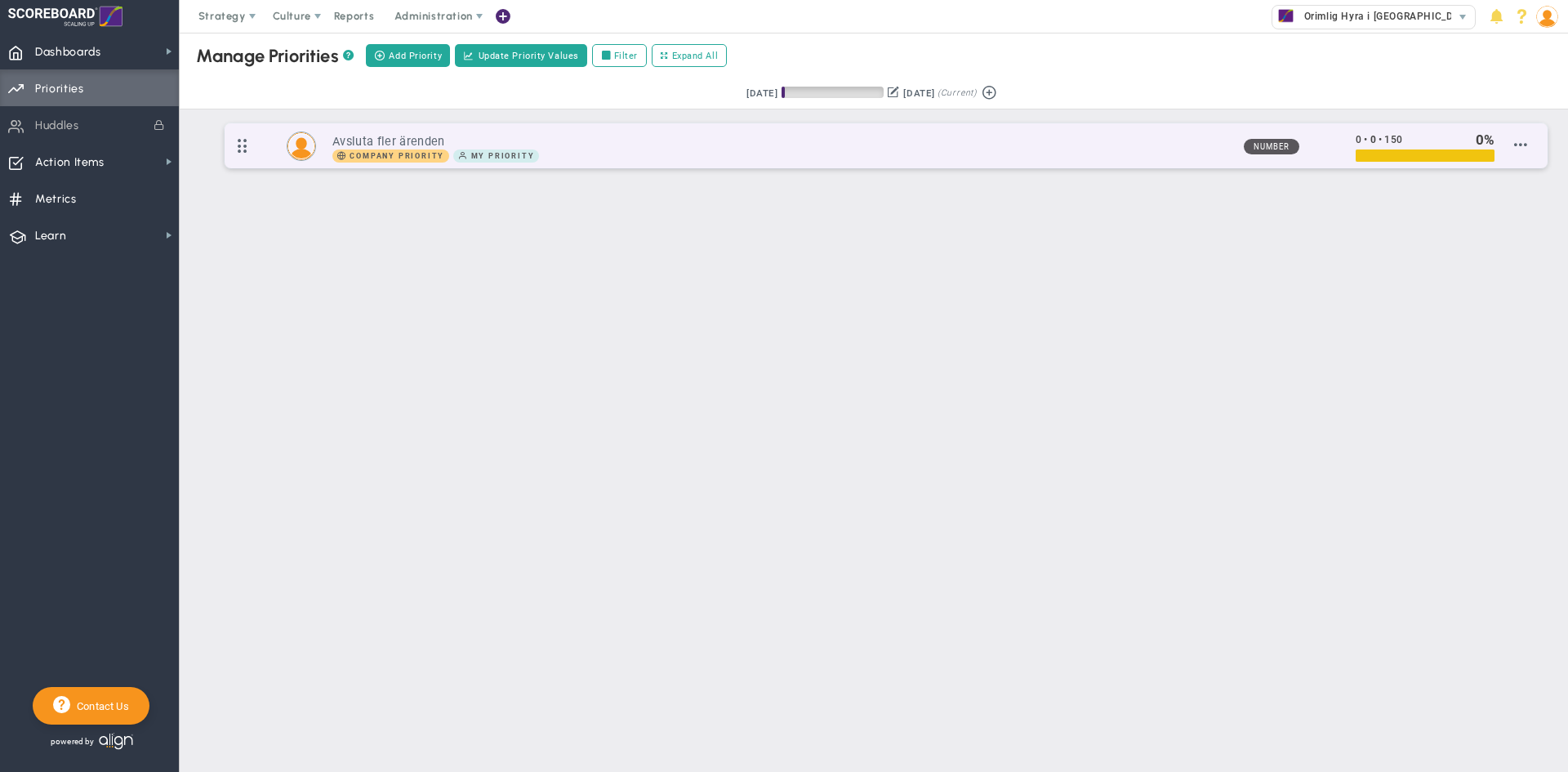
click at [233, 146] on span at bounding box center [242, 145] width 35 height 41
click at [292, 147] on img at bounding box center [301, 146] width 28 height 28
click at [525, 143] on h3 "Avsluta fler ärenden" at bounding box center [781, 142] width 897 height 16
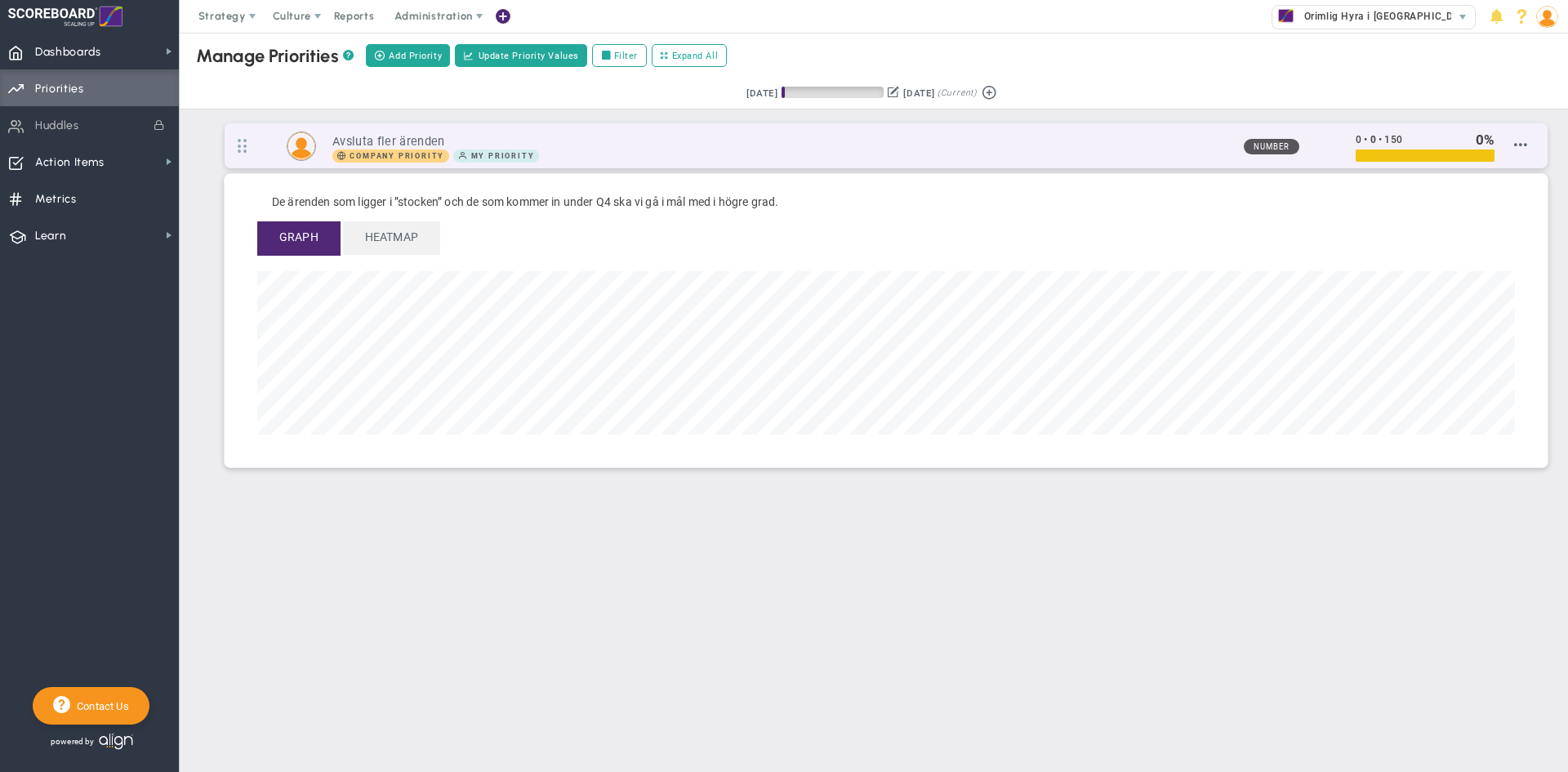
click at [525, 144] on h3 "Avsluta fler ärenden" at bounding box center [781, 142] width 897 height 16
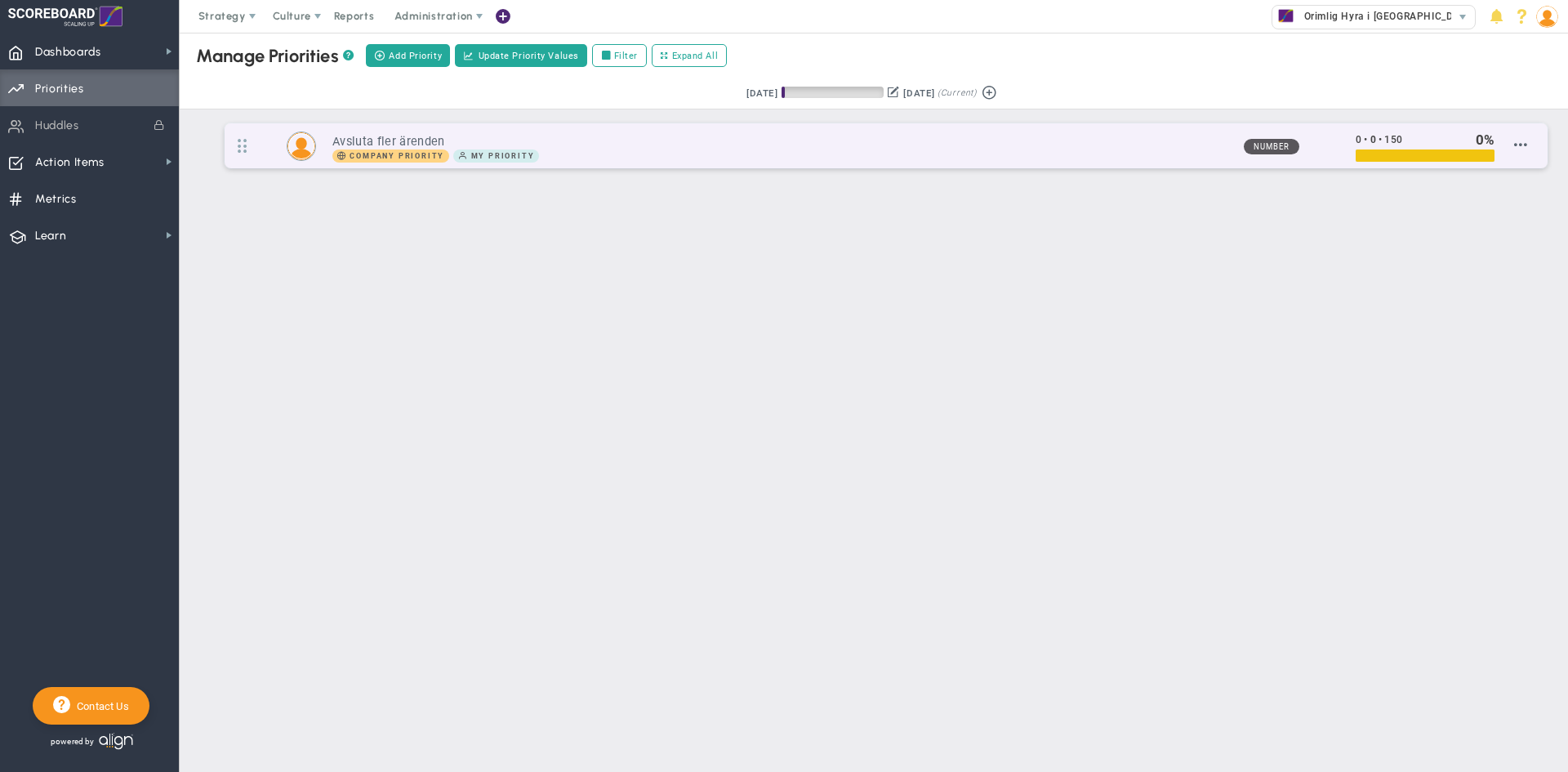
click at [587, 138] on h3 "Avsluta fler ärenden" at bounding box center [781, 142] width 897 height 16
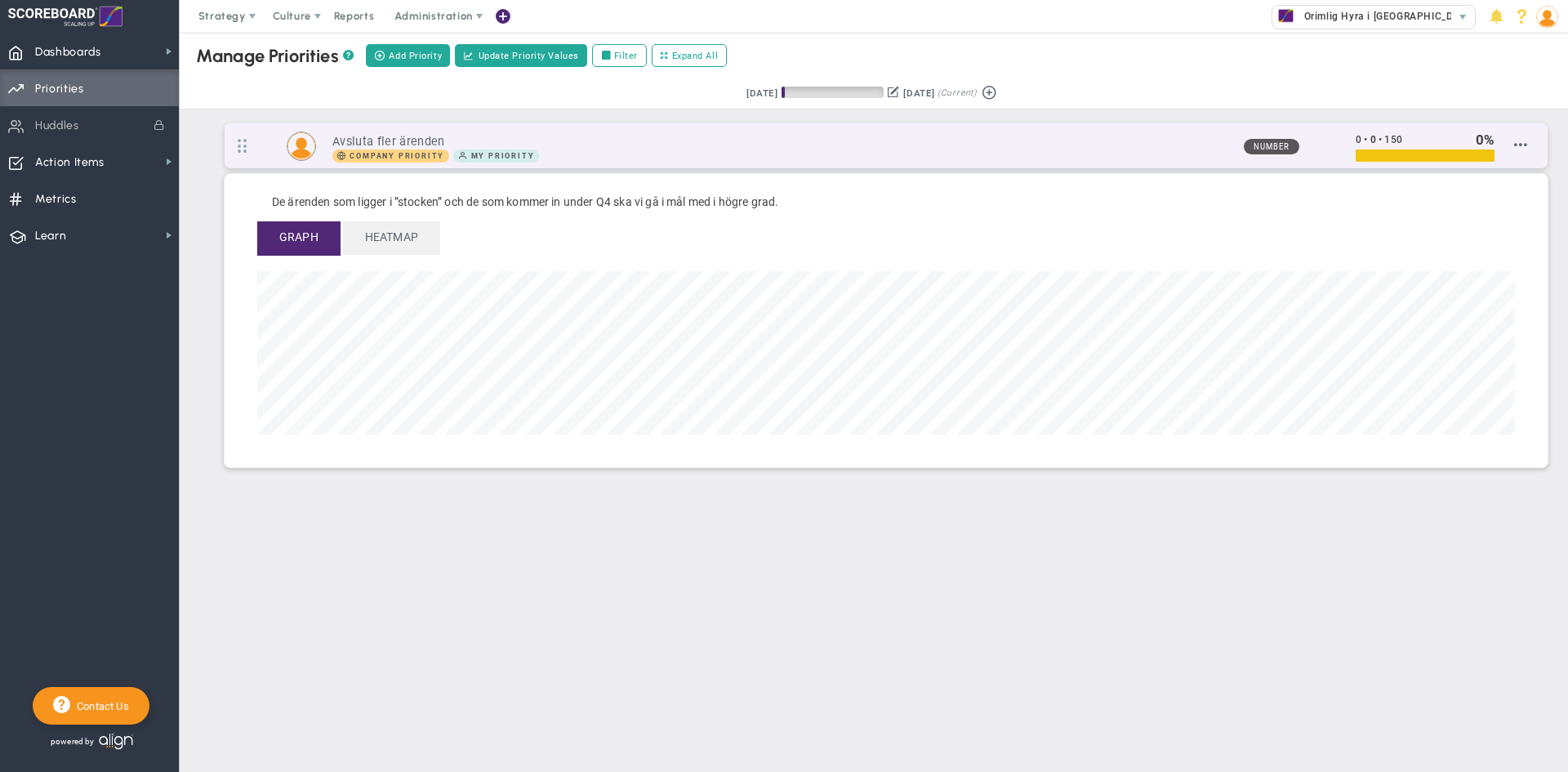
click at [1294, 149] on span "Number" at bounding box center [1271, 146] width 55 height 16
drag, startPoint x: 1393, startPoint y: 142, endPoint x: 1463, endPoint y: 142, distance: 70.0
click at [1463, 142] on div "0 • 0 • 150" at bounding box center [1412, 140] width 112 height 18
click at [1524, 143] on span at bounding box center [1520, 144] width 13 height 13
click at [1513, 156] on span "Edit Priority" at bounding box center [1499, 160] width 57 height 11
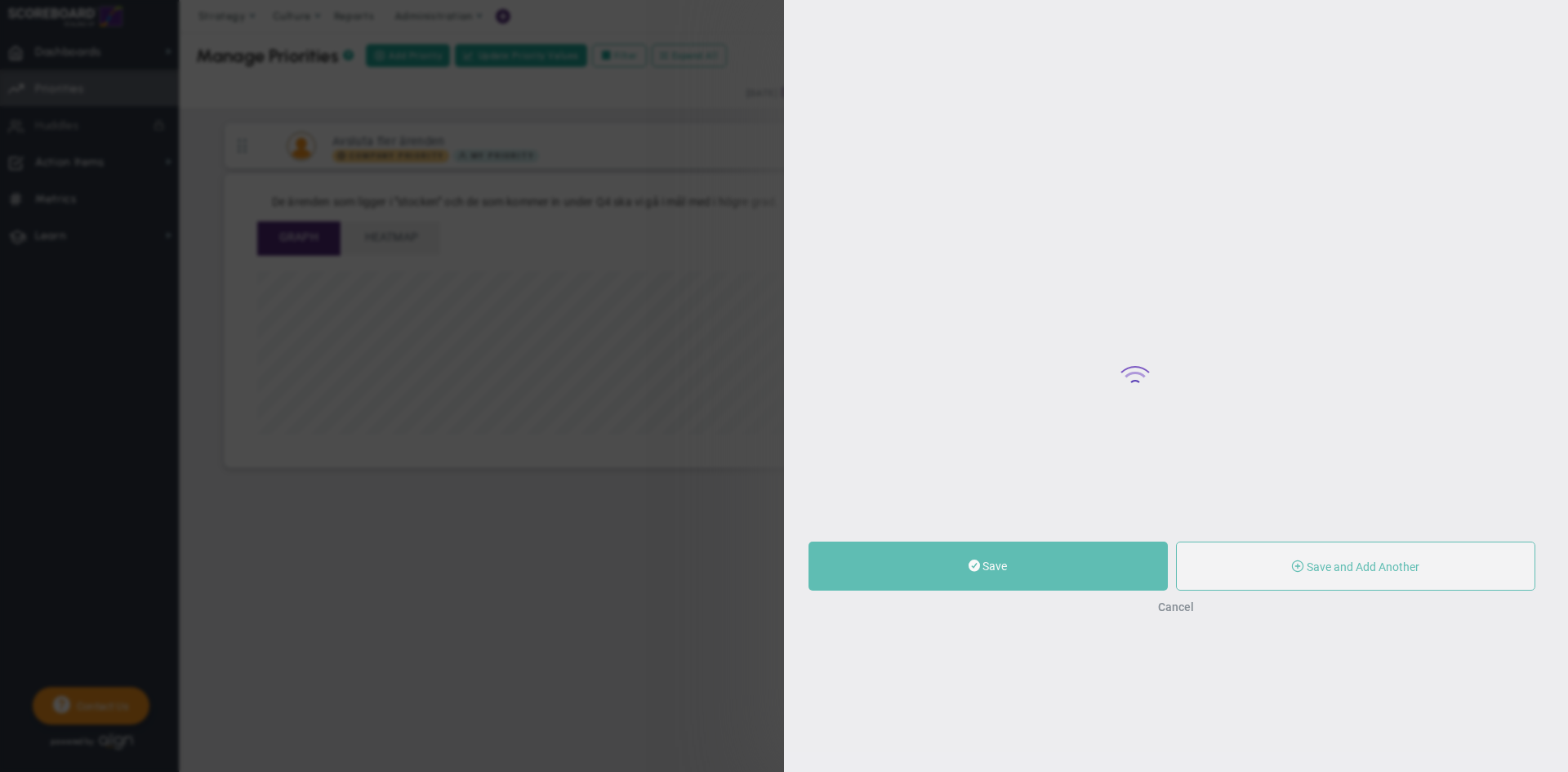
type input "Avsluta fler ärenden"
type input "0"
type input "150"
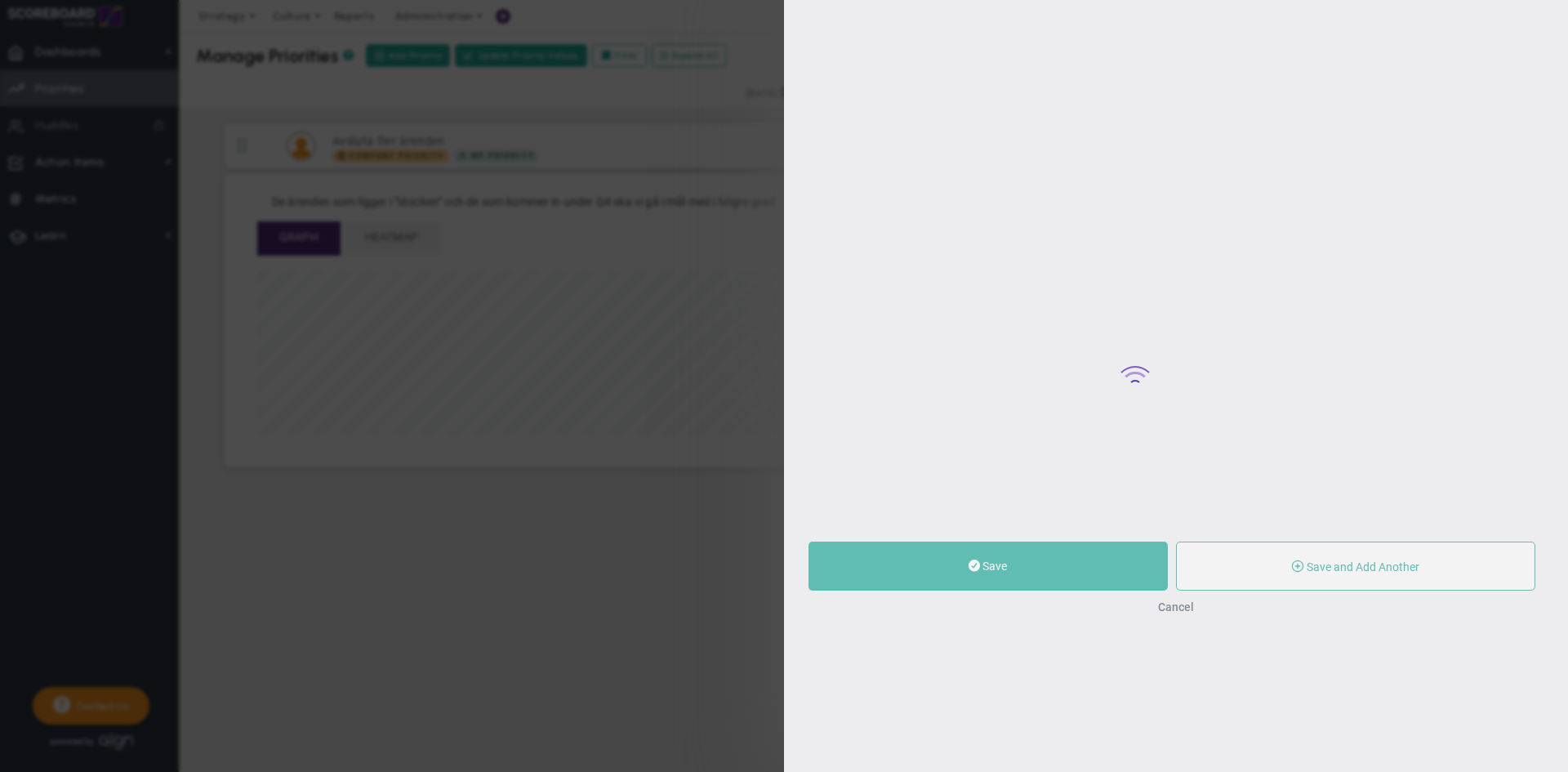
radio input "true"
type input "Welat Kavak"
type input "0"
type input "150"
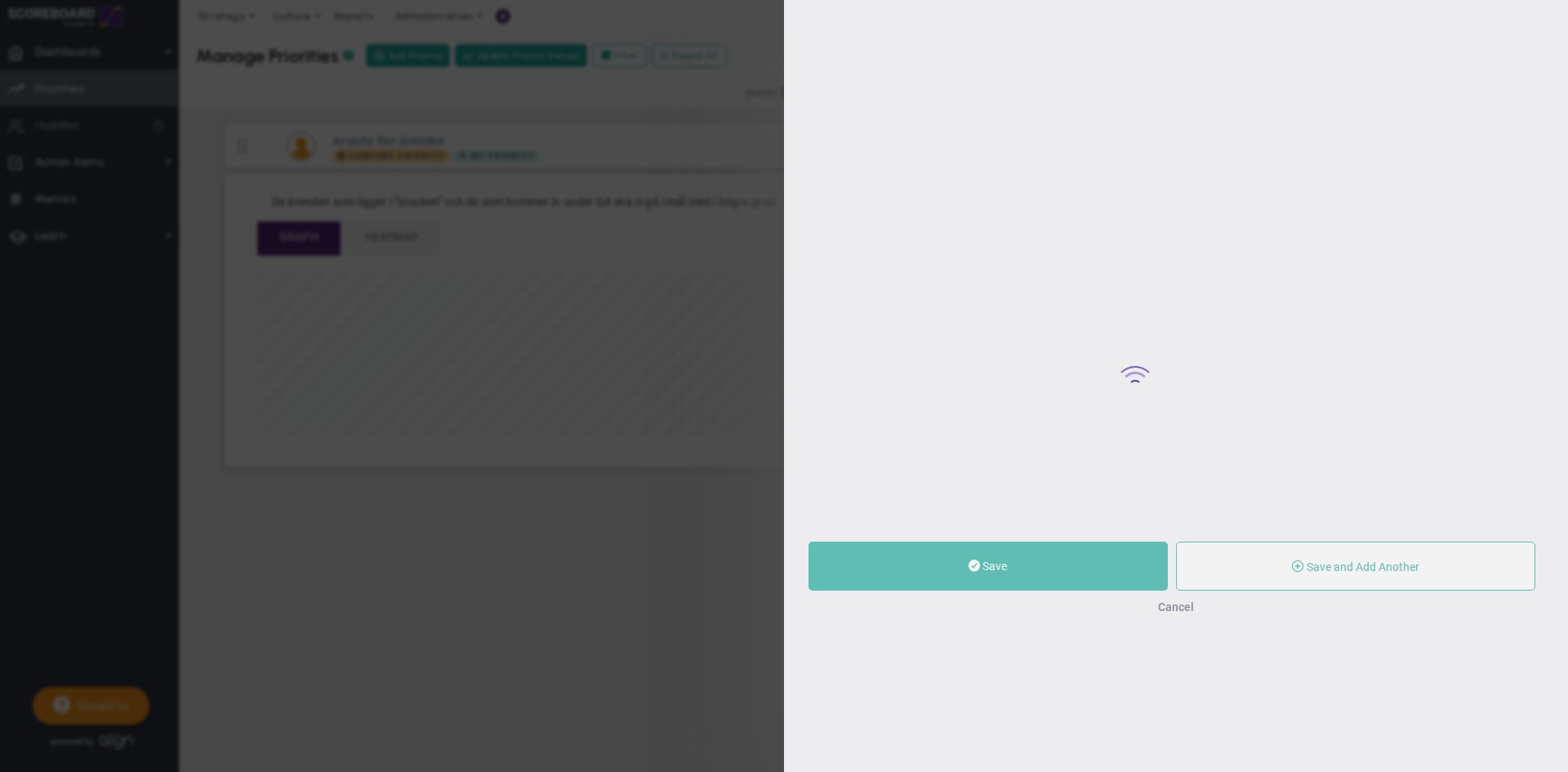
radio input "true"
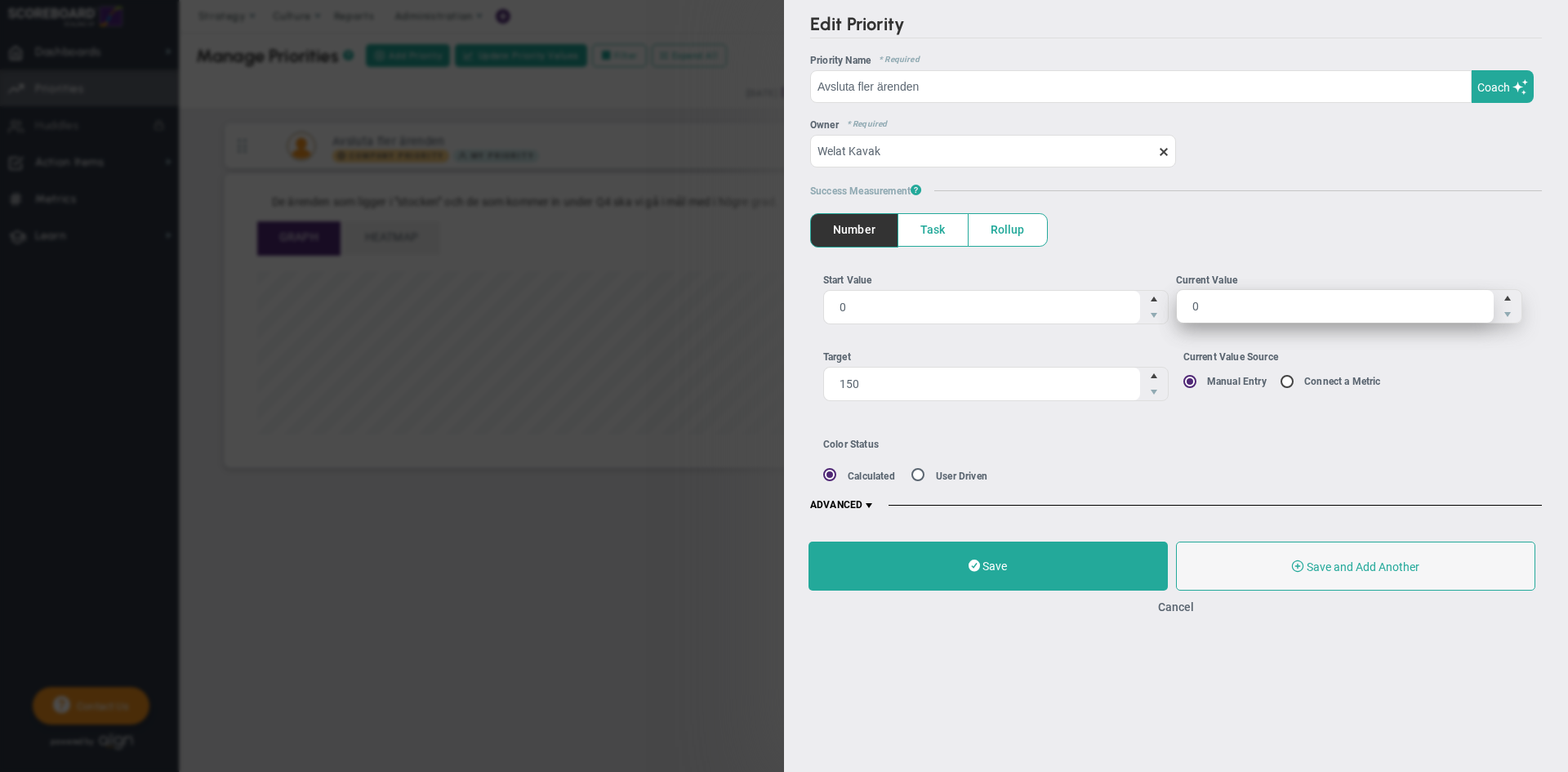
click at [1246, 299] on span "0 0" at bounding box center [1348, 306] width 346 height 34
click at [1246, 299] on input "0" at bounding box center [1335, 307] width 317 height 33
drag, startPoint x: 1246, startPoint y: 299, endPoint x: 1176, endPoint y: 312, distance: 71.2
click at [1176, 312] on span "0 0" at bounding box center [1348, 306] width 346 height 34
click at [0, 0] on input "0" at bounding box center [0, 0] width 0 height 0
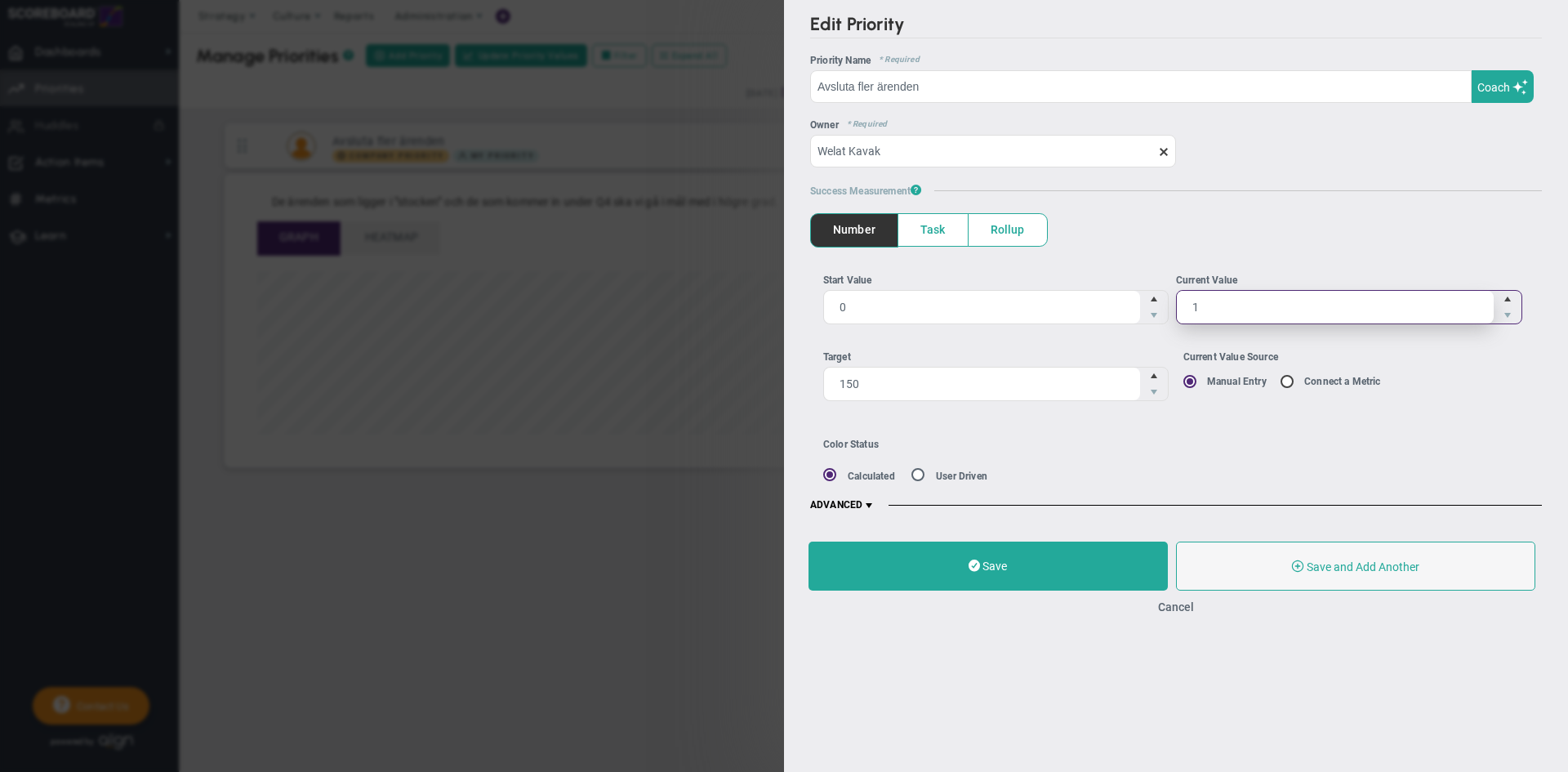
type input "10"
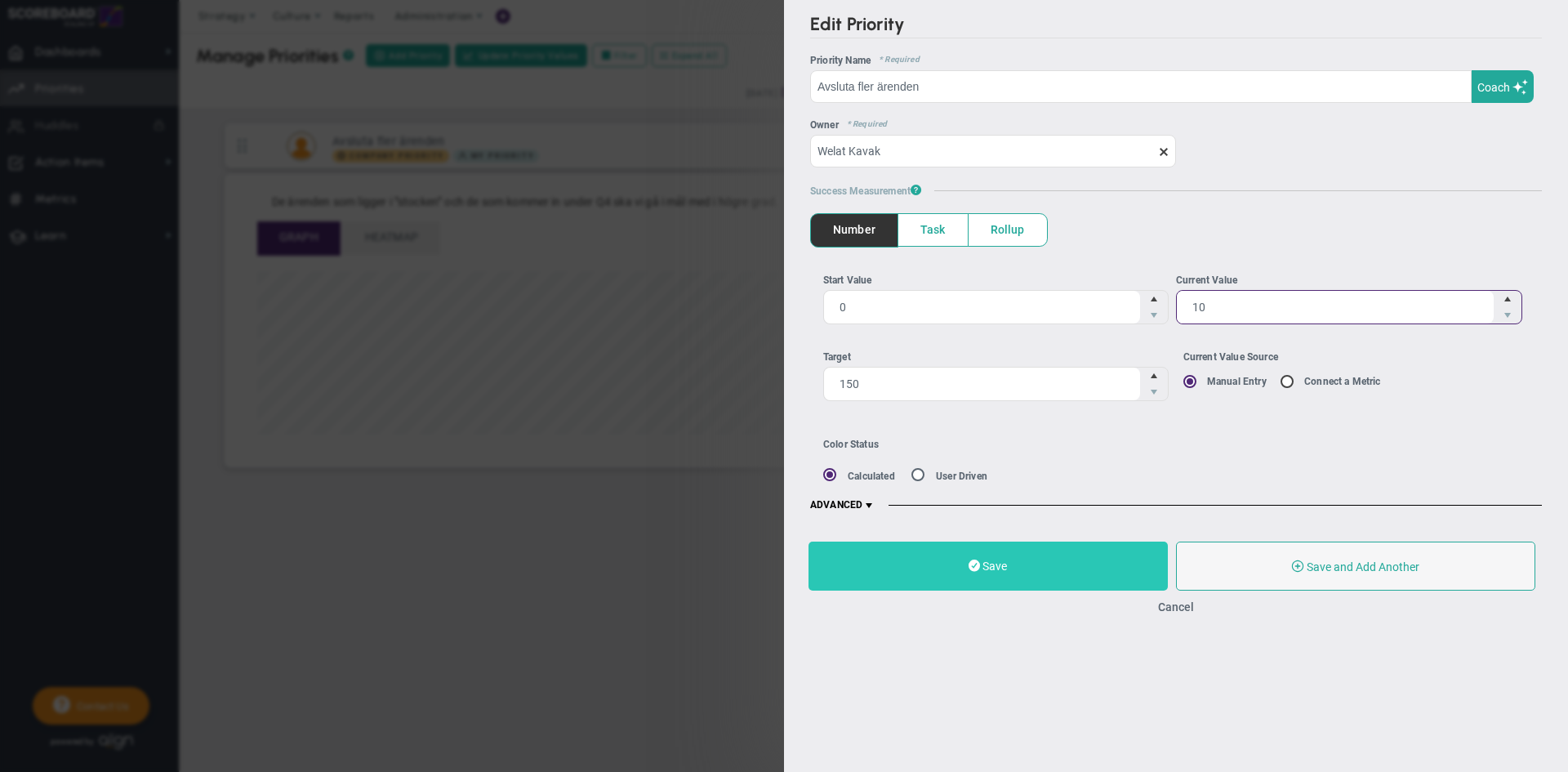
type input "10"
click at [1035, 588] on button "Save" at bounding box center [987, 565] width 359 height 49
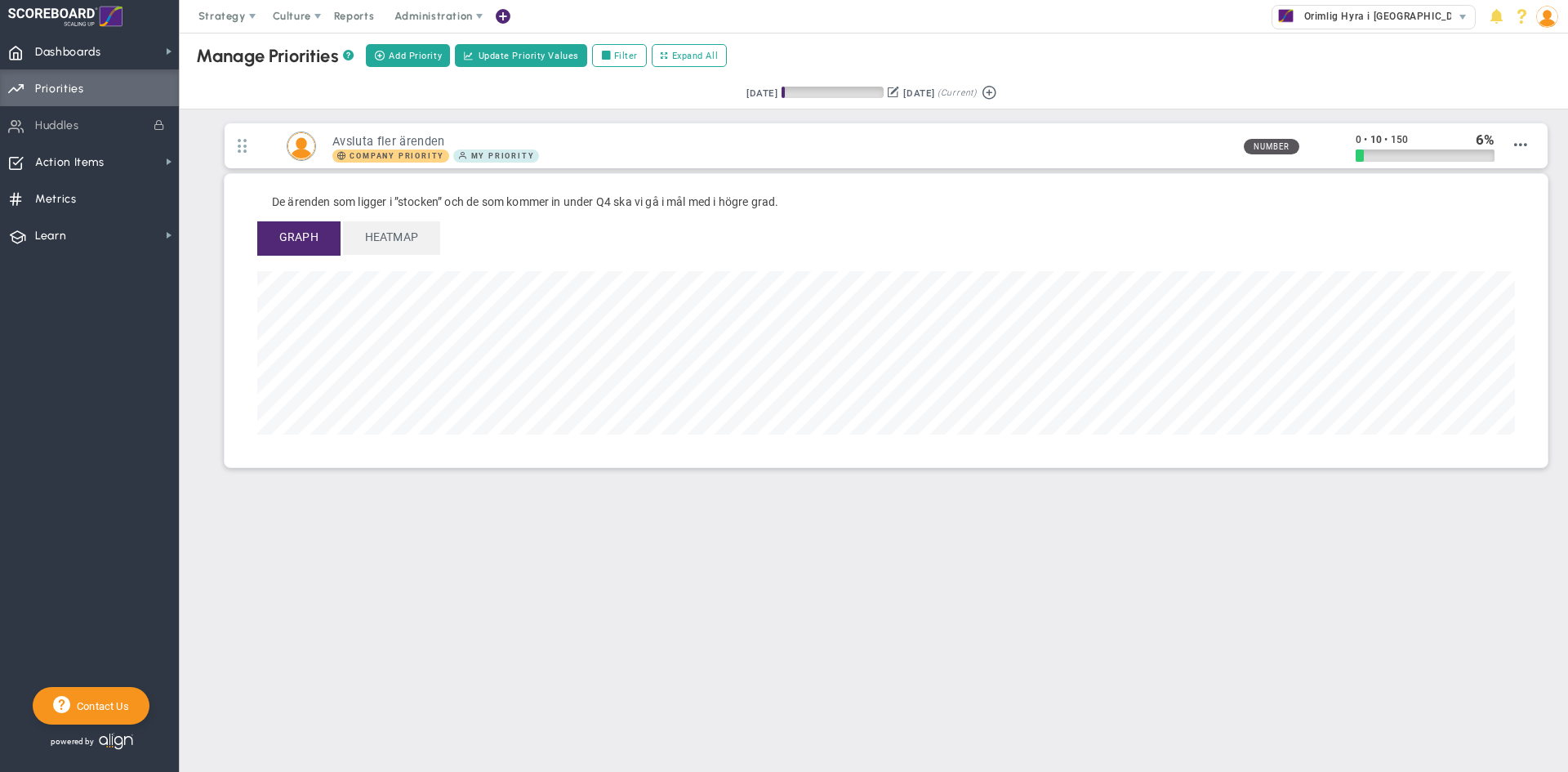
scroll to position [187, 1258]
click at [889, 482] on div "Manage OKRs ? Manage Priorities ? Manage Projects ? Create Project Add Priority…" at bounding box center [874, 301] width 1388 height 538
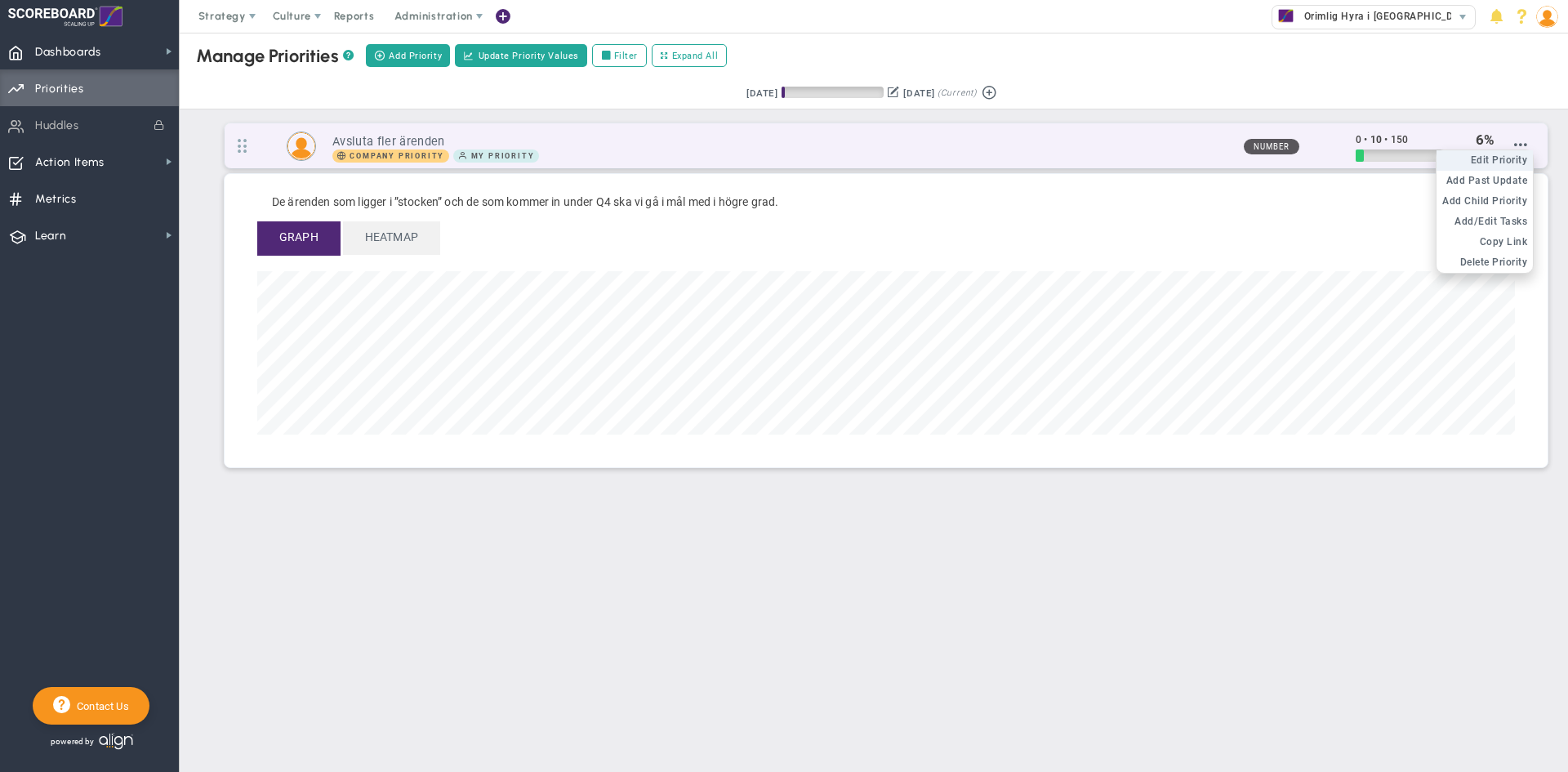
click at [1487, 162] on span "Edit Priority" at bounding box center [1499, 160] width 57 height 11
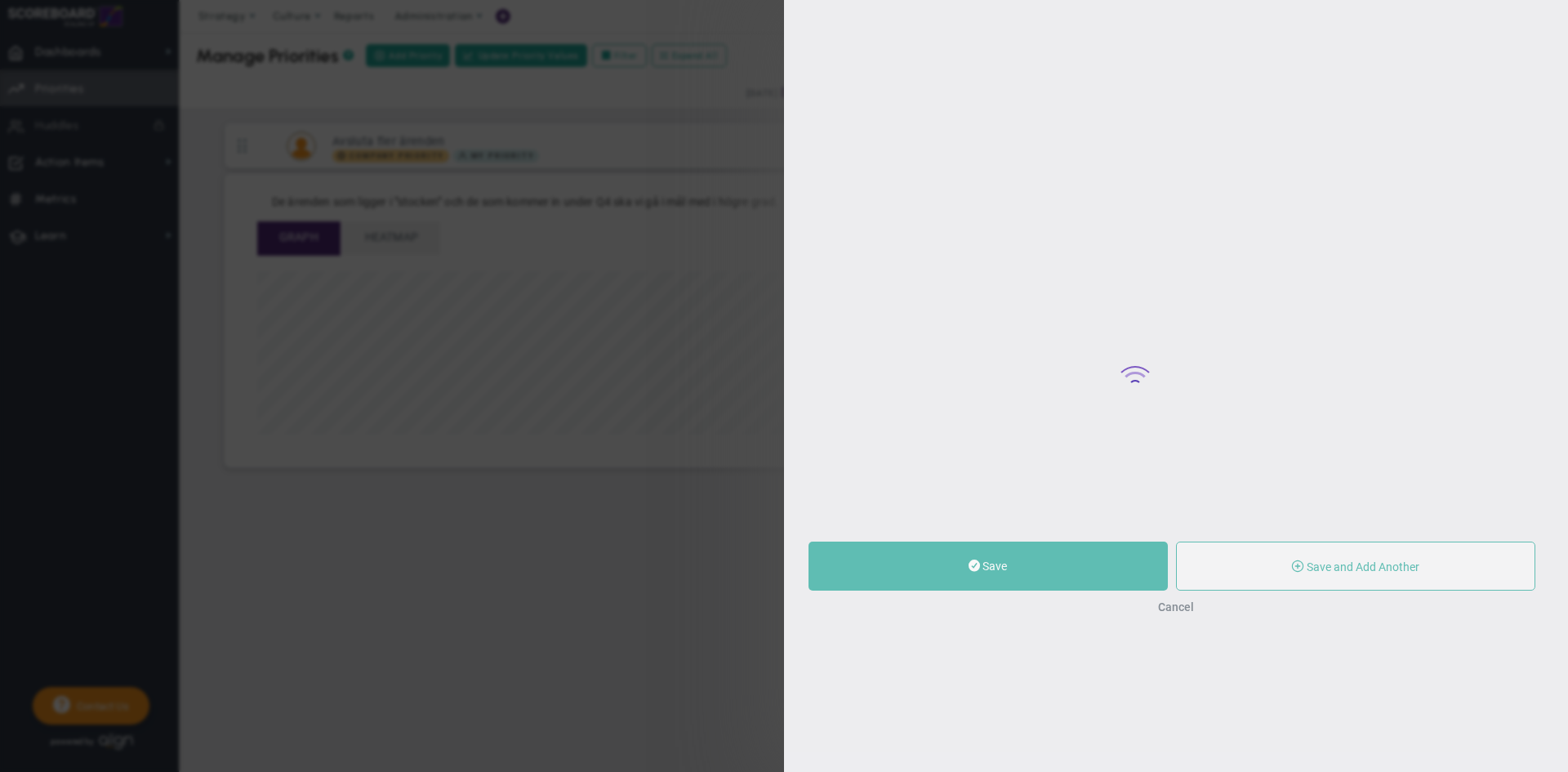
type input "Avsluta fler ärenden"
type input "0"
type input "10"
type input "150"
radio input "true"
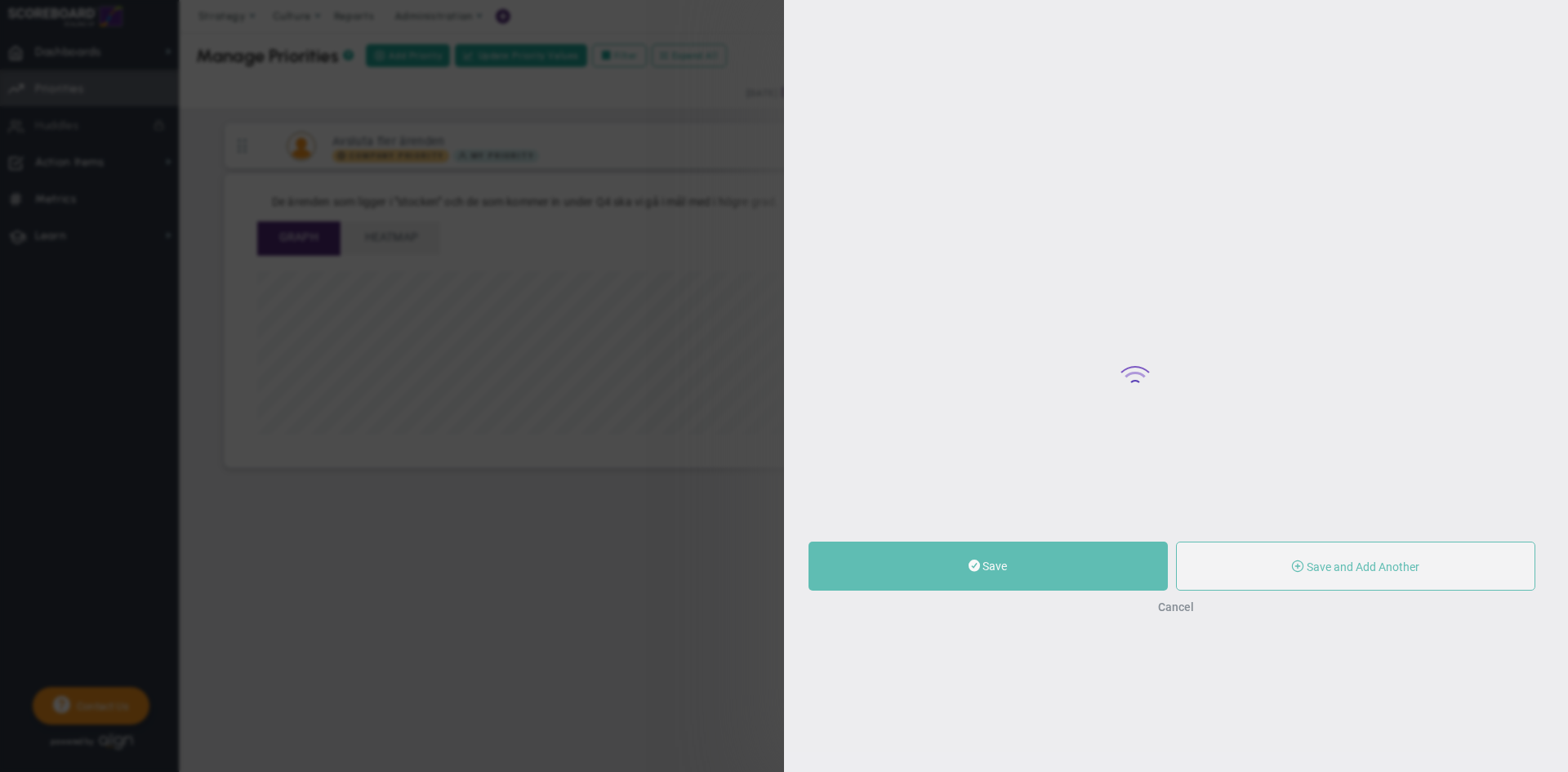
type input "Welat Kavak"
type input "0"
type input "10"
type input "150"
radio input "true"
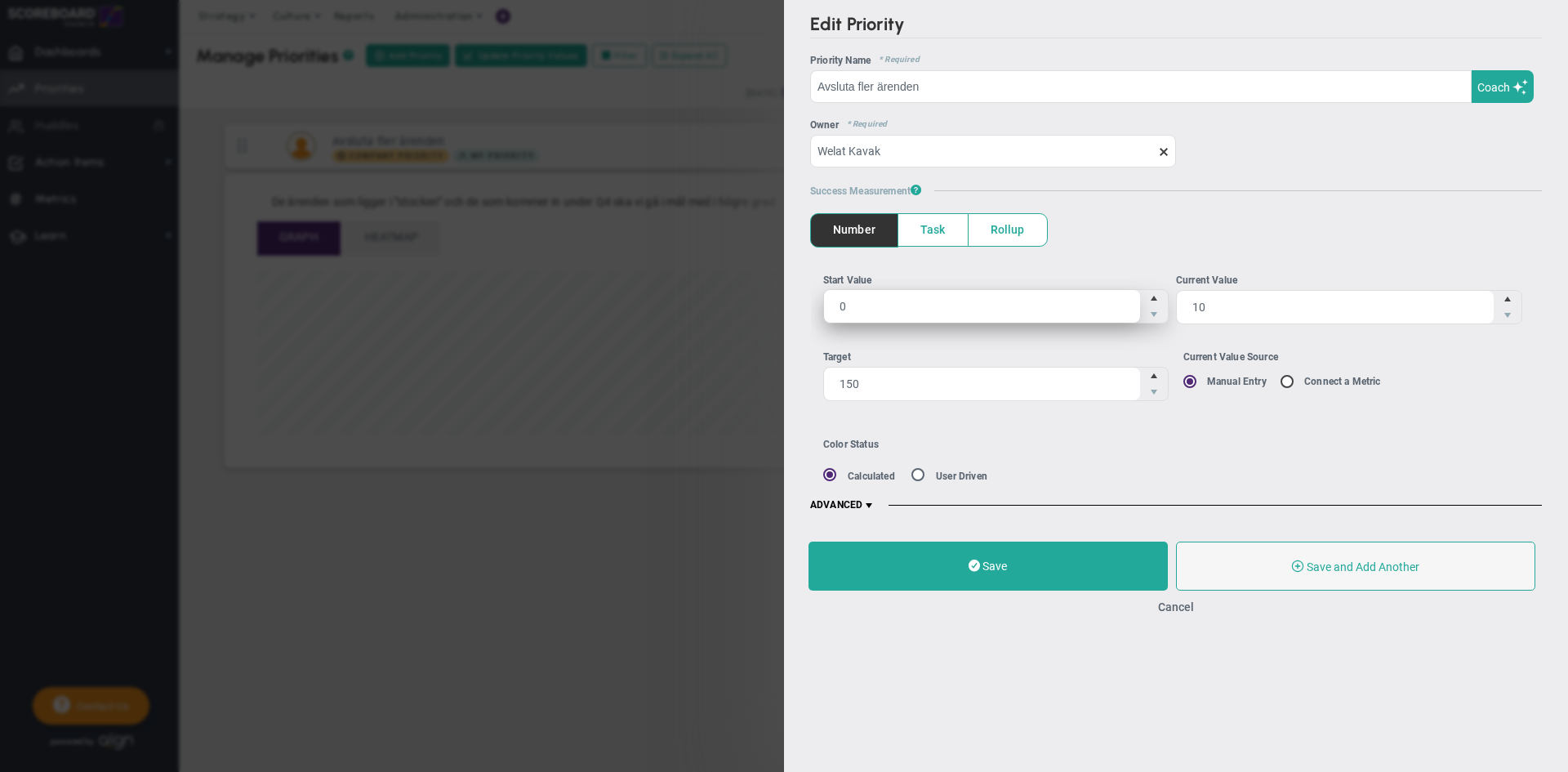
drag, startPoint x: 1281, startPoint y: 307, endPoint x: 1064, endPoint y: 315, distance: 217.1
click at [1064, 315] on ul "Start Value 0 0 Current Value 10 10" at bounding box center [1176, 304] width 706 height 63
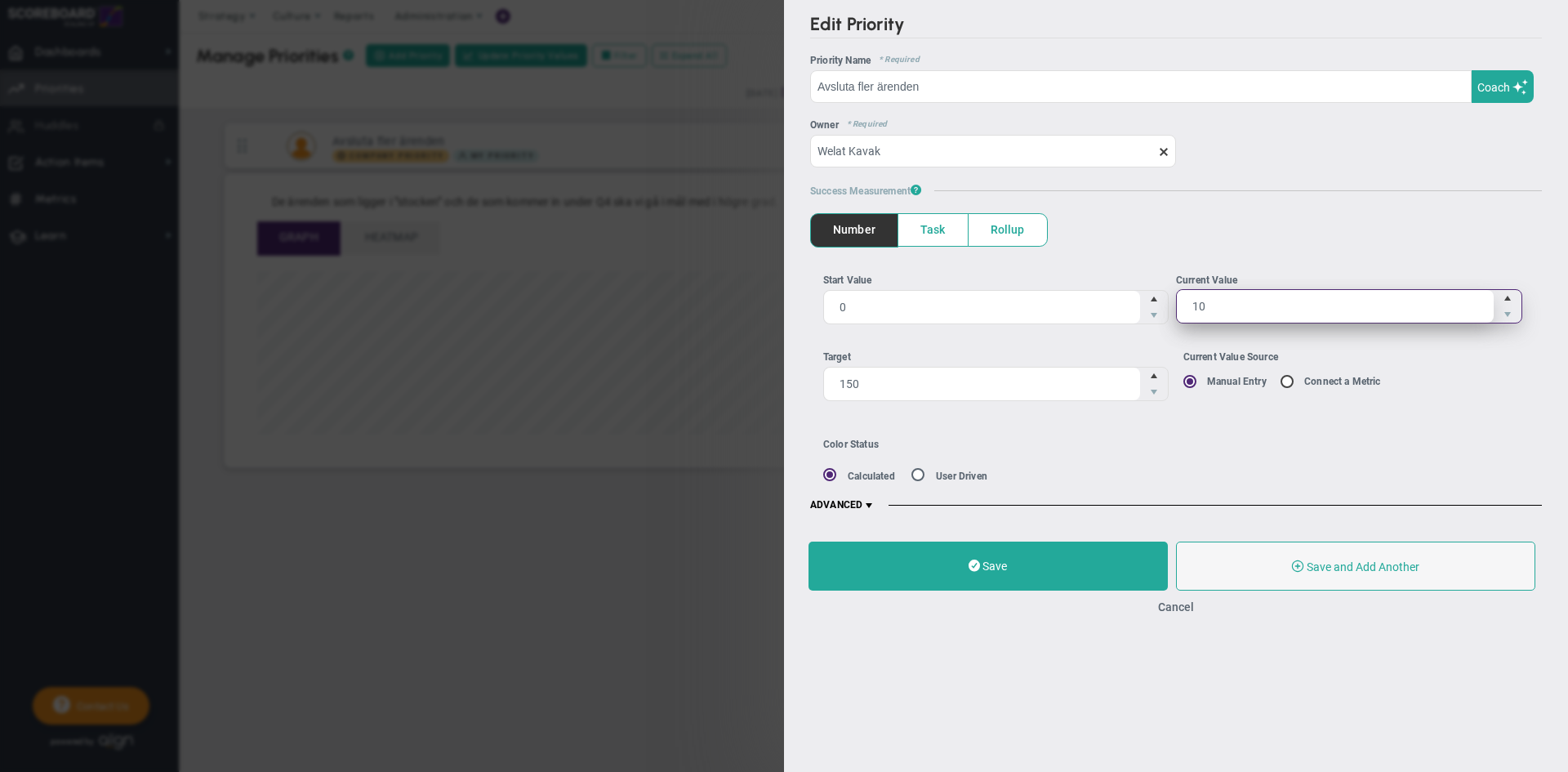
type input "0"
drag, startPoint x: 1015, startPoint y: 614, endPoint x: 1020, endPoint y: 592, distance: 22.6
click at [1015, 610] on div "Cancel" at bounding box center [1176, 607] width 735 height 16
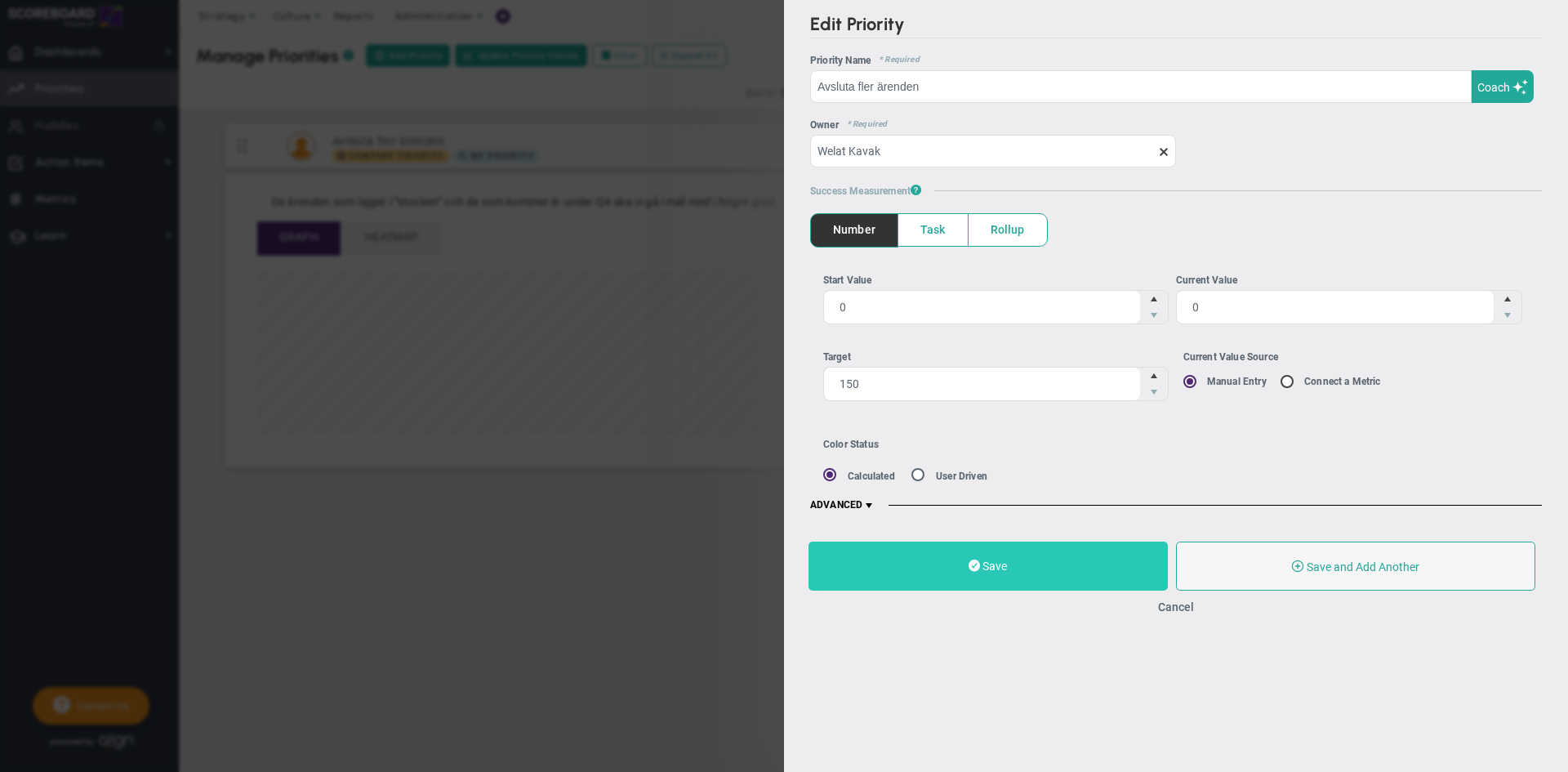
click at [1021, 582] on button "Save" at bounding box center [987, 565] width 359 height 49
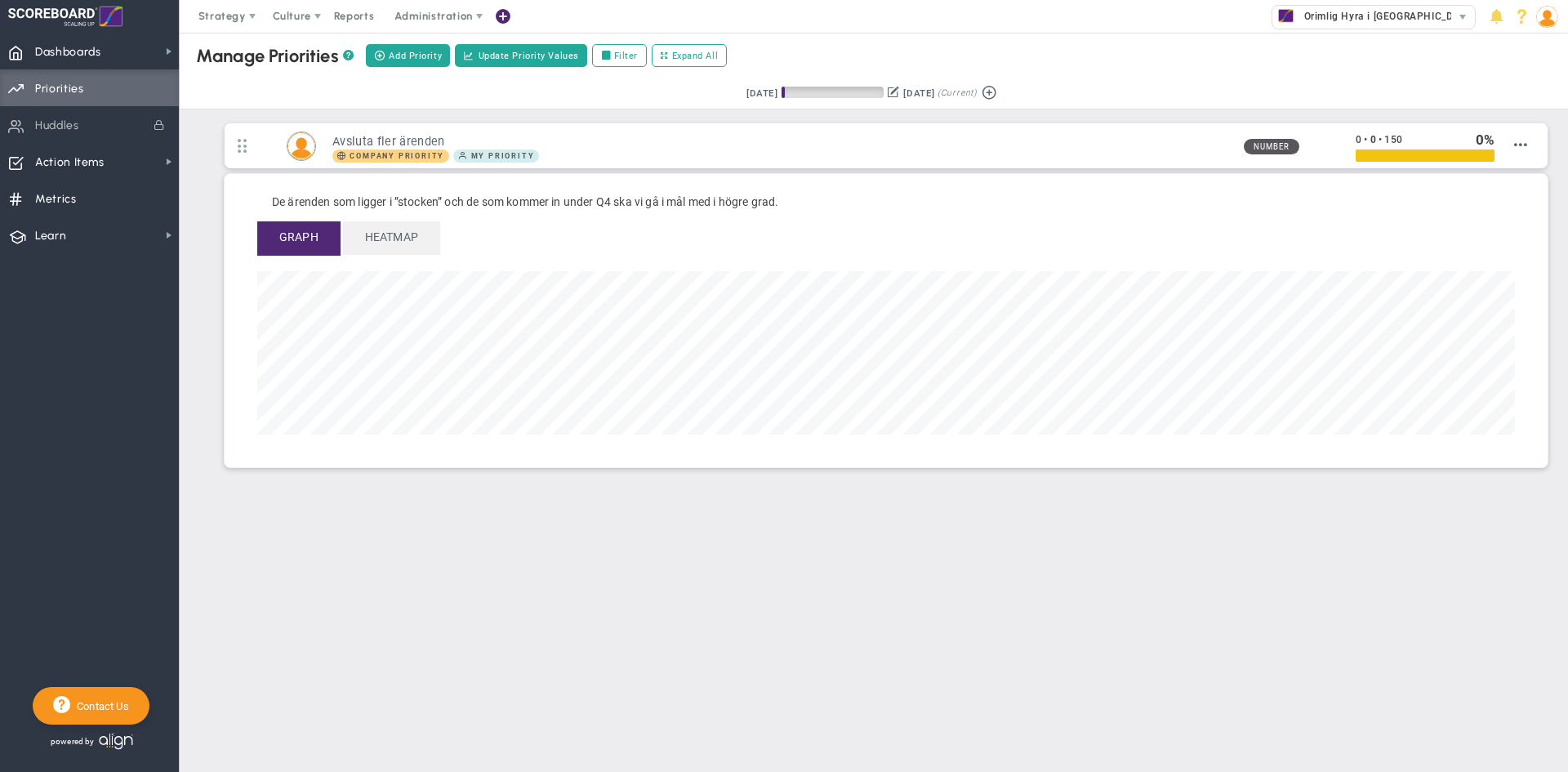
scroll to position [187, 1258]
click at [478, 662] on main "Manage OKRs ? Manage Priorities ? Manage Projects ? Create Project Add Priority…" at bounding box center [874, 403] width 1388 height 740
click at [1431, 19] on div "Orimlig Hyra i [GEOGRAPHIC_DATA] AB" at bounding box center [1361, 16] width 179 height 21
click at [257, 12] on span at bounding box center [253, 17] width 13 height 13
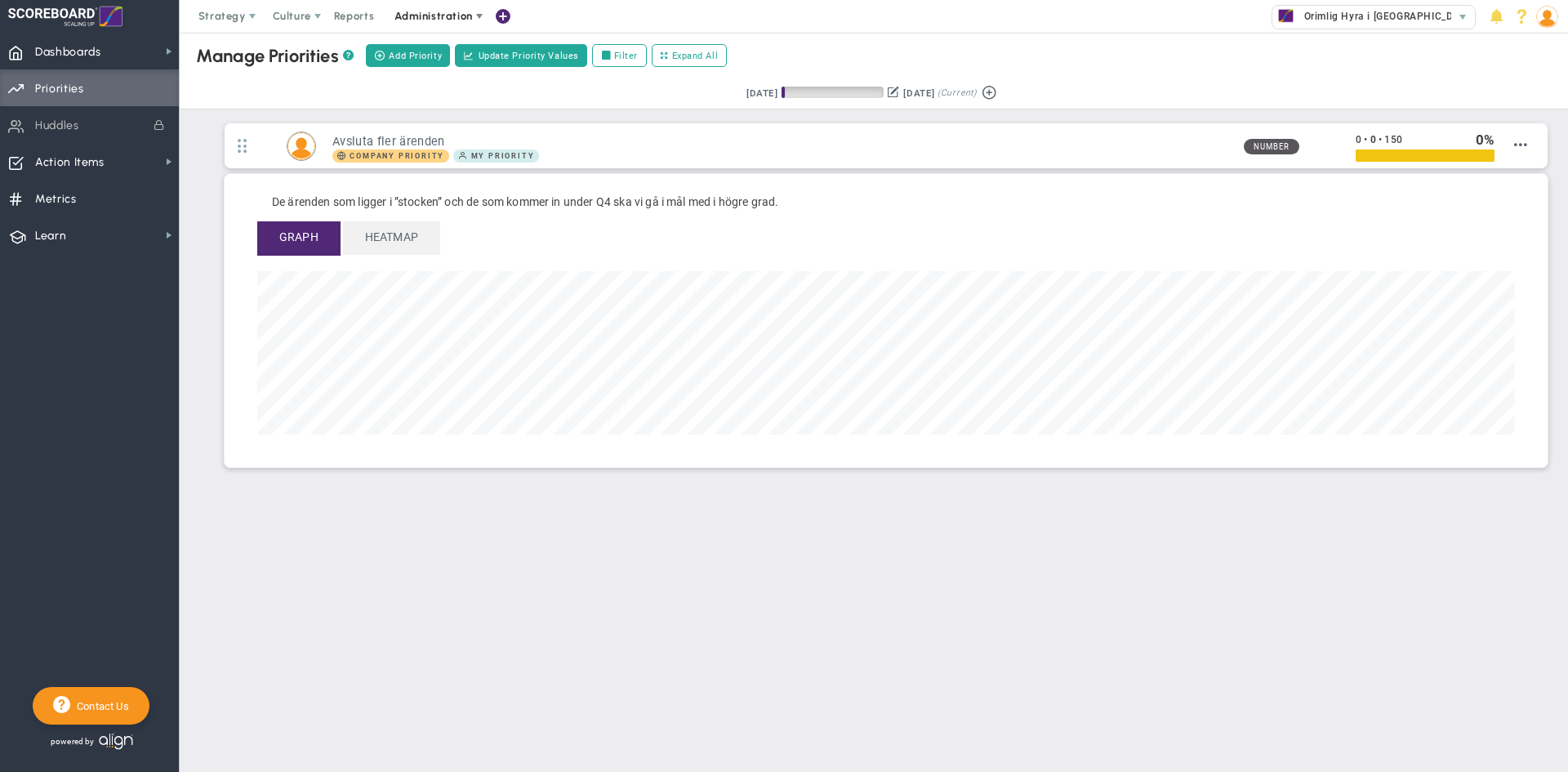
click at [477, 18] on span at bounding box center [479, 17] width 13 height 13
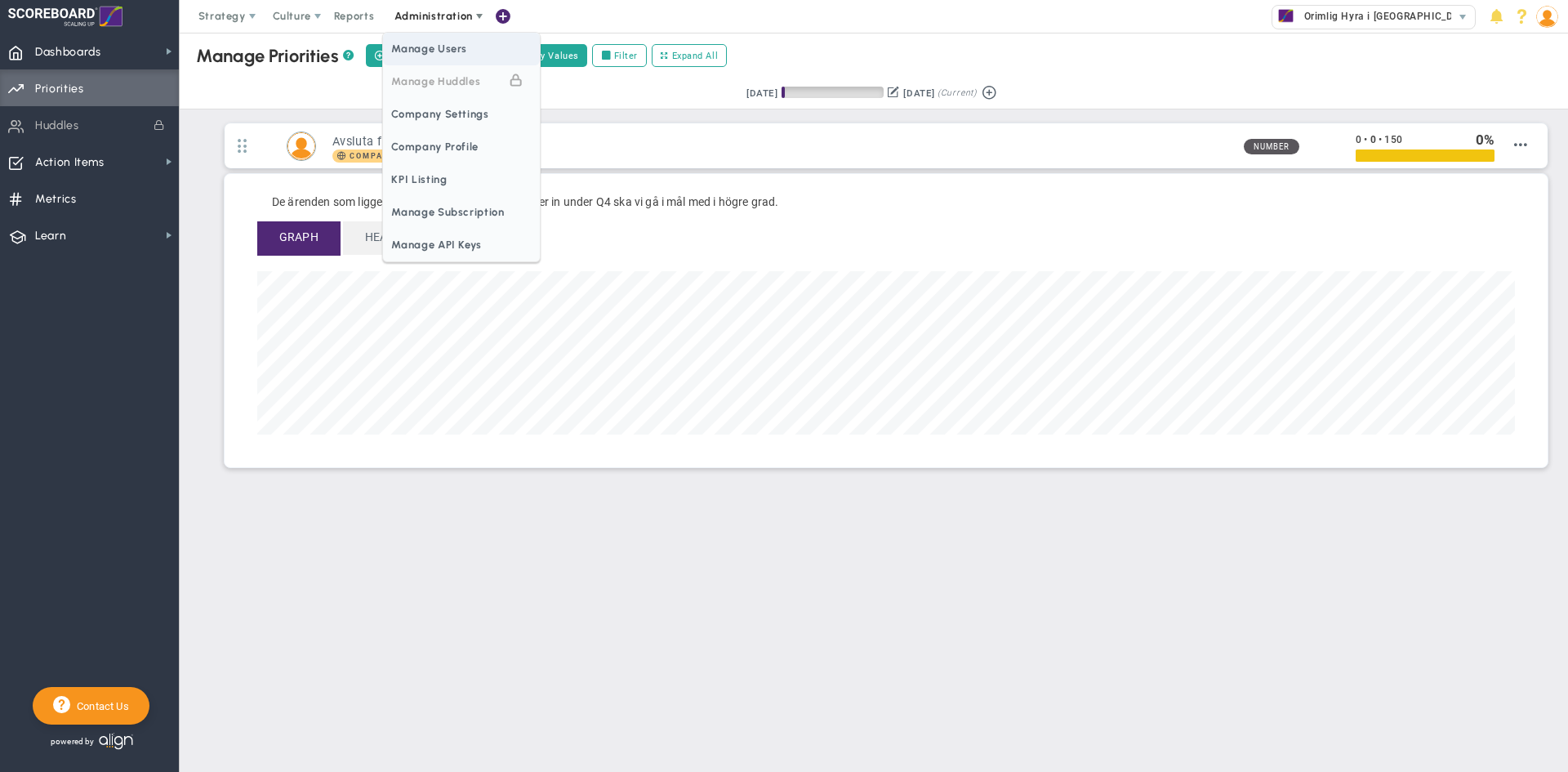
click at [471, 44] on span "Manage Users" at bounding box center [461, 50] width 157 height 33
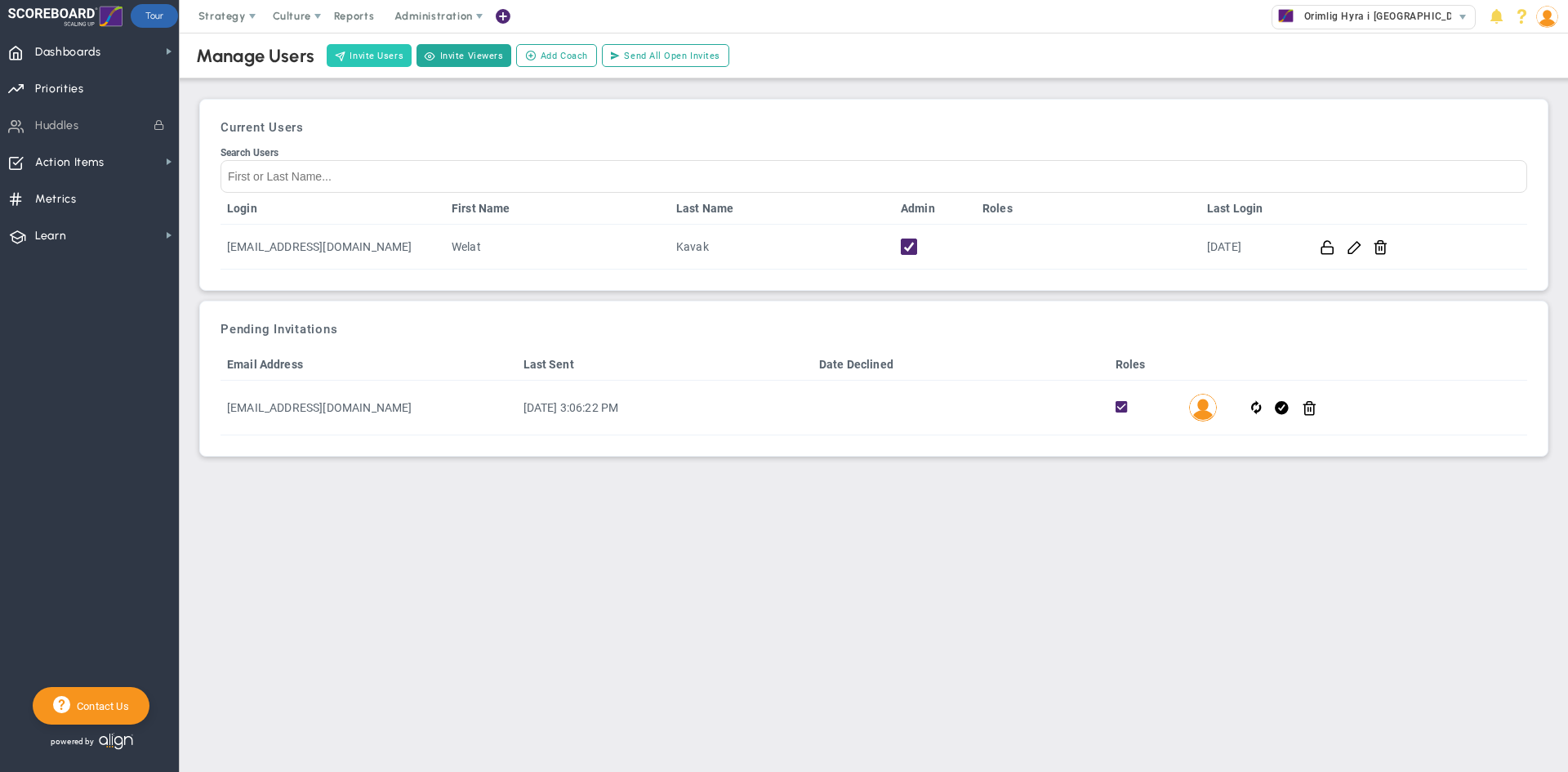
click at [372, 55] on button "Invite Users" at bounding box center [369, 55] width 85 height 23
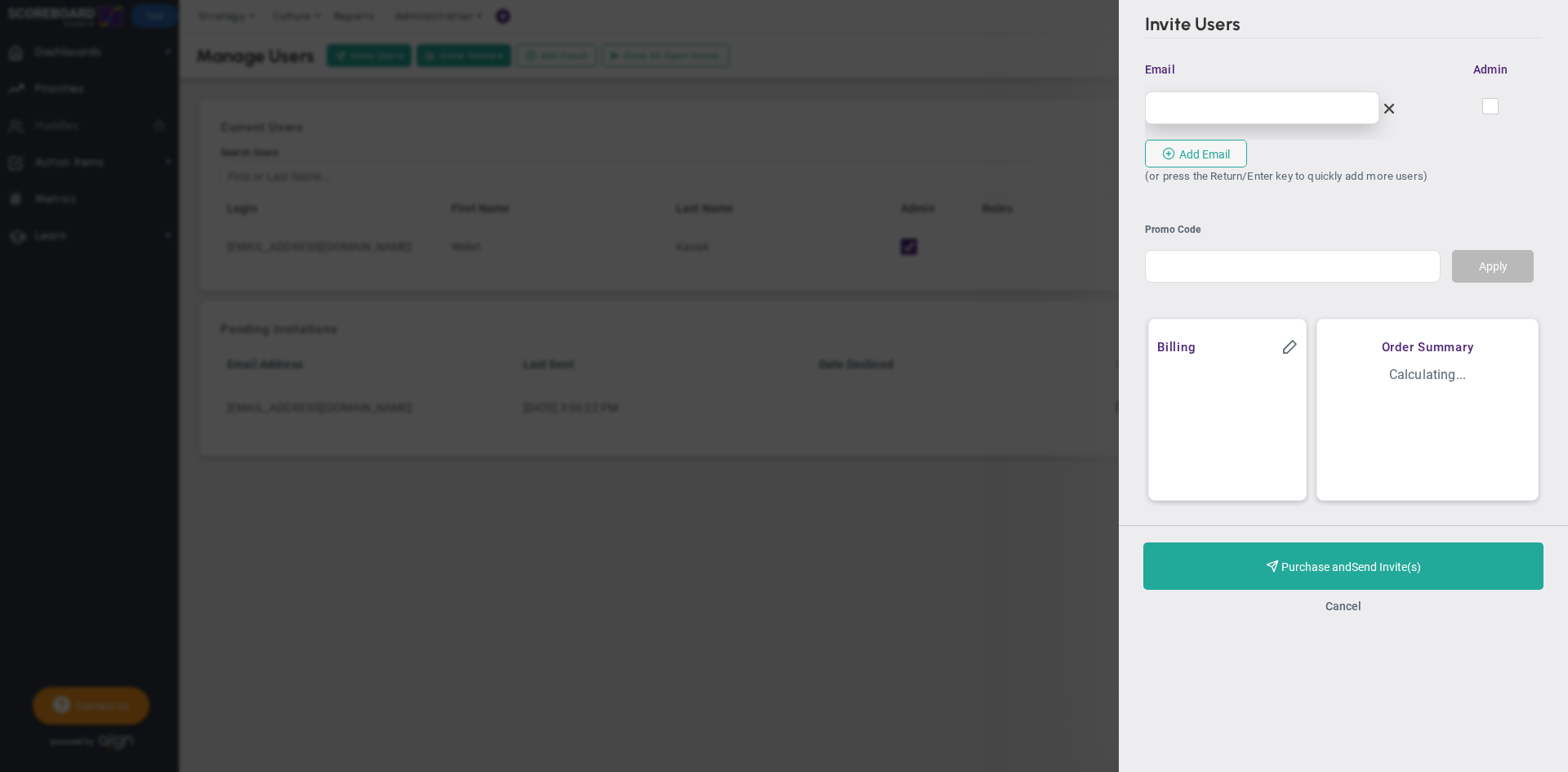
click at [1268, 111] on input "email" at bounding box center [1261, 108] width 234 height 33
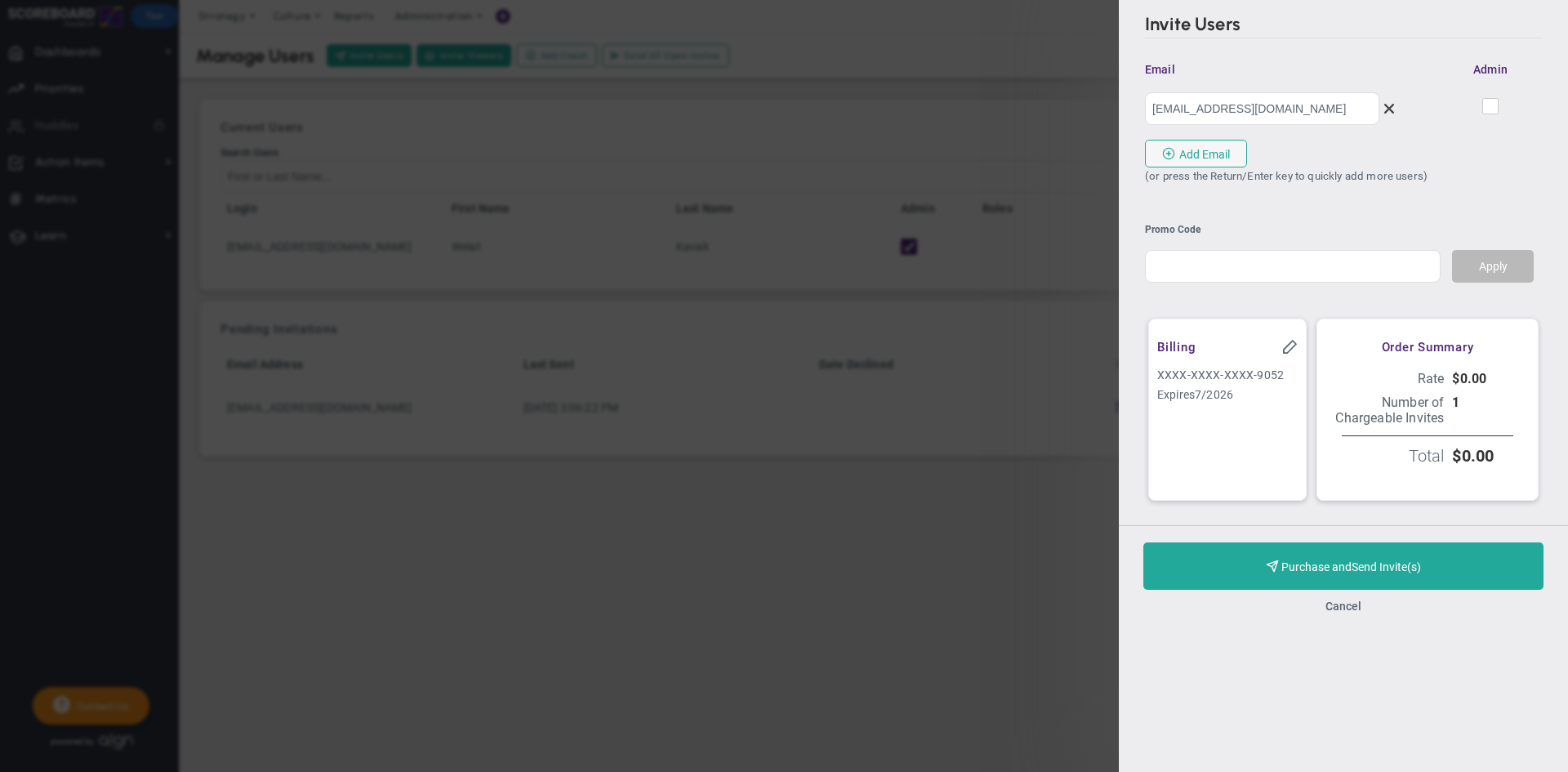
type input "[EMAIL_ADDRESS][DOMAIN_NAME]"
click at [1356, 166] on div "Invite Users Invitations will not be sent until this account subscribes. Invite…" at bounding box center [1343, 97] width 449 height 196
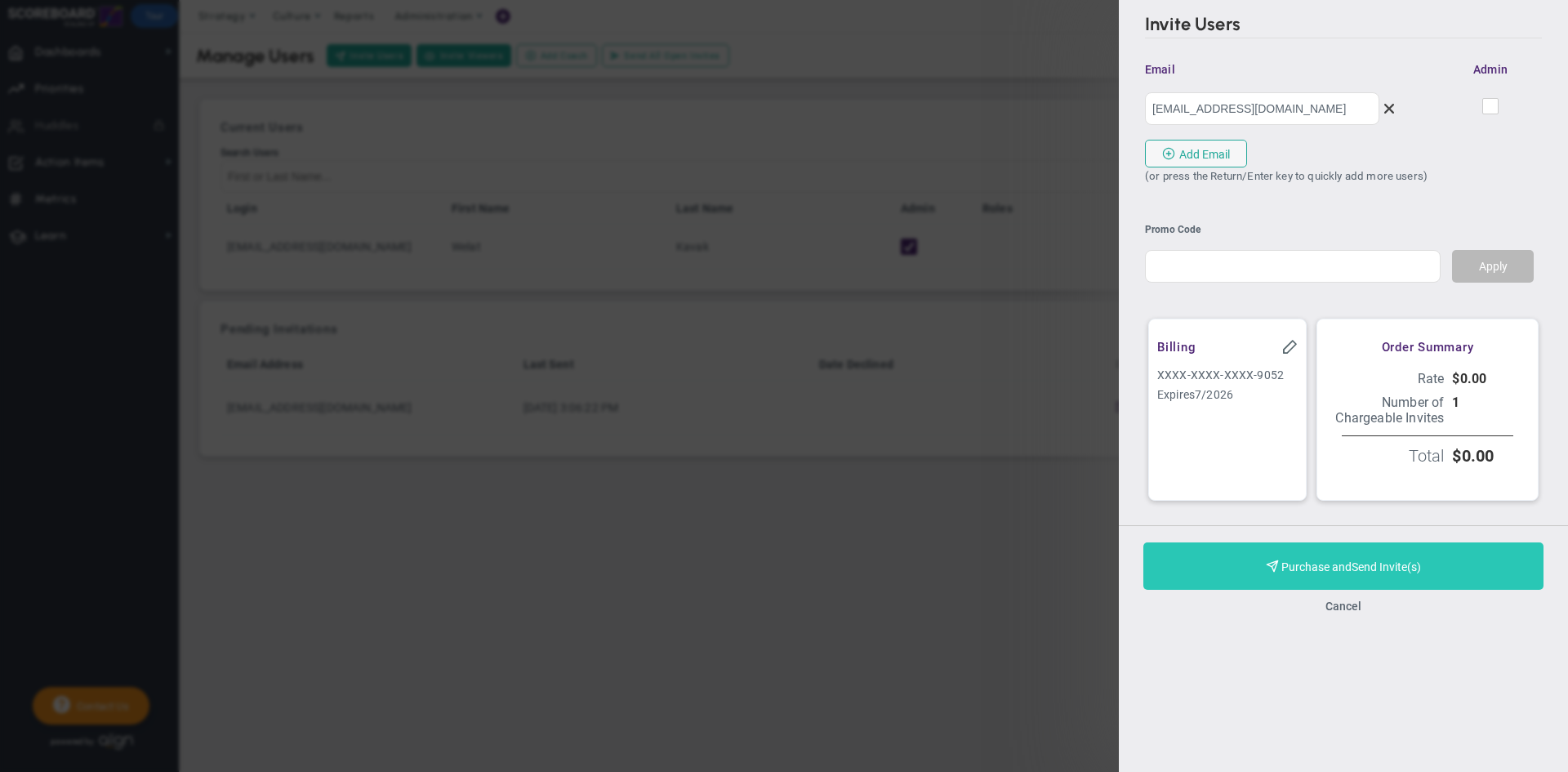
click at [1424, 566] on button "Purchase and Send Invite(s) Validating Invite..." at bounding box center [1344, 566] width 400 height 48
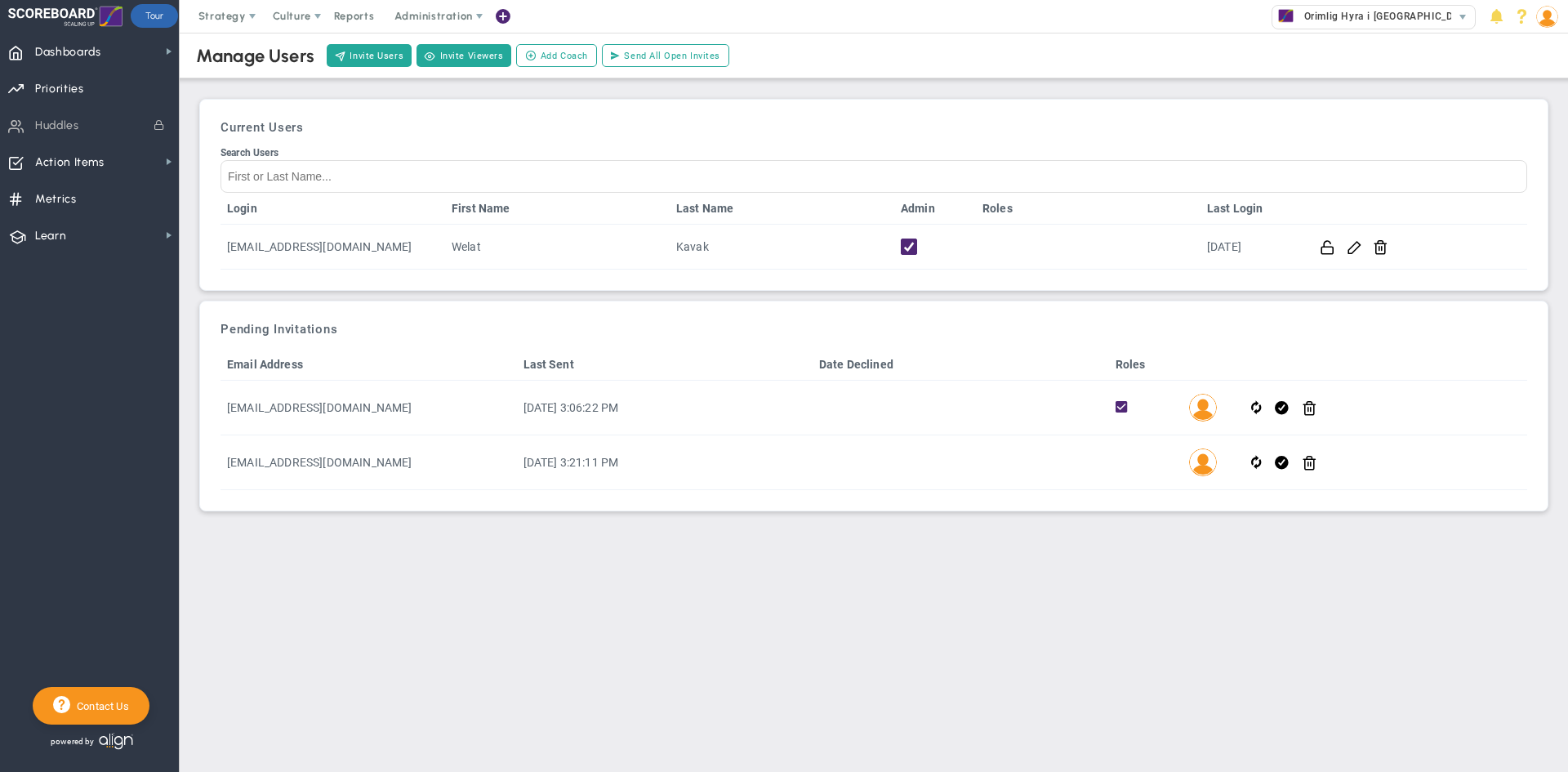
click at [866, 551] on main "Manage Users Invite Users Invite Viewers Add Coach Update Coach Invite Coaching…" at bounding box center [874, 403] width 1388 height 740
click at [386, 62] on button "Invite Users" at bounding box center [369, 55] width 85 height 23
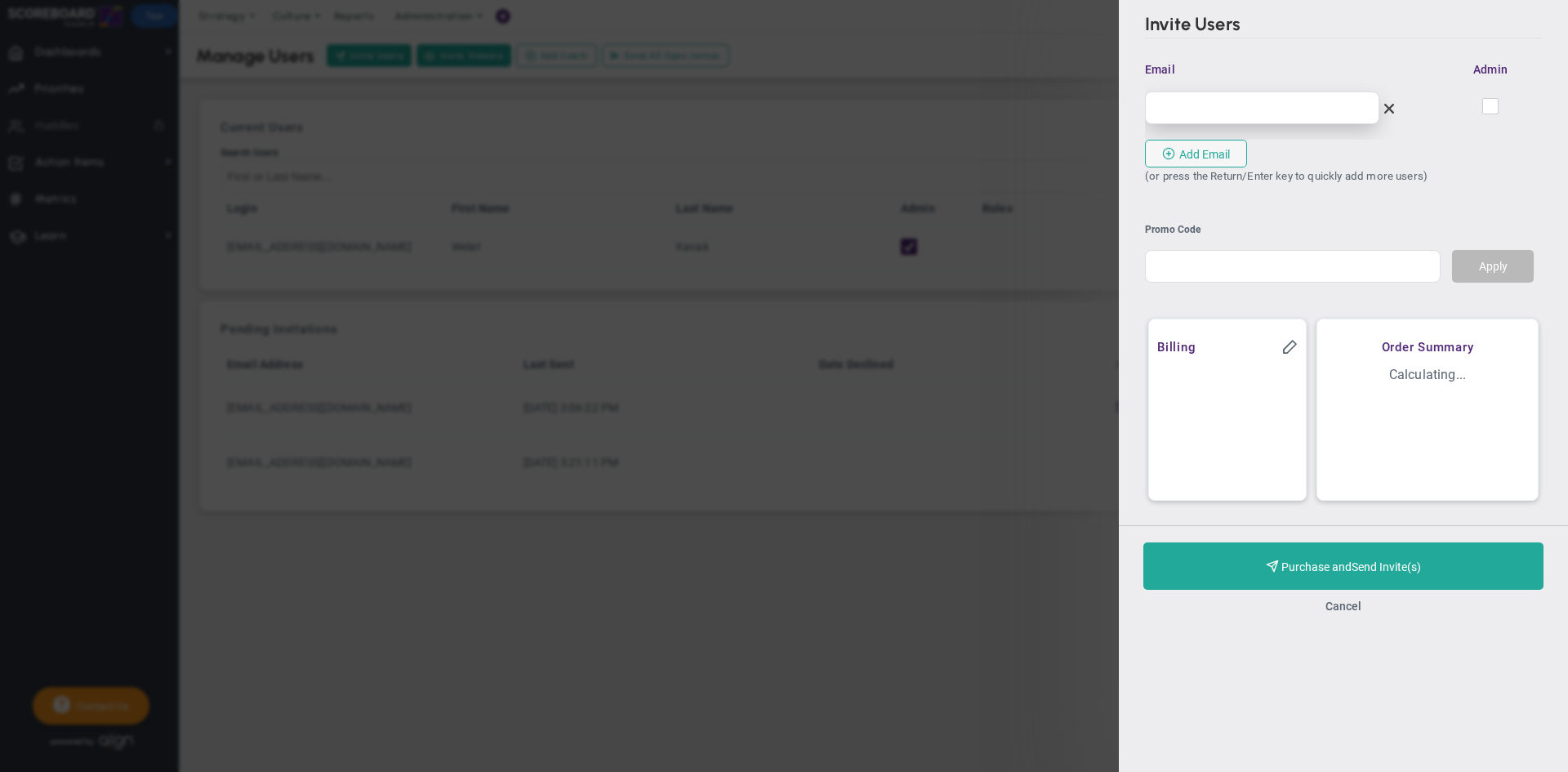
click at [1253, 93] on input "email" at bounding box center [1261, 108] width 234 height 33
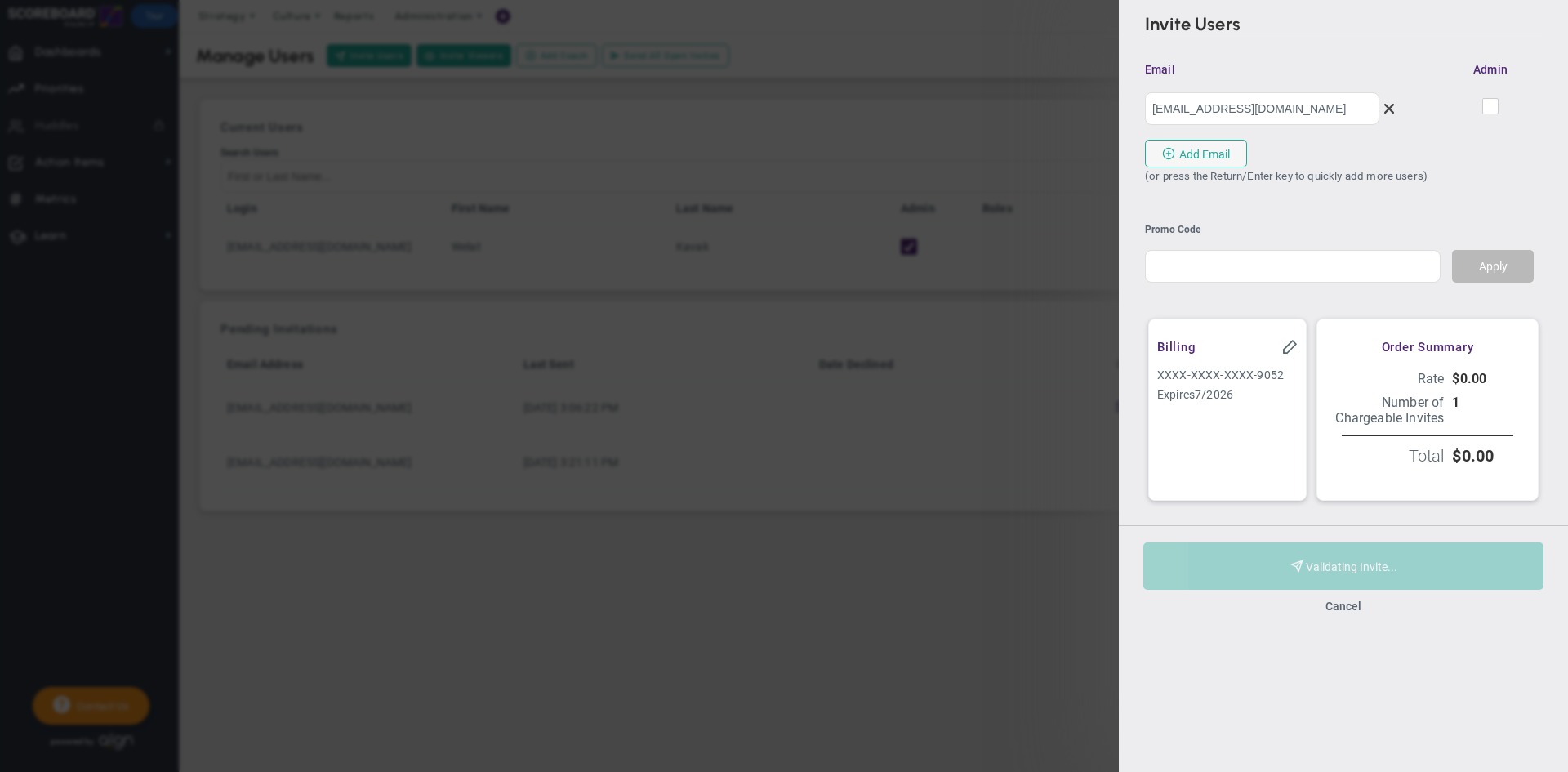
type input "[EMAIL_ADDRESS][DOMAIN_NAME]"
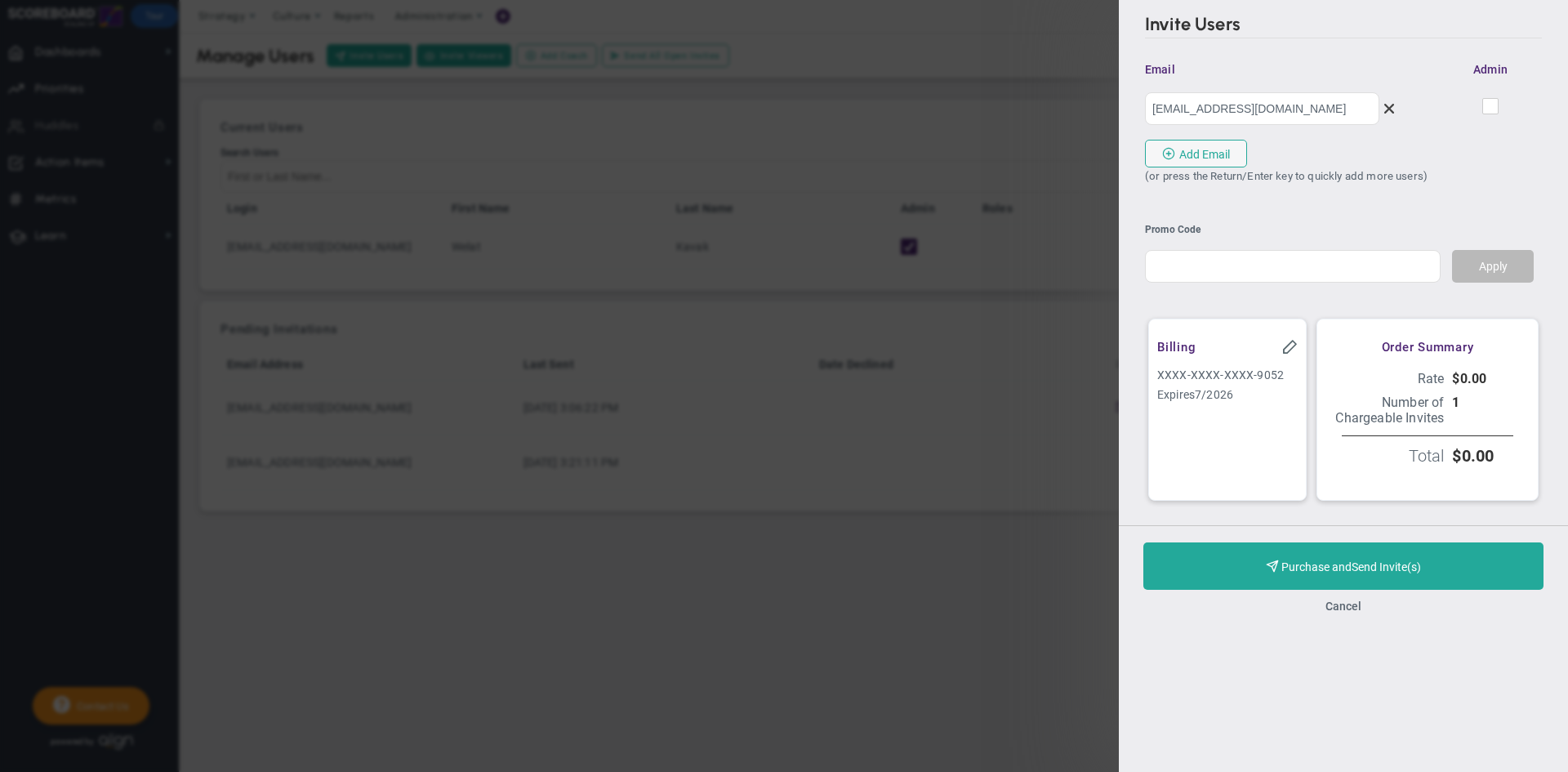
click at [1275, 135] on div "[EMAIL_ADDRESS][DOMAIN_NAME] This email belongs to your coach or someone on the…" at bounding box center [1343, 109] width 397 height 61
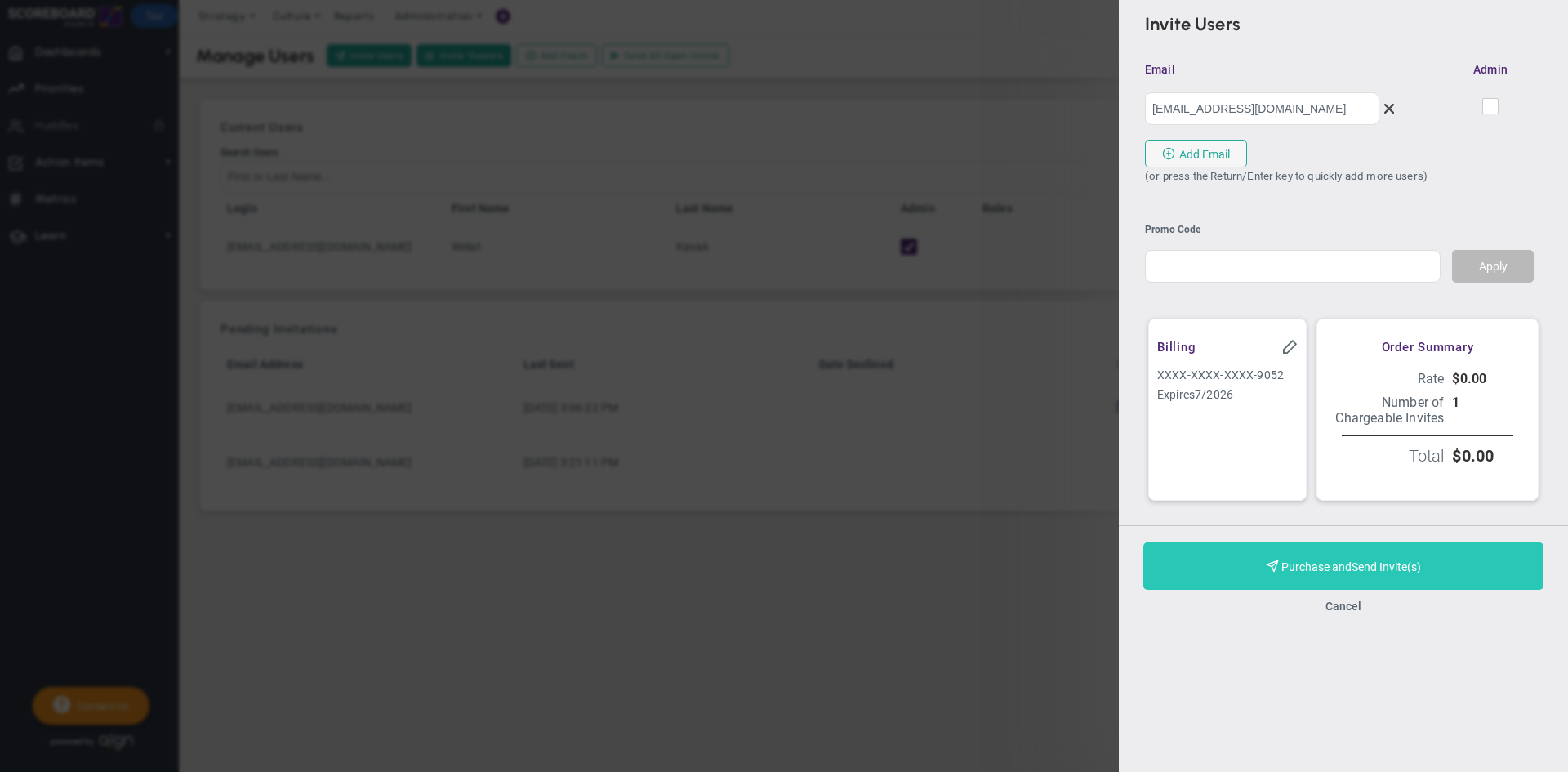
click at [1338, 571] on span "Purchase and" at bounding box center [1316, 567] width 70 height 13
